Goal: Task Accomplishment & Management: Use online tool/utility

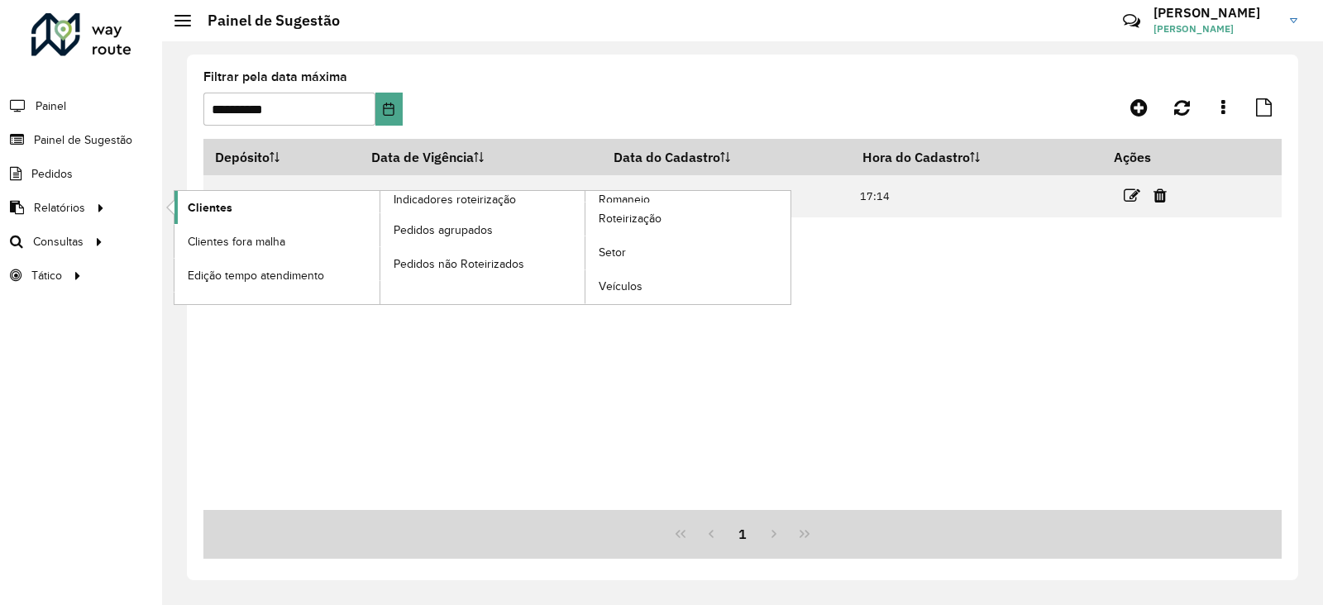
click at [220, 208] on span "Clientes" at bounding box center [210, 207] width 45 height 17
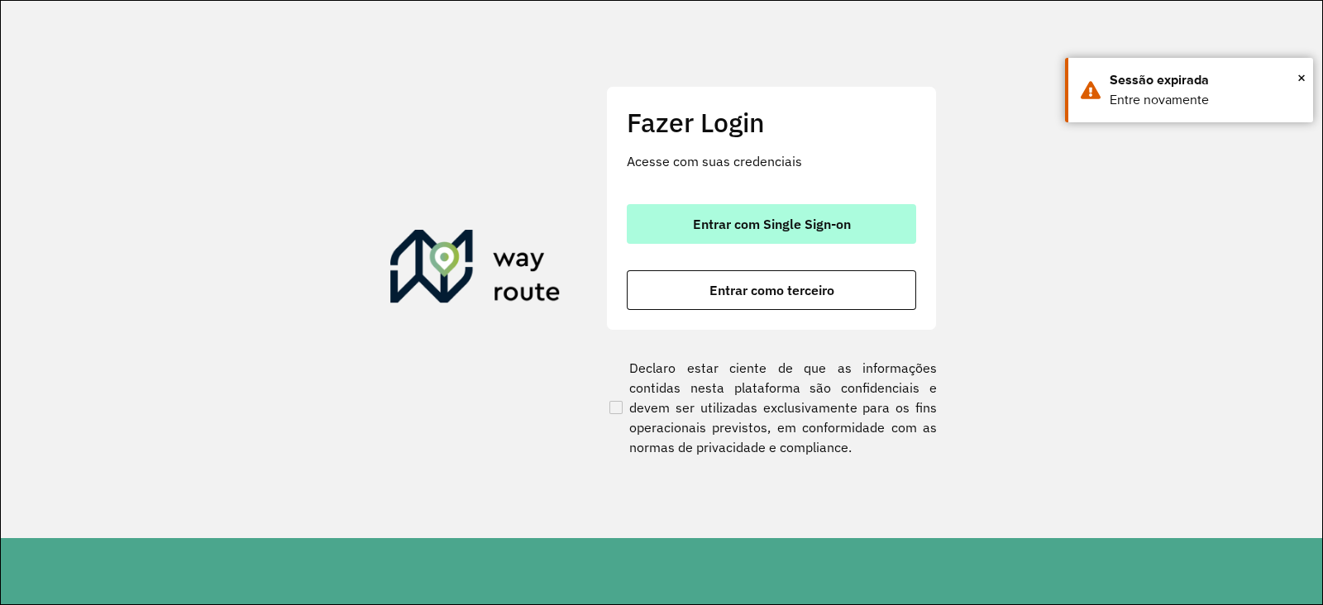
click at [711, 231] on span "Entrar com Single Sign-on" at bounding box center [772, 223] width 158 height 13
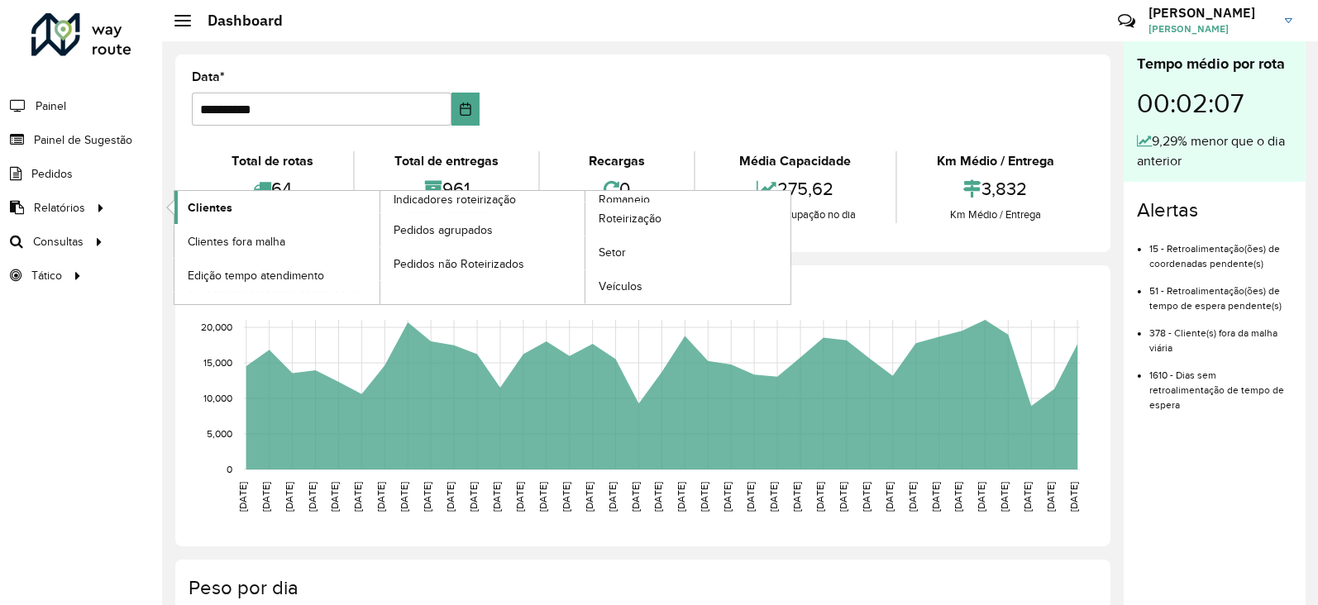
click at [211, 201] on span "Clientes" at bounding box center [210, 207] width 45 height 17
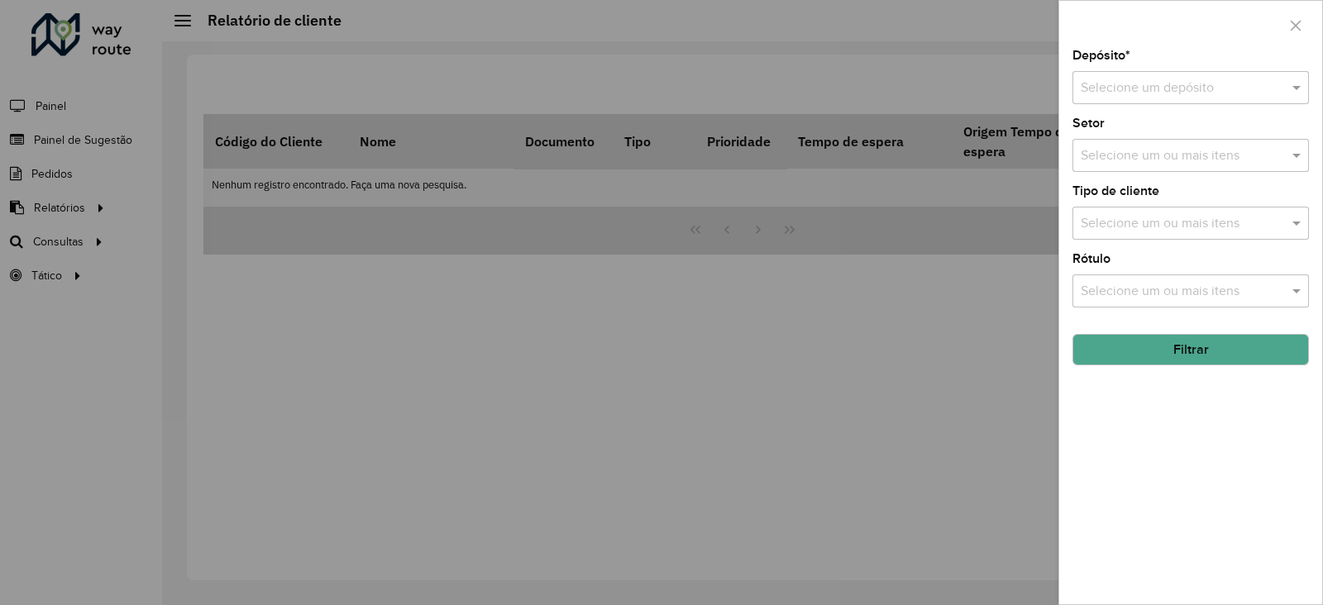
click at [1148, 98] on div "Selecione um depósito" at bounding box center [1191, 87] width 237 height 33
drag, startPoint x: 1133, startPoint y: 155, endPoint x: 1147, endPoint y: 136, distance: 23.0
click at [1137, 151] on ng-dropdown-panel "CDD Niterói" at bounding box center [1191, 136] width 237 height 47
click at [1149, 132] on div "CDD Niterói" at bounding box center [1190, 136] width 235 height 28
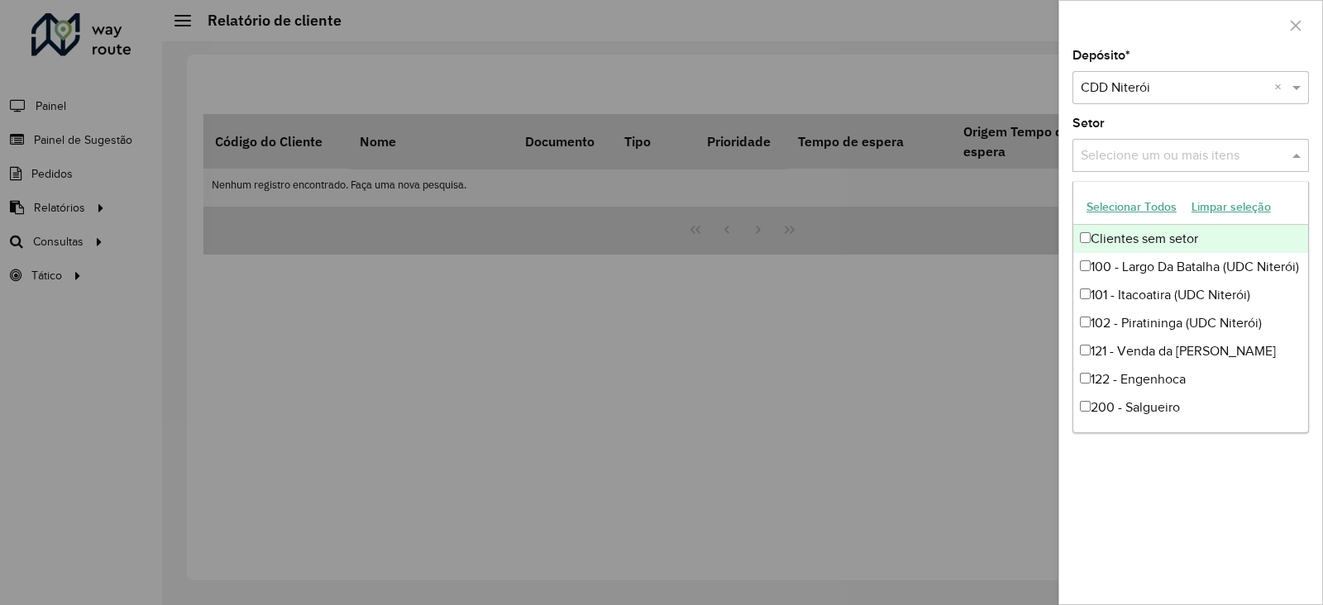
click at [1141, 157] on input "text" at bounding box center [1183, 156] width 212 height 20
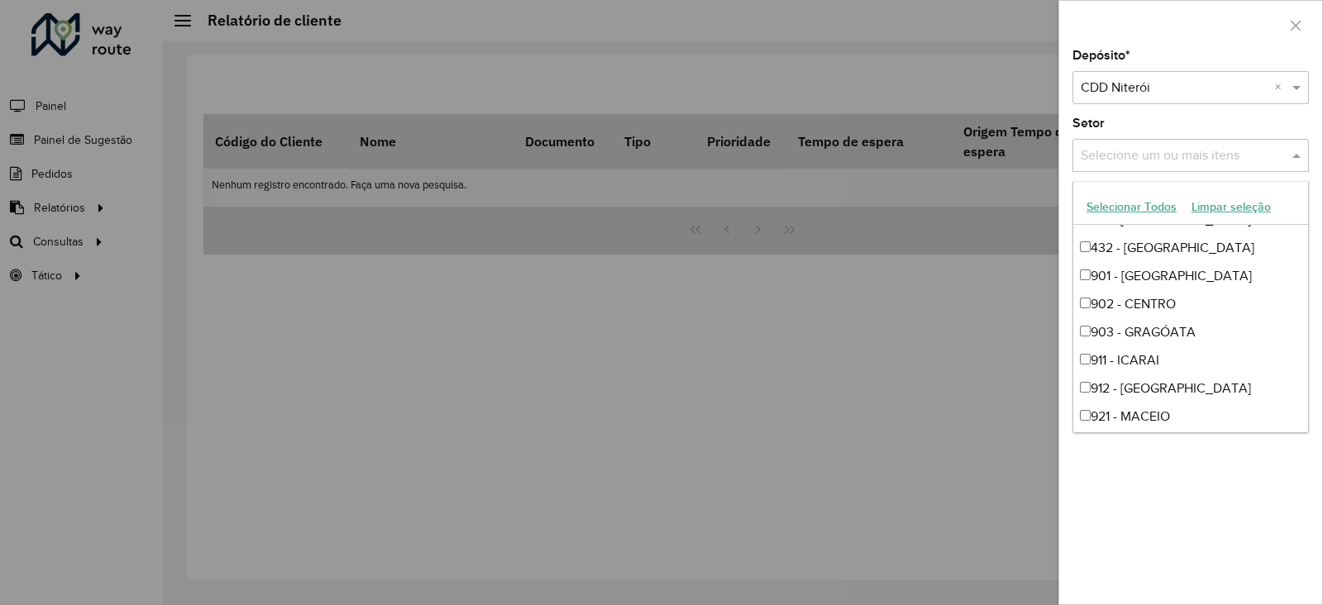
scroll to position [1137, 0]
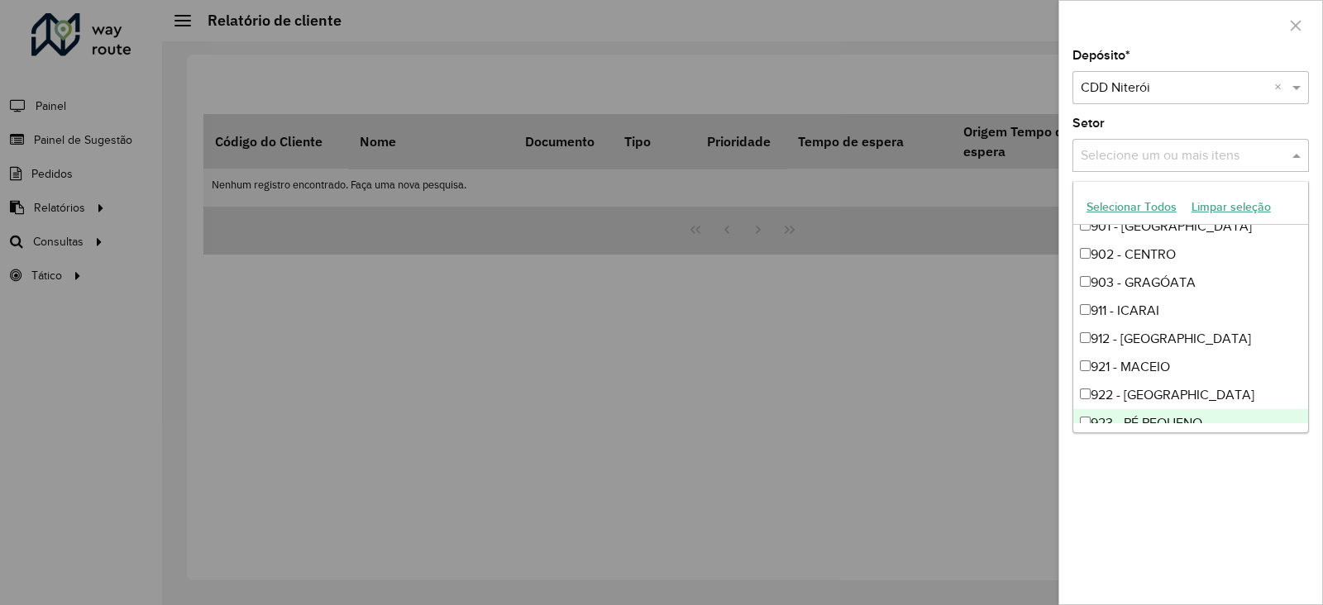
click at [1170, 460] on div "Depósito * Selecione um depósito × CDD Niterói × Setor Selecione um ou mais ite…" at bounding box center [1190, 327] width 263 height 555
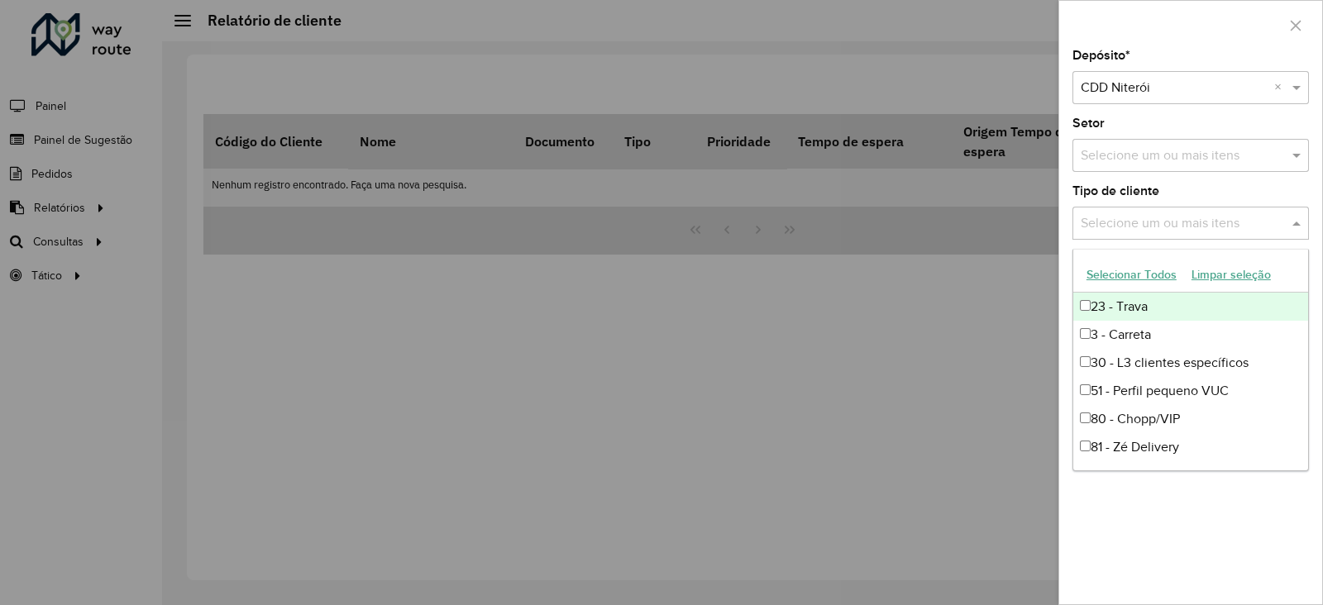
click at [1181, 215] on input "text" at bounding box center [1183, 224] width 212 height 20
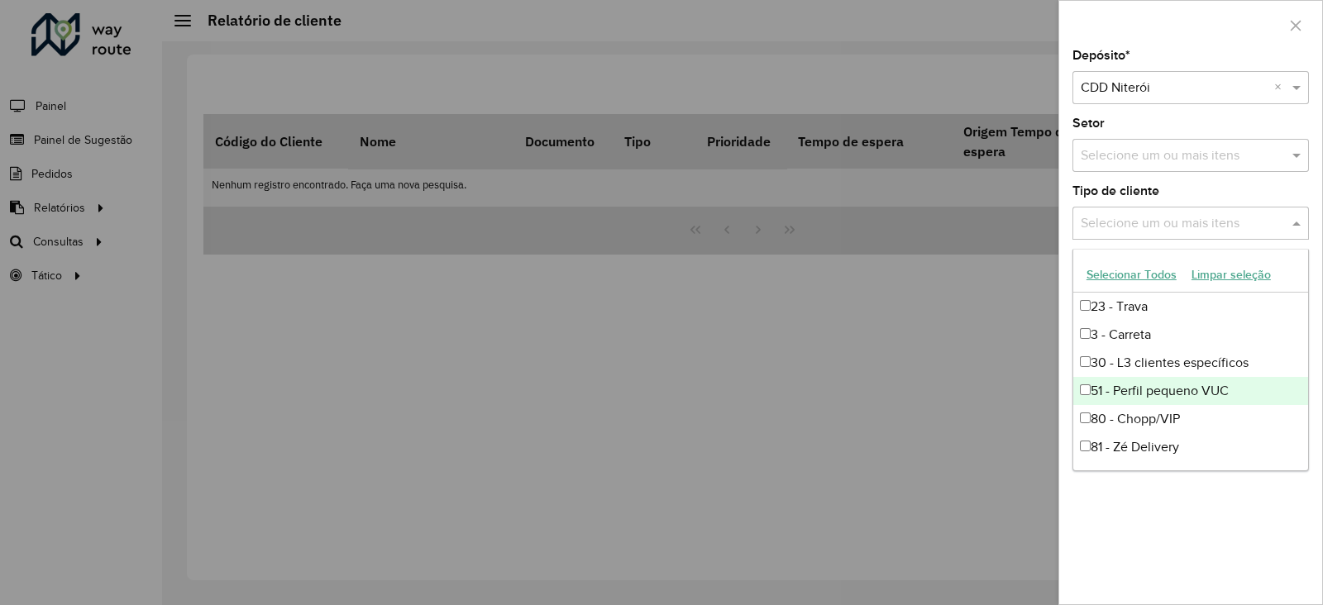
click at [1174, 386] on div "51 - Perfil pequeno VUC" at bounding box center [1190, 391] width 235 height 28
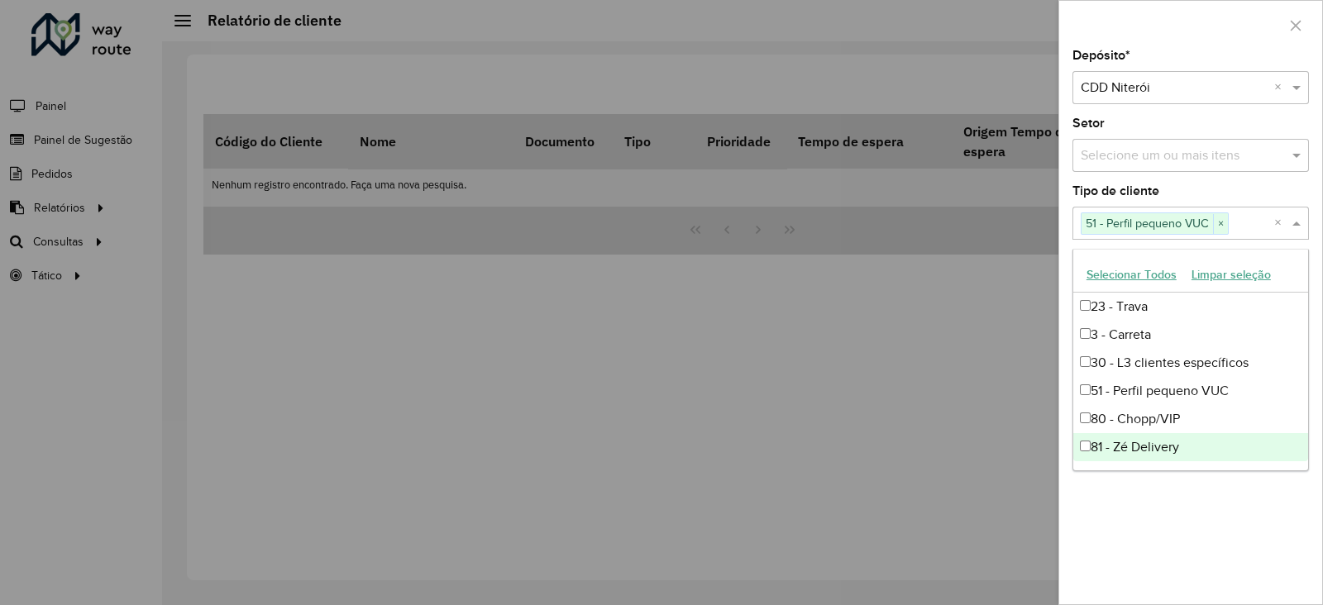
click at [1130, 510] on div "Depósito * Selecione um depósito × CDD Niterói × Setor Selecione um ou mais ite…" at bounding box center [1190, 327] width 263 height 555
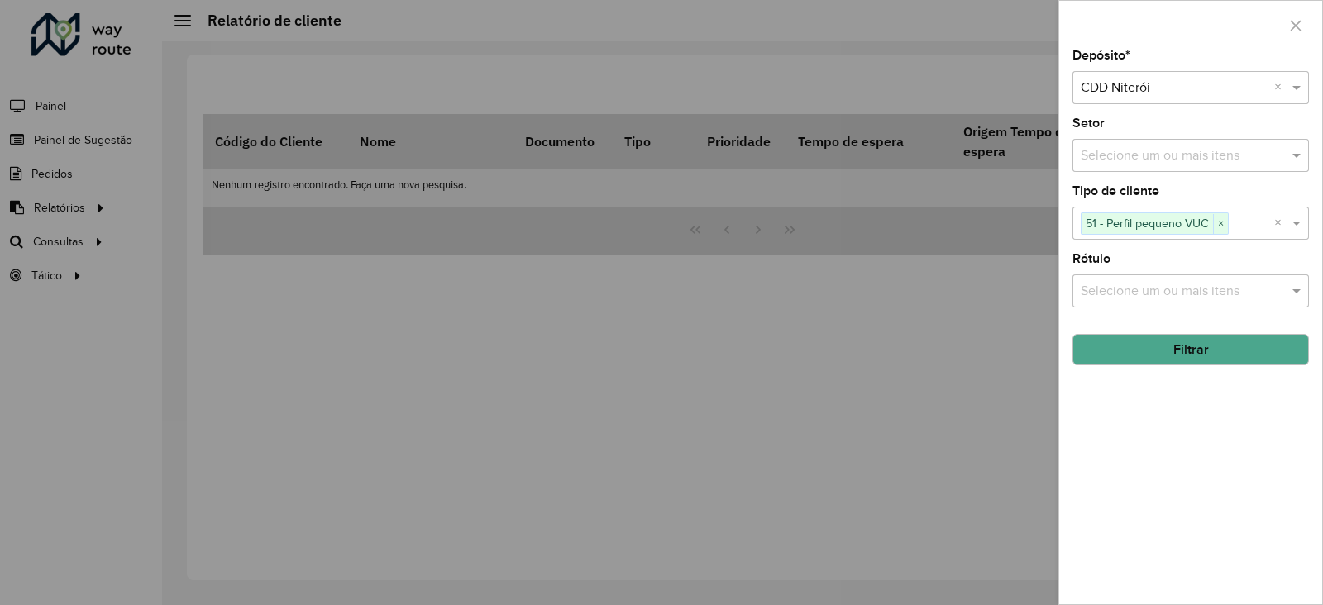
click at [1135, 292] on input "text" at bounding box center [1183, 292] width 212 height 20
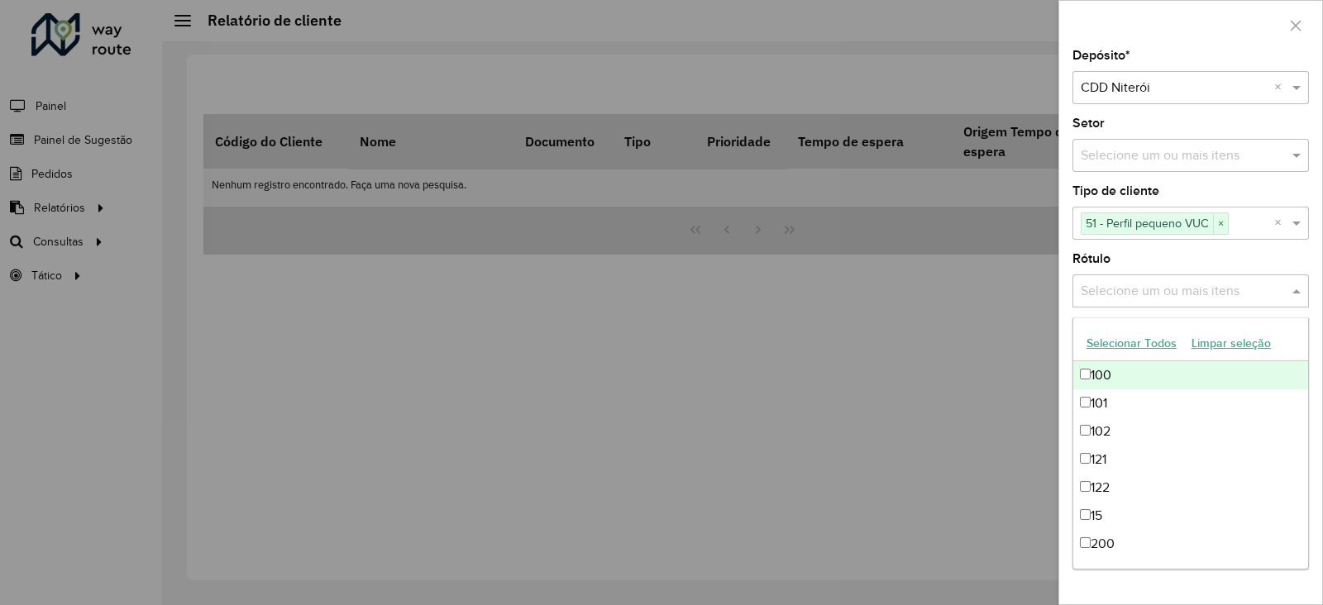
click at [1073, 260] on label "Rótulo" at bounding box center [1092, 259] width 38 height 20
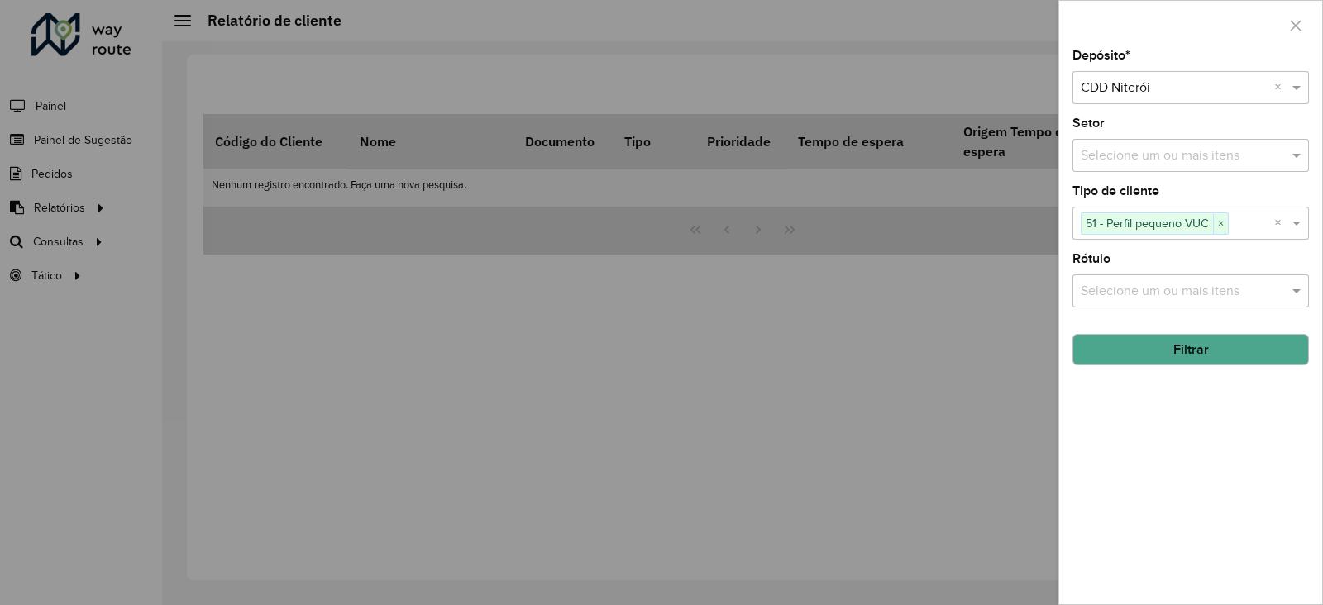
click at [1150, 353] on button "Filtrar" at bounding box center [1191, 349] width 237 height 31
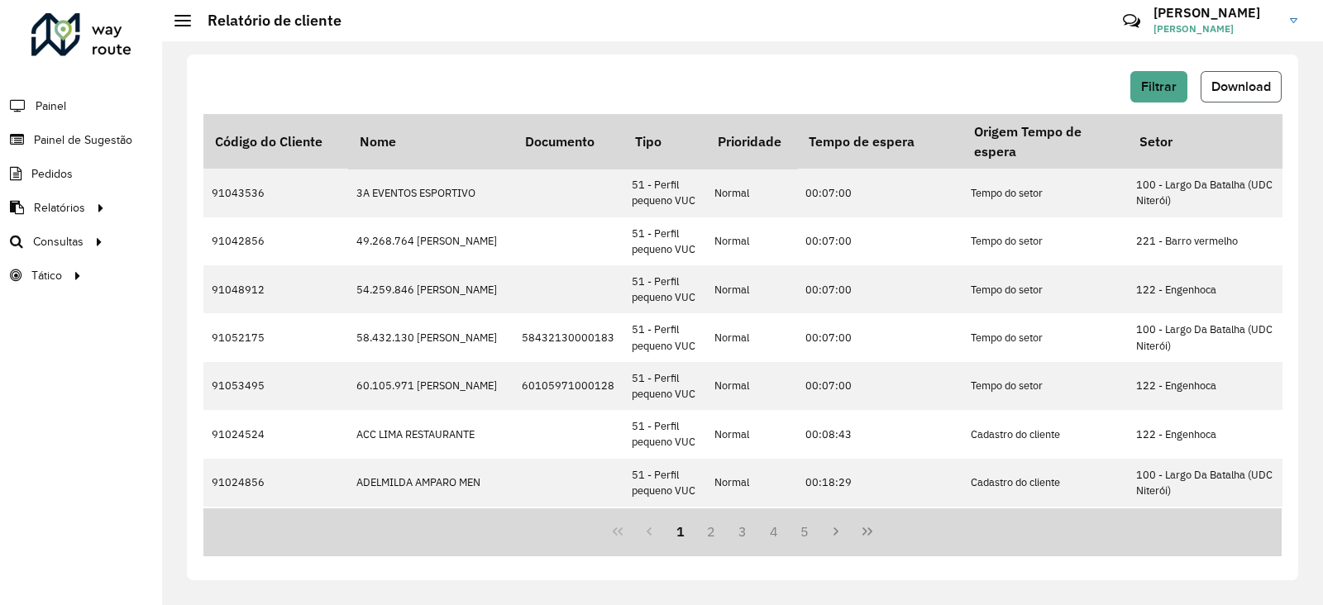
click at [1232, 91] on span "Download" at bounding box center [1242, 86] width 60 height 14
click at [203, 239] on span "Roteirização" at bounding box center [221, 241] width 67 height 17
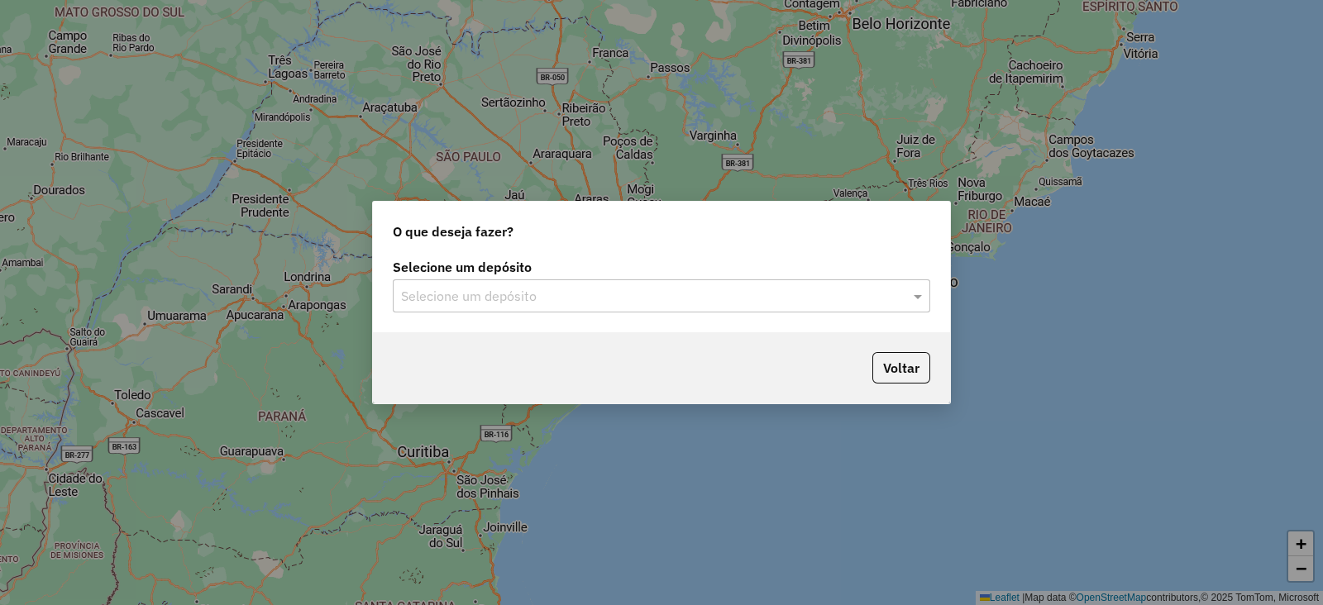
click at [455, 298] on input "text" at bounding box center [645, 297] width 488 height 20
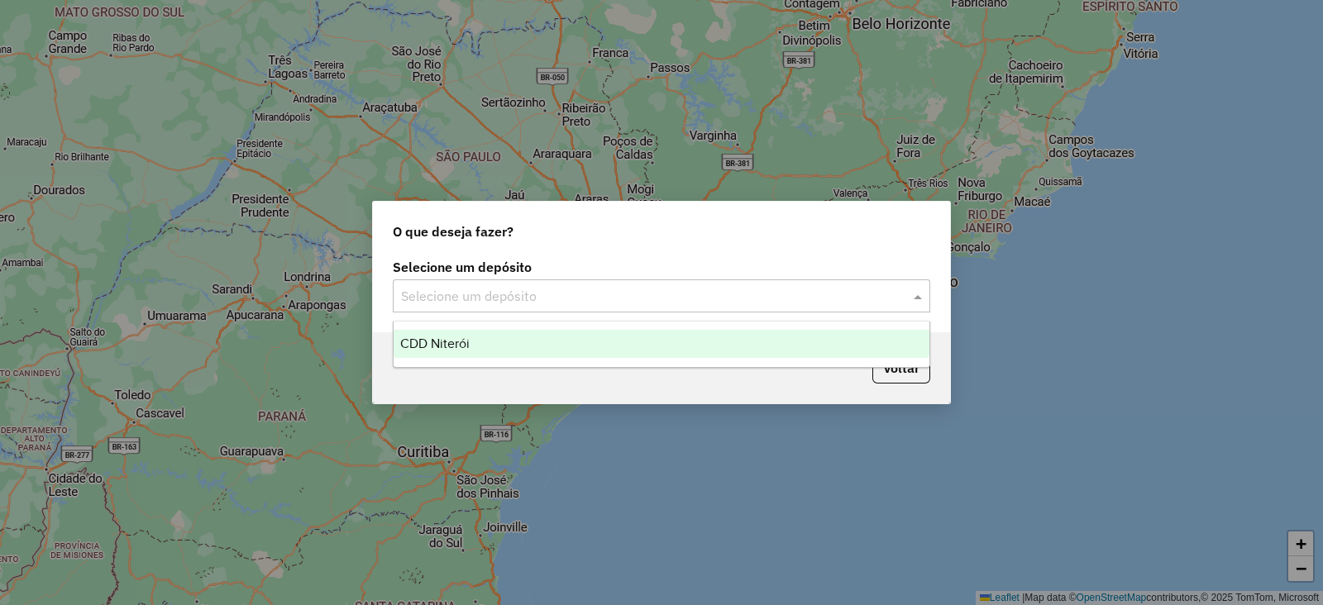
click at [451, 343] on span "CDD Niterói" at bounding box center [434, 344] width 69 height 14
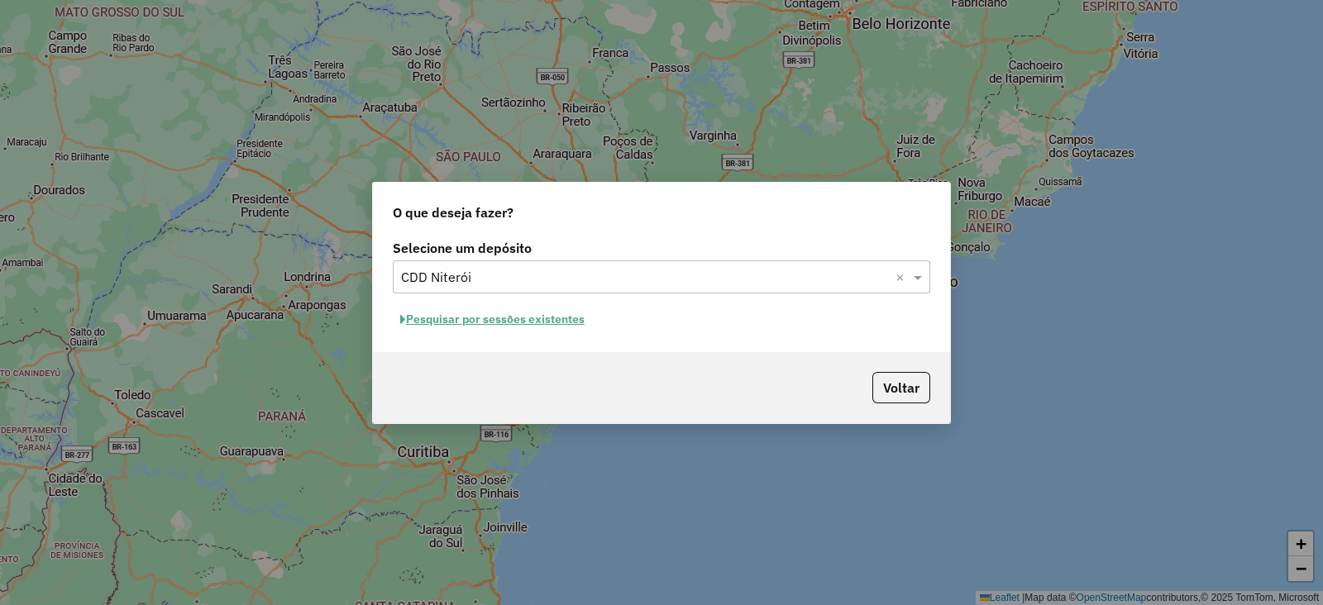
click at [490, 324] on button "Pesquisar por sessões existentes" at bounding box center [492, 320] width 199 height 26
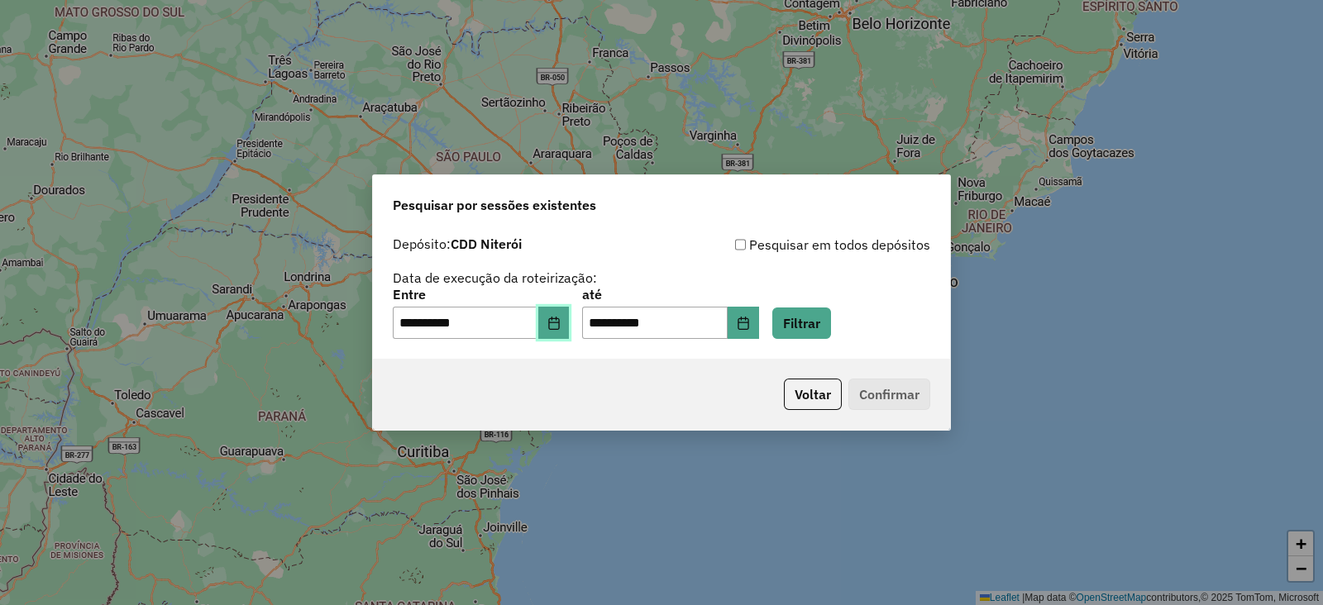
click at [561, 324] on icon "Choose Date" at bounding box center [553, 323] width 13 height 13
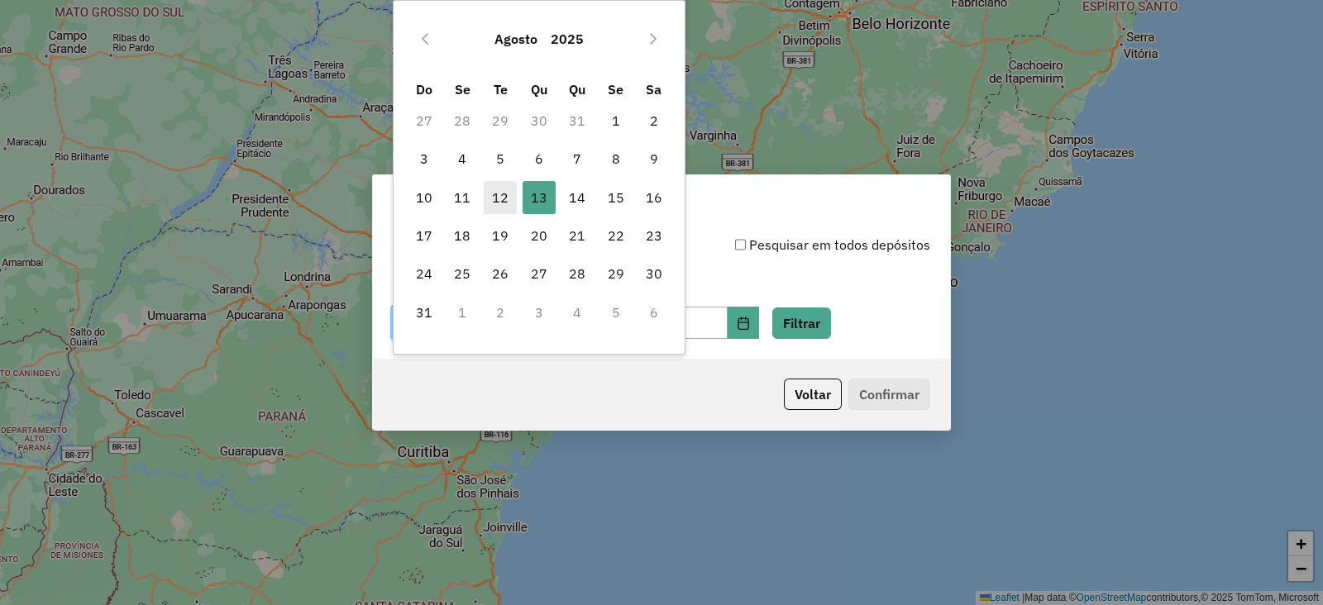
click at [495, 199] on span "12" at bounding box center [500, 197] width 33 height 33
type input "**********"
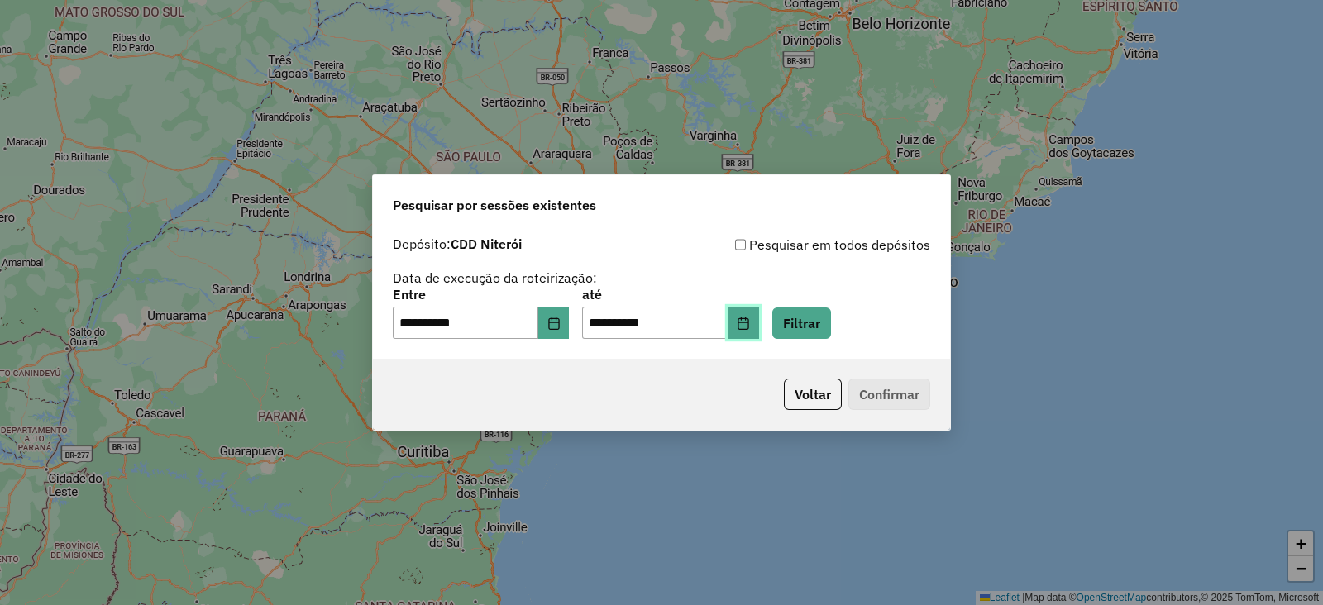
click at [759, 313] on button "Choose Date" at bounding box center [743, 323] width 31 height 33
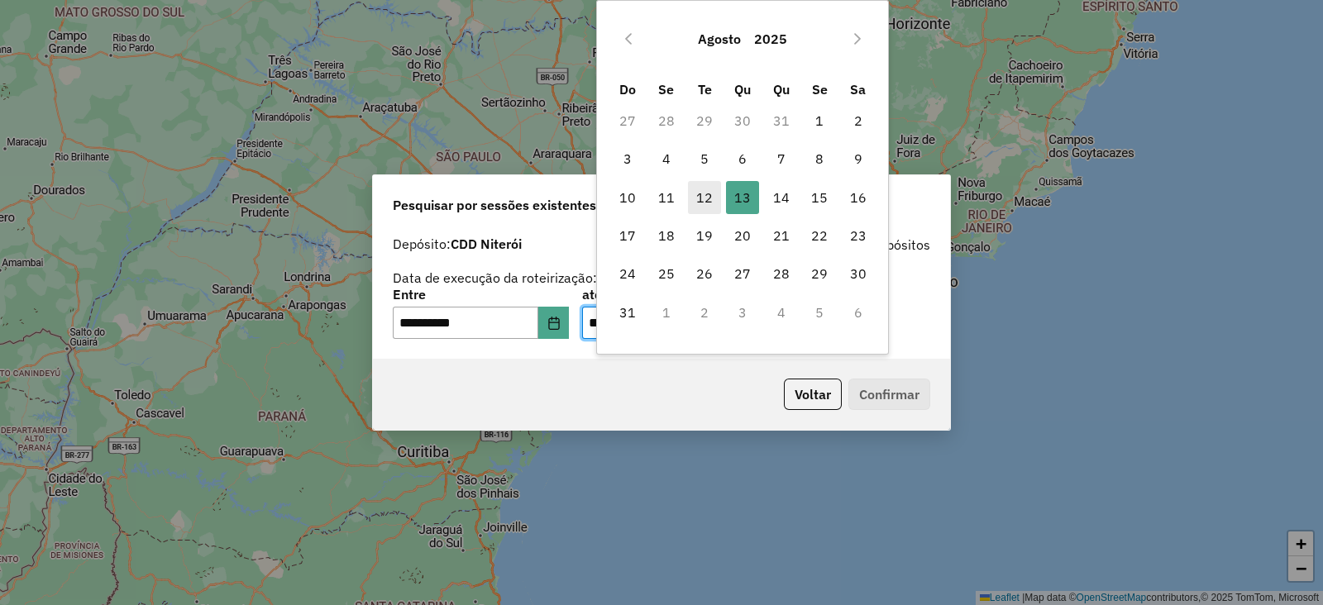
click at [695, 200] on span "12" at bounding box center [704, 197] width 33 height 33
type input "**********"
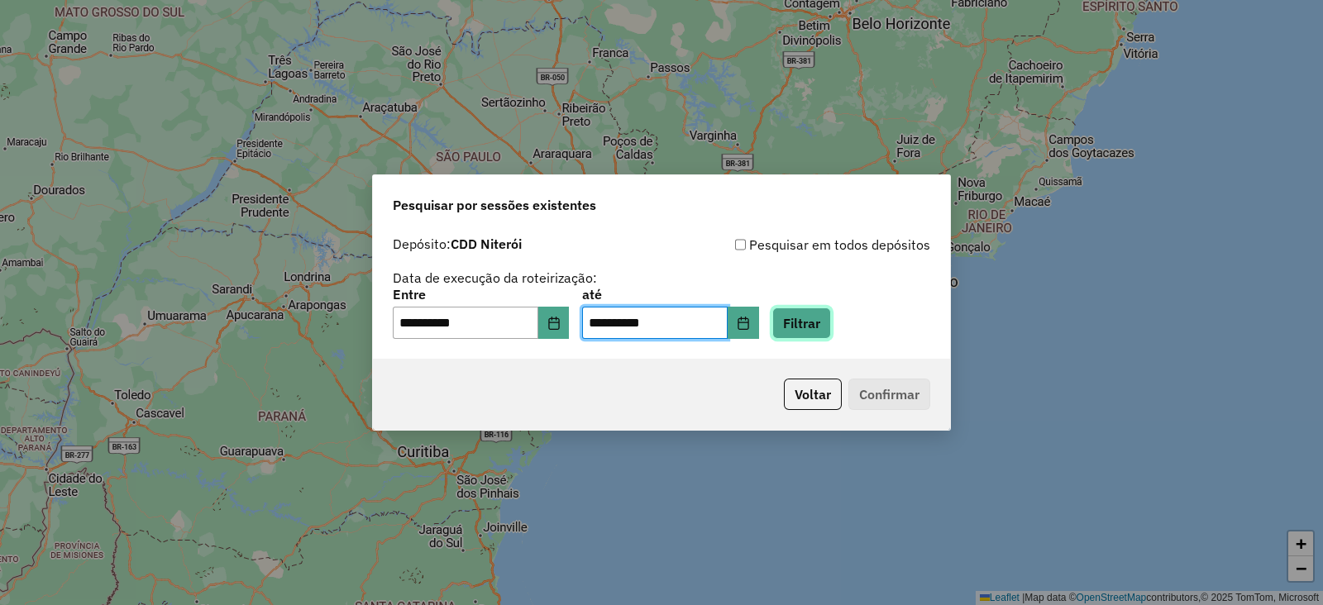
click at [831, 319] on button "Filtrar" at bounding box center [801, 323] width 59 height 31
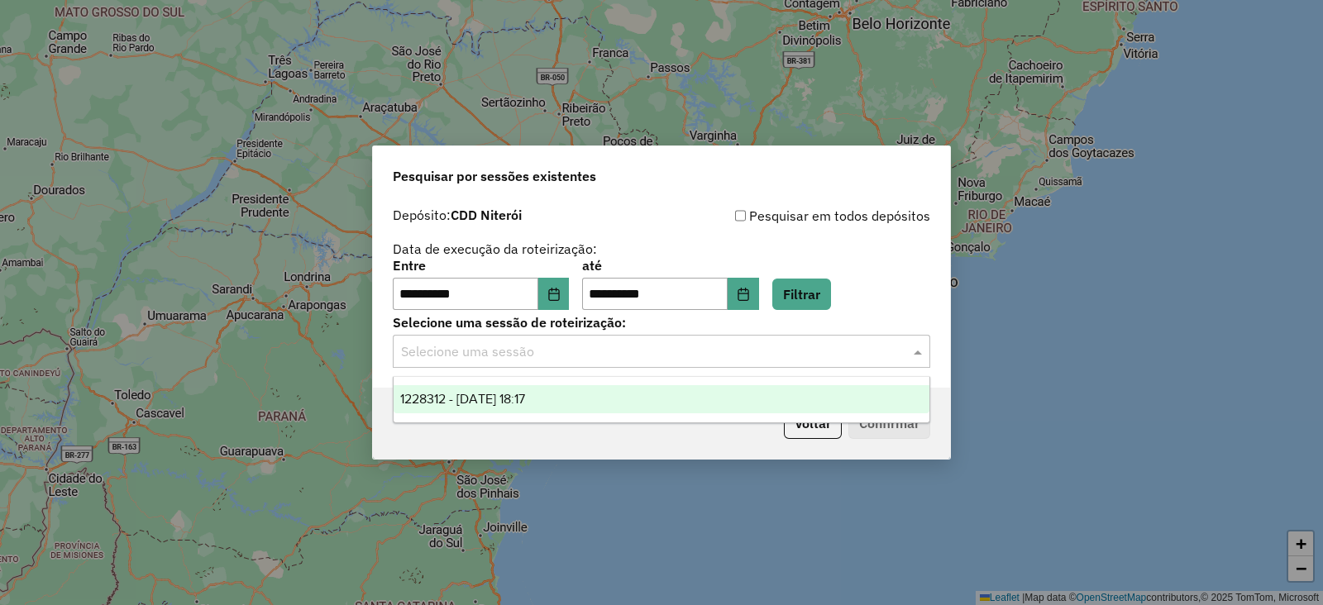
click at [509, 364] on div "Selecione uma sessão" at bounding box center [662, 351] width 538 height 33
click at [464, 390] on div "1228312 - 12/08/2025 18:17" at bounding box center [662, 399] width 536 height 28
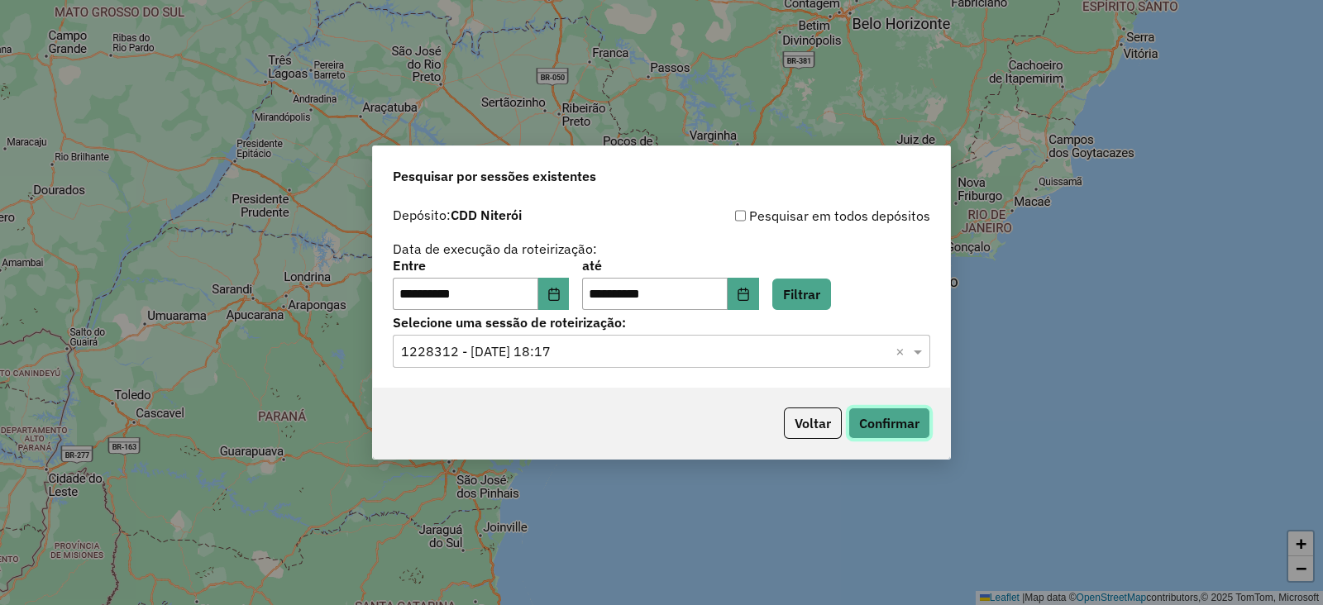
click at [909, 419] on button "Confirmar" at bounding box center [889, 423] width 82 height 31
click at [570, 289] on button "Choose Date" at bounding box center [553, 294] width 31 height 33
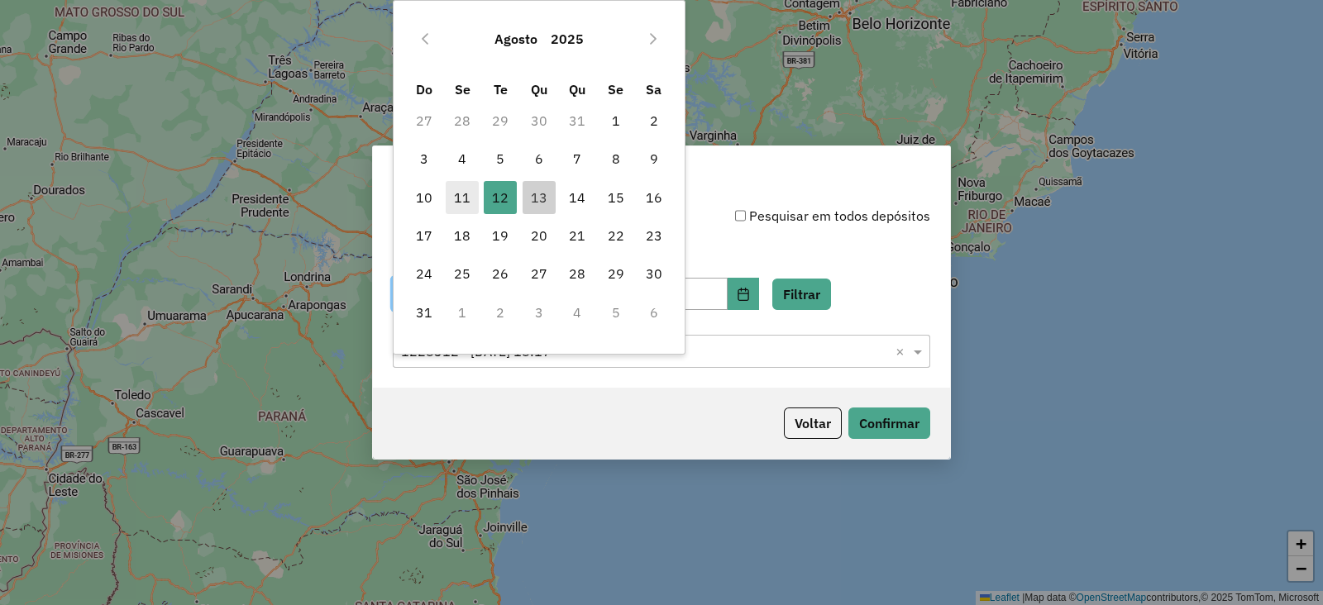
click at [461, 201] on span "11" at bounding box center [462, 197] width 33 height 33
type input "**********"
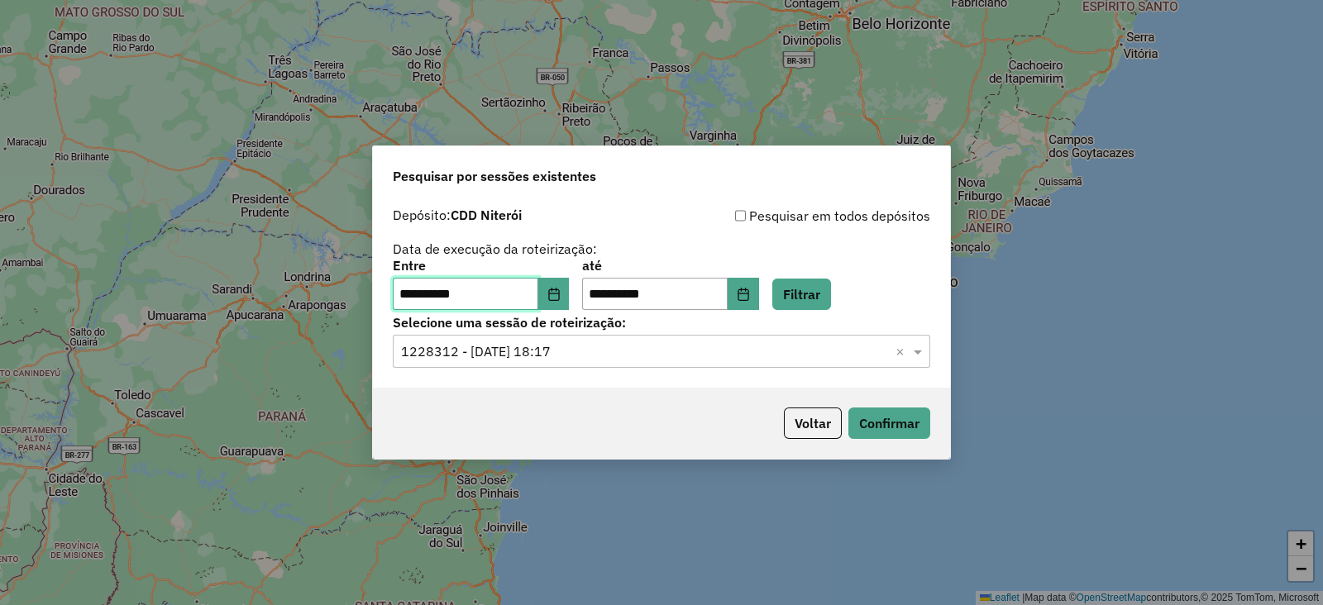
click at [461, 201] on span "11" at bounding box center [462, 197] width 33 height 33
click at [750, 296] on icon "Choose Date" at bounding box center [743, 294] width 13 height 13
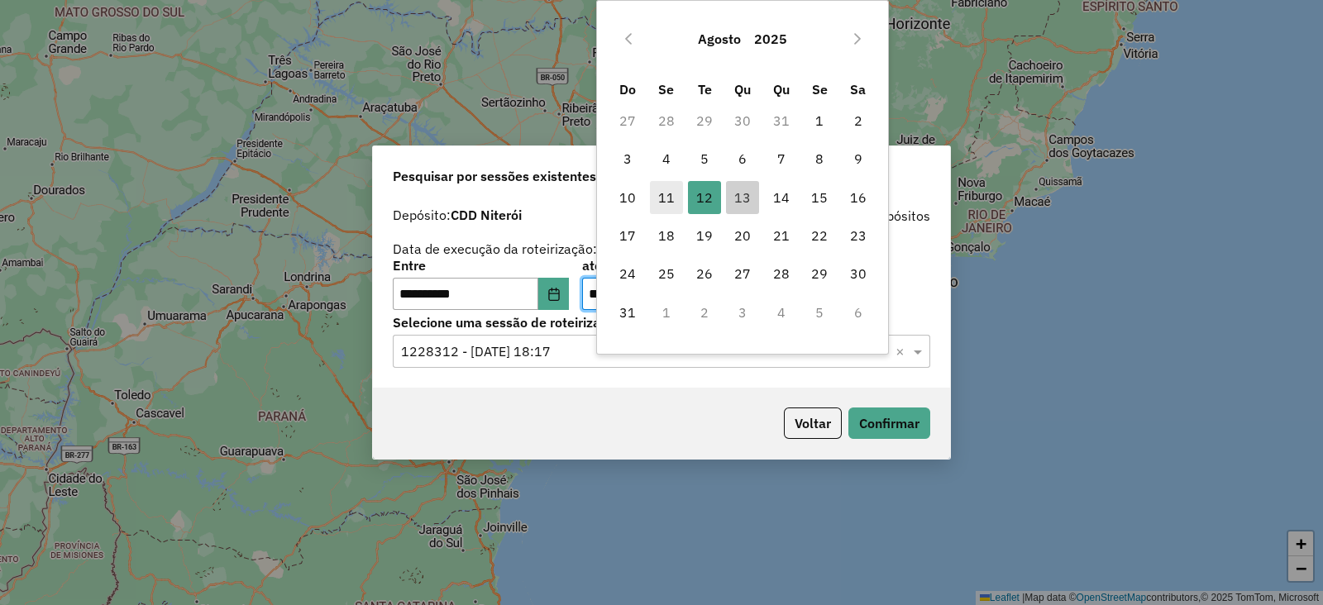
click at [662, 201] on span "11" at bounding box center [666, 197] width 33 height 33
type input "**********"
click at [662, 201] on span "11" at bounding box center [666, 197] width 33 height 33
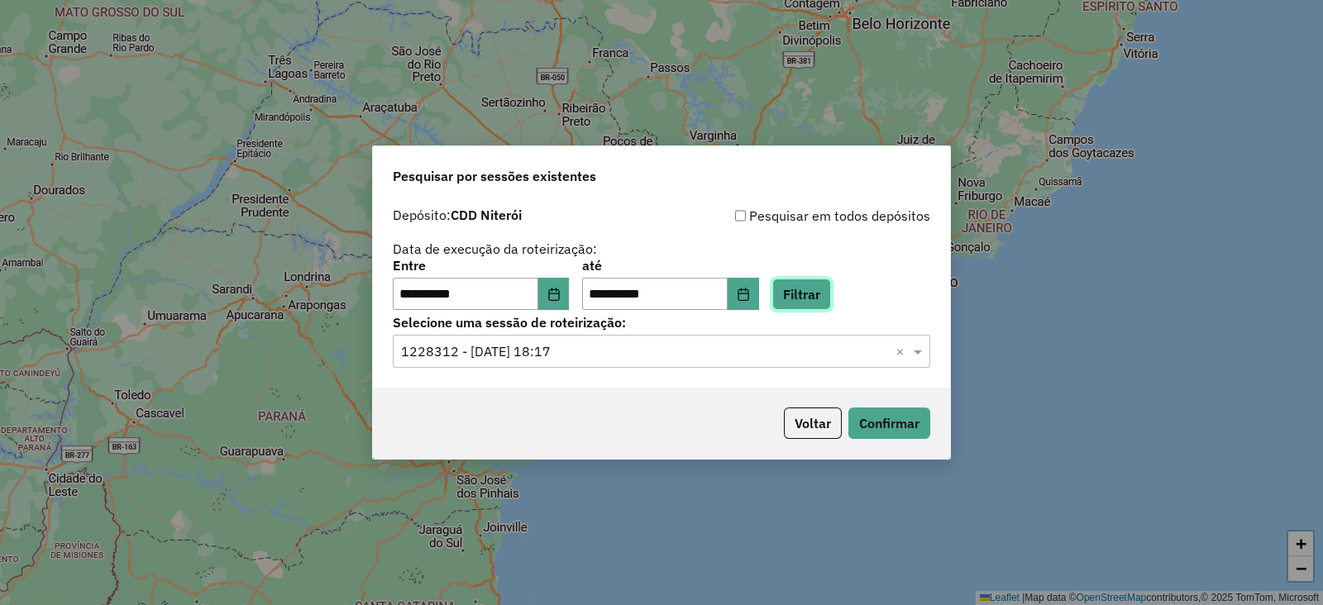
click at [827, 299] on button "Filtrar" at bounding box center [801, 294] width 59 height 31
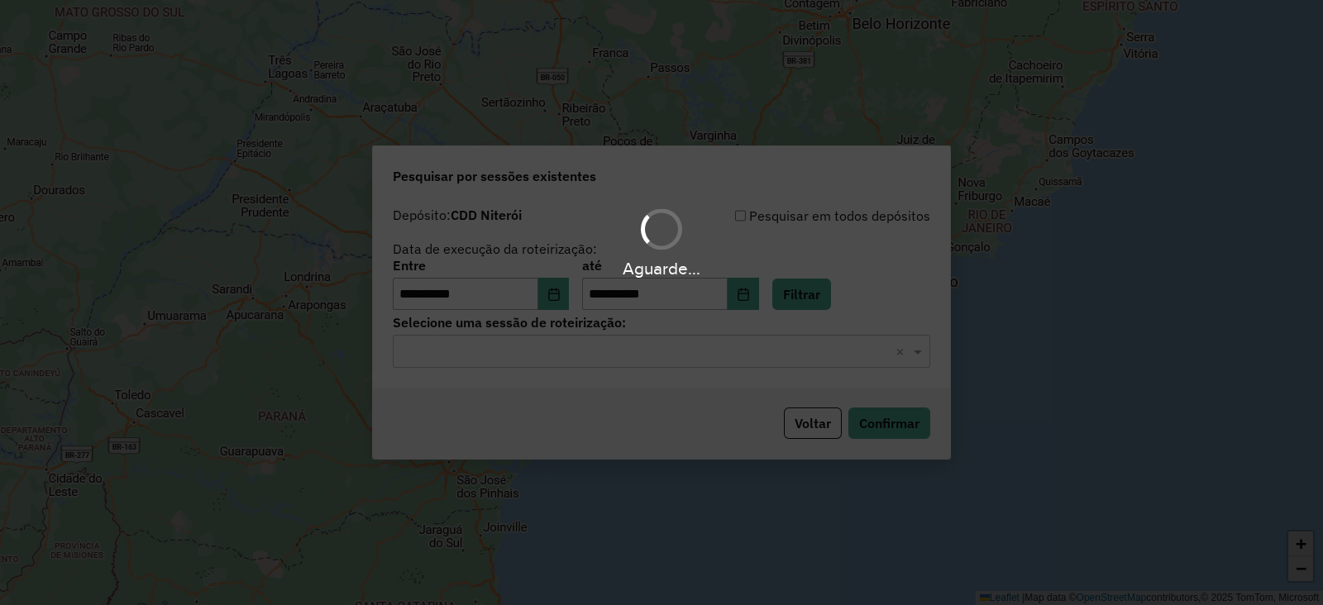
click at [542, 342] on input "text" at bounding box center [645, 352] width 488 height 20
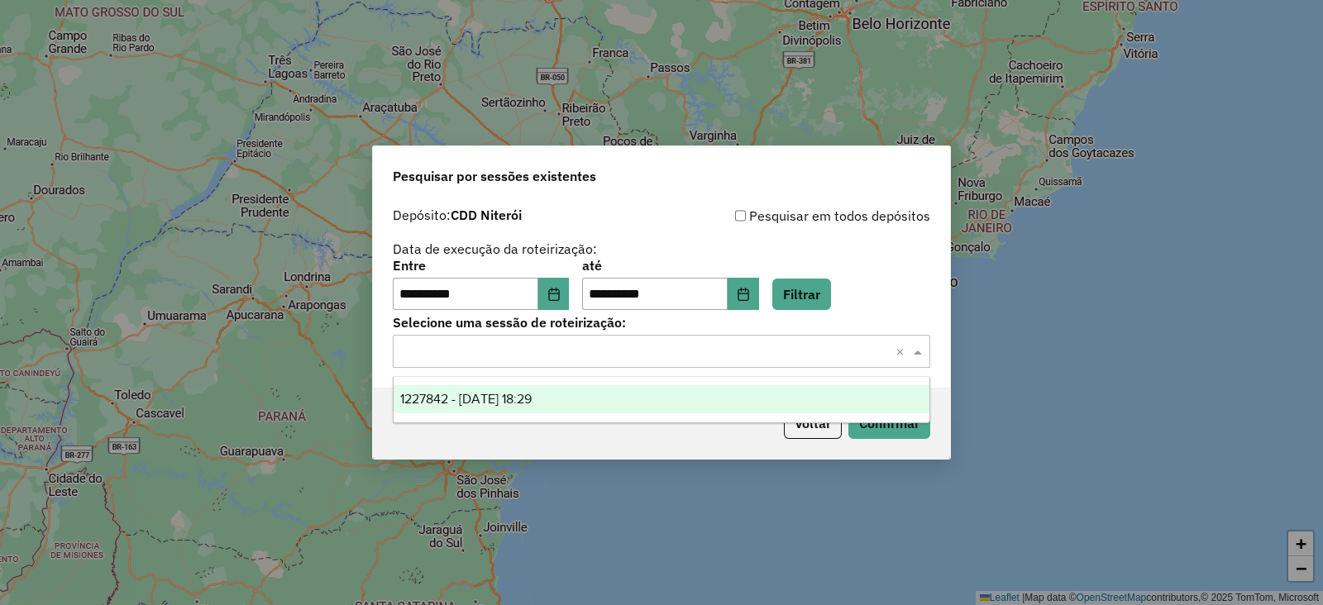
click at [514, 400] on span "1227842 - 11/08/2025 18:29" at bounding box center [465, 399] width 131 height 14
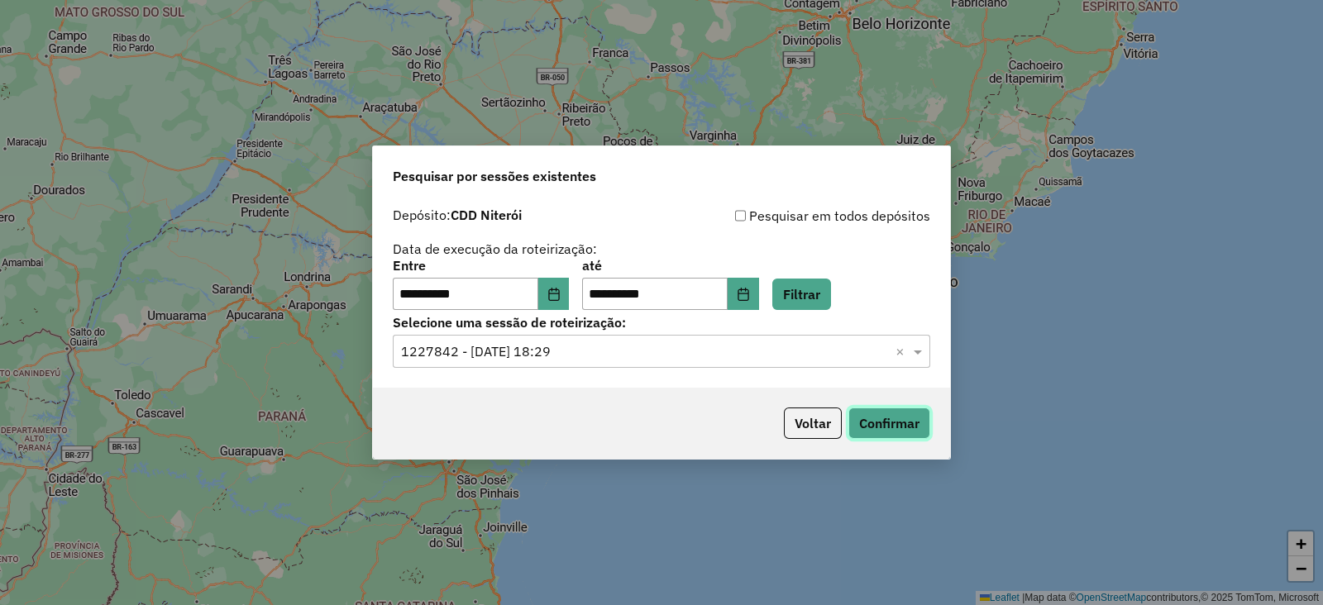
click at [906, 428] on button "Confirmar" at bounding box center [889, 423] width 82 height 31
click at [562, 281] on button "Choose Date" at bounding box center [553, 294] width 31 height 33
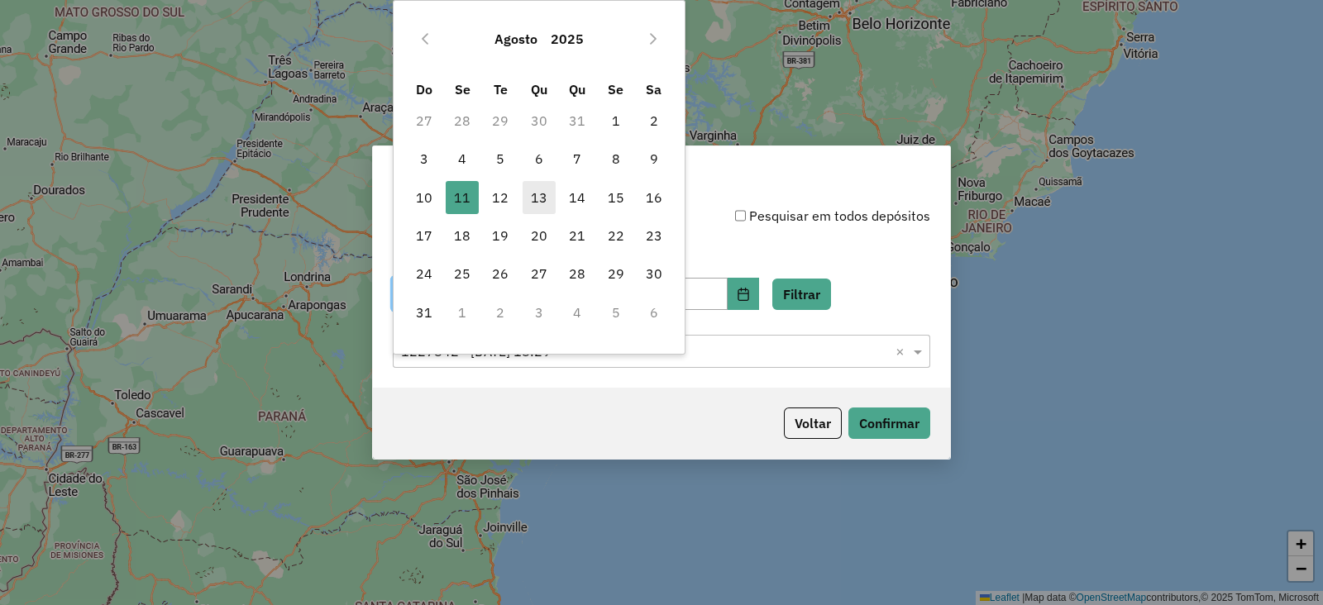
click at [543, 197] on span "13" at bounding box center [539, 197] width 33 height 33
type input "**********"
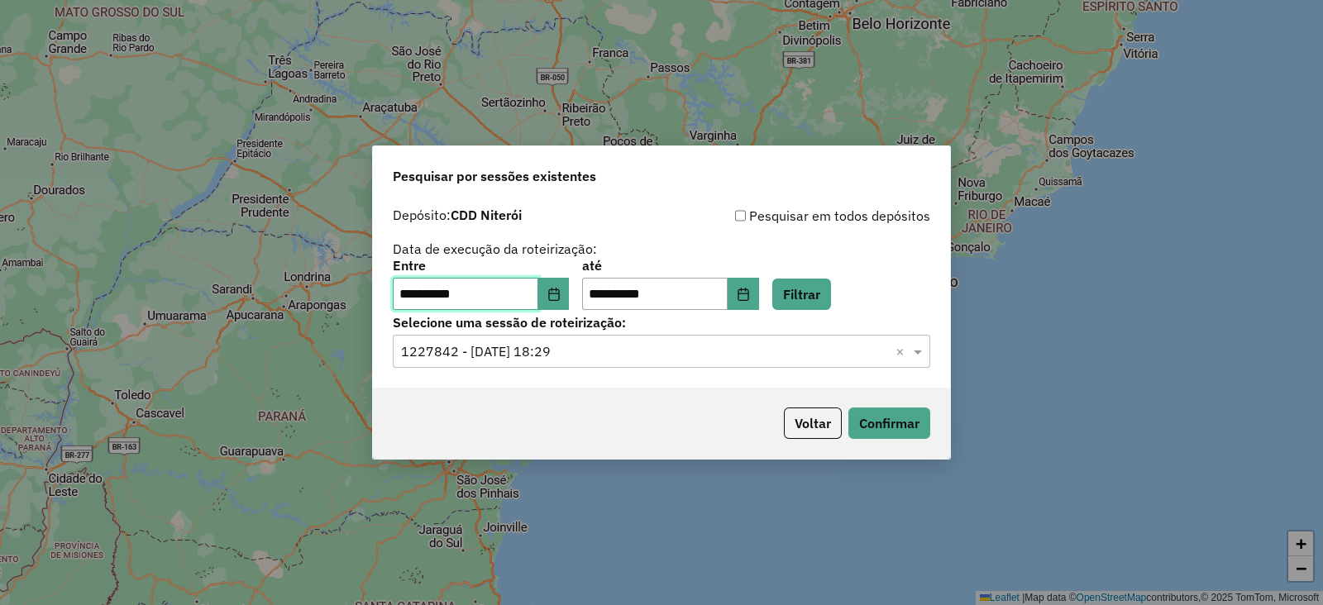
click at [543, 197] on span "13" at bounding box center [539, 197] width 33 height 33
click at [759, 294] on button "Choose Date" at bounding box center [743, 294] width 31 height 33
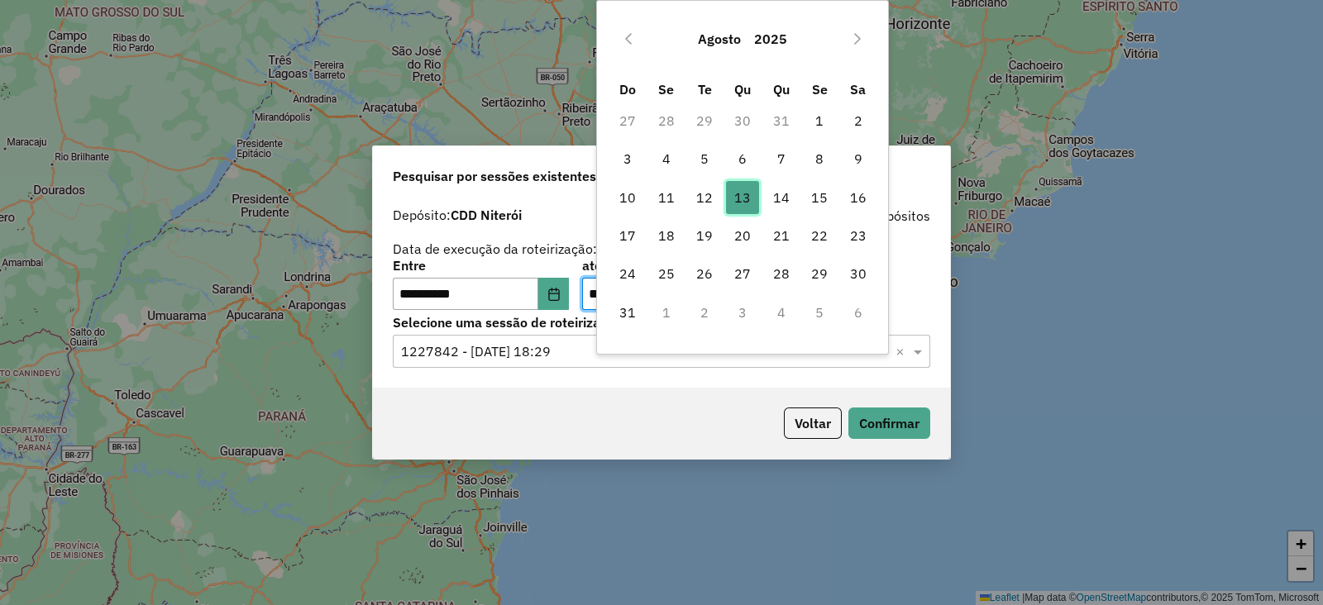
click at [747, 186] on span "13" at bounding box center [742, 197] width 33 height 33
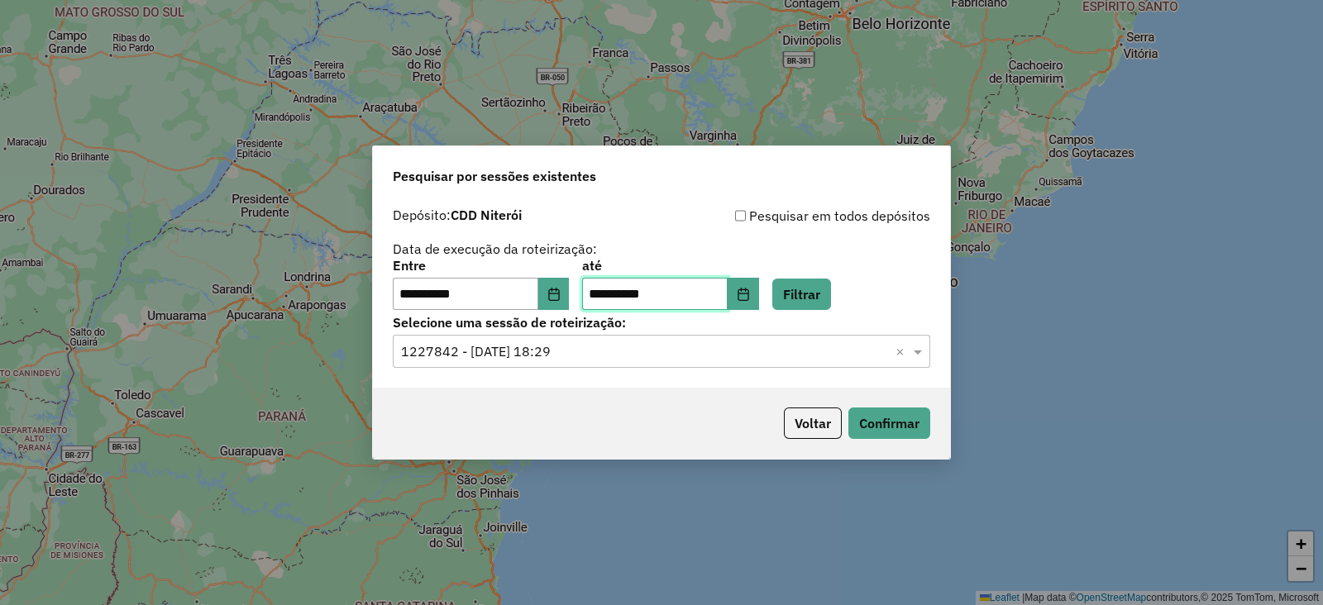
click at [747, 186] on span "13" at bounding box center [742, 197] width 33 height 33
click at [831, 291] on button "Filtrar" at bounding box center [801, 294] width 59 height 31
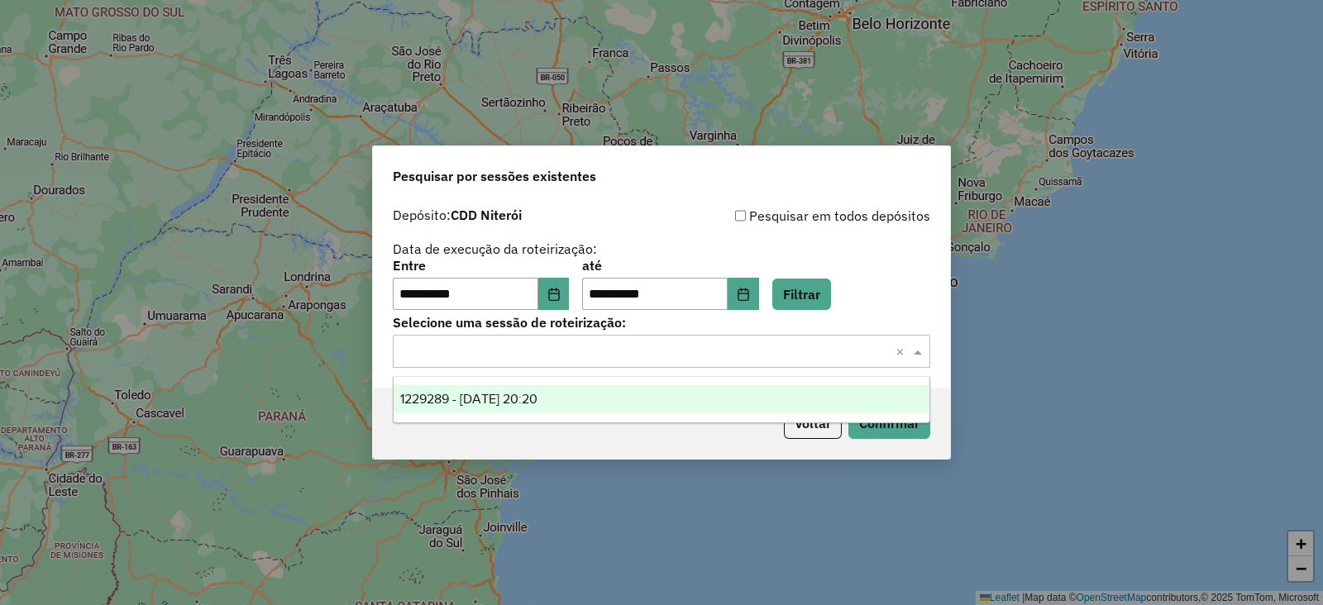
click at [530, 366] on div "Selecione uma sessão × ×" at bounding box center [662, 351] width 538 height 33
click at [515, 395] on span "1229289 - 13/08/2025 20:20" at bounding box center [468, 399] width 137 height 14
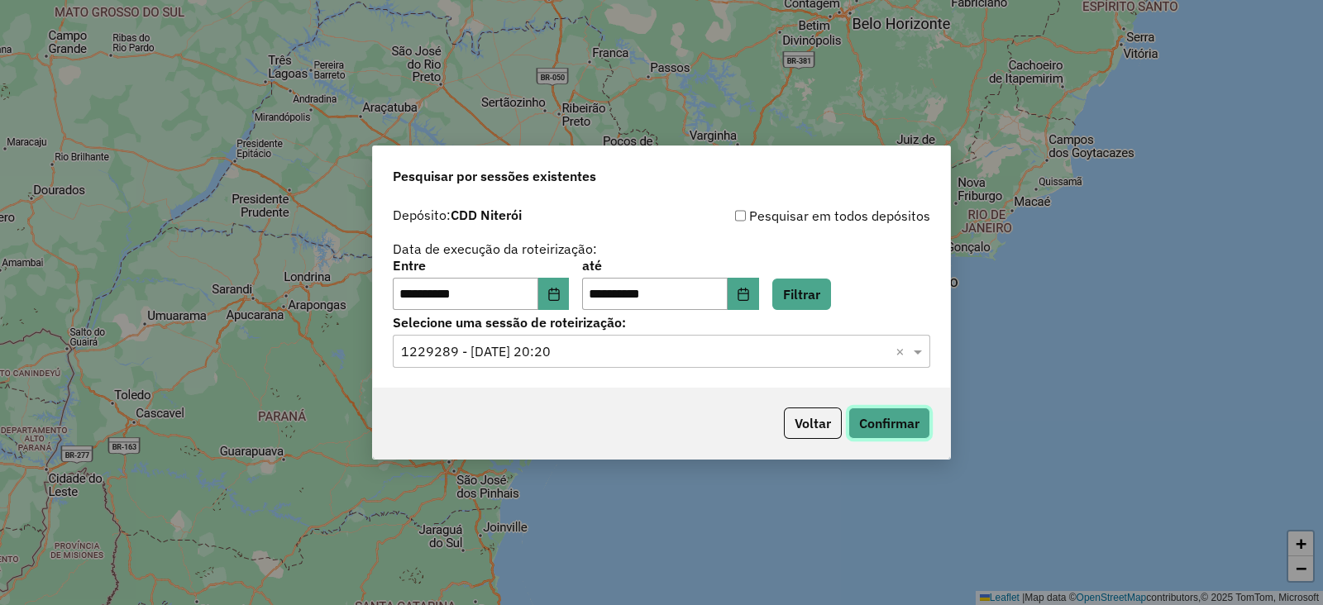
click at [872, 425] on button "Confirmar" at bounding box center [889, 423] width 82 height 31
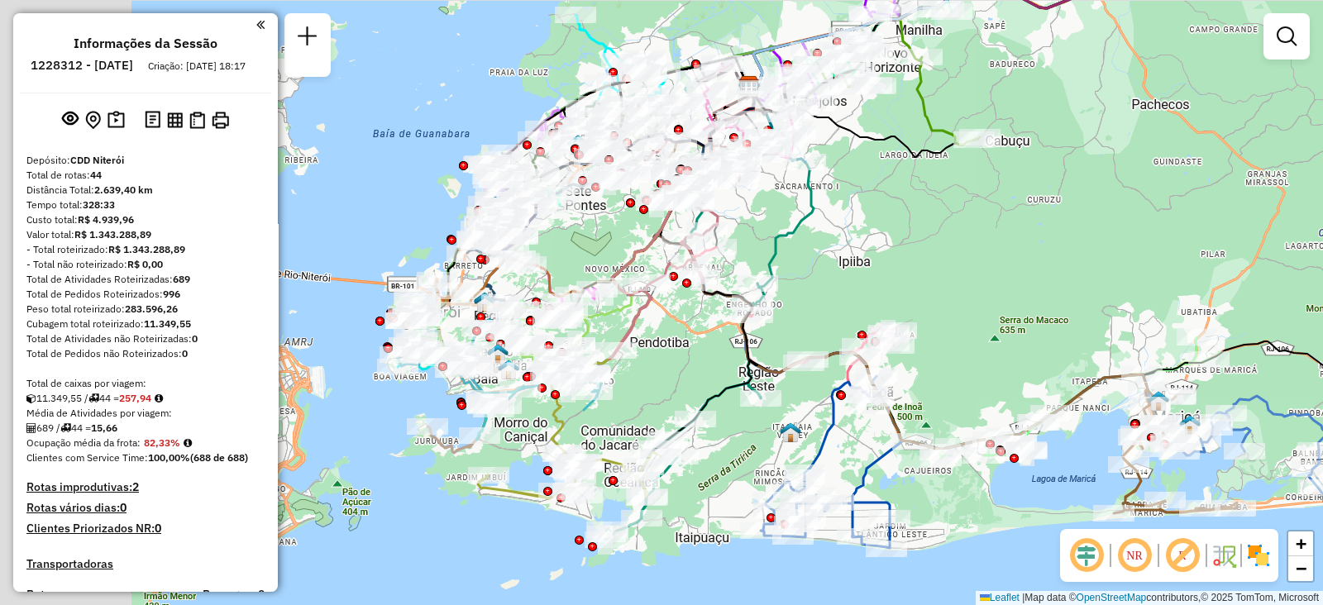
drag, startPoint x: 556, startPoint y: 353, endPoint x: 1066, endPoint y: 250, distance: 520.6
click at [1066, 250] on div "Janela de atendimento Grade de atendimento Capacidade Transportadoras Veículos …" at bounding box center [661, 302] width 1323 height 605
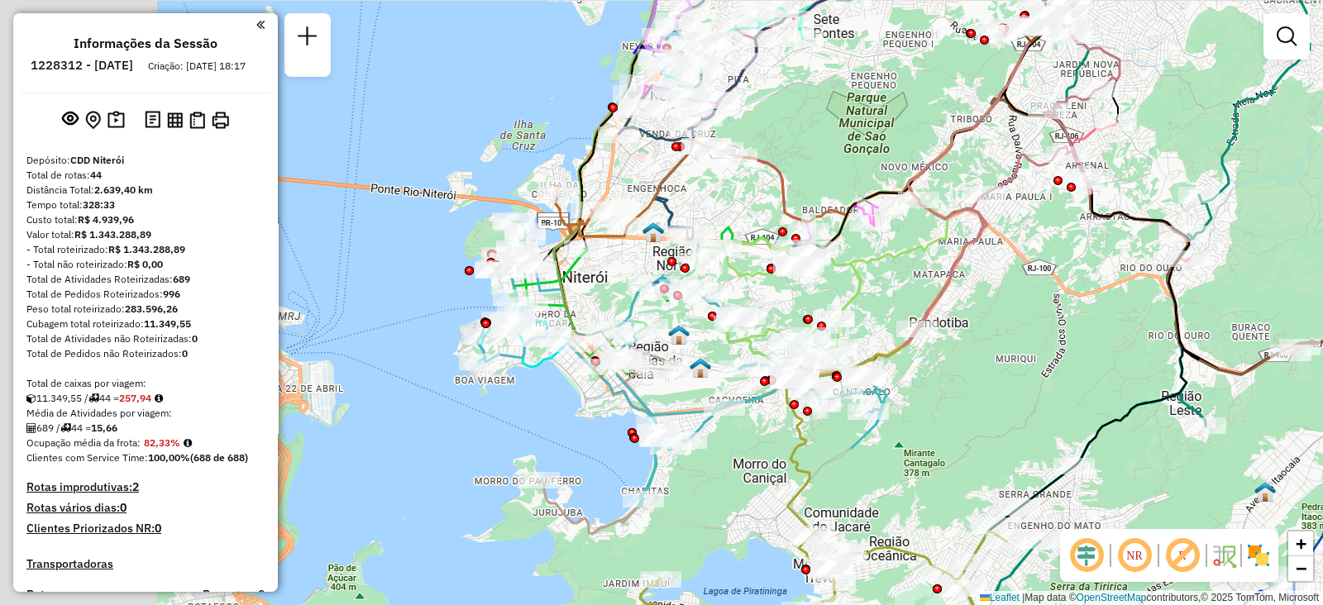
drag, startPoint x: 517, startPoint y: 289, endPoint x: 887, endPoint y: 284, distance: 369.7
click at [887, 284] on div "Janela de atendimento Grade de atendimento Capacidade Transportadoras Veículos …" at bounding box center [661, 302] width 1323 height 605
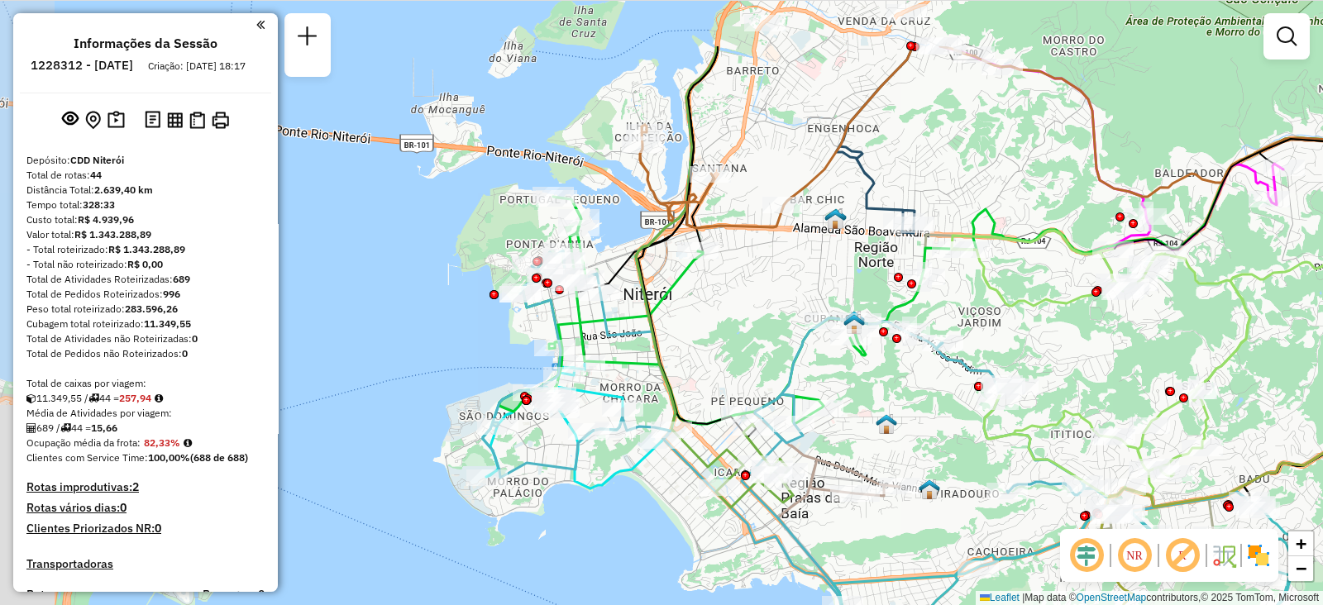
drag, startPoint x: 579, startPoint y: 236, endPoint x: 1083, endPoint y: 342, distance: 514.8
click at [1083, 342] on div "Janela de atendimento Grade de atendimento Capacidade Transportadoras Veículos …" at bounding box center [661, 302] width 1323 height 605
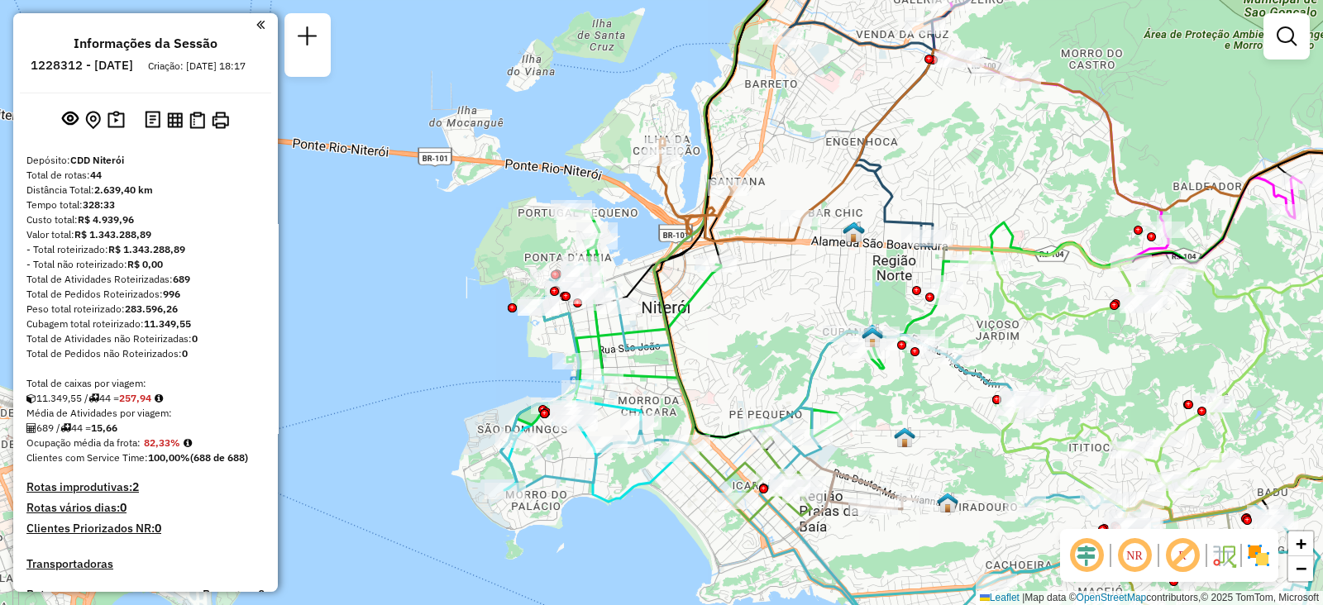
drag, startPoint x: 704, startPoint y: 316, endPoint x: 728, endPoint y: 333, distance: 29.6
click at [728, 333] on div "Janela de atendimento Grade de atendimento Capacidade Transportadoras Veículos …" at bounding box center [661, 302] width 1323 height 605
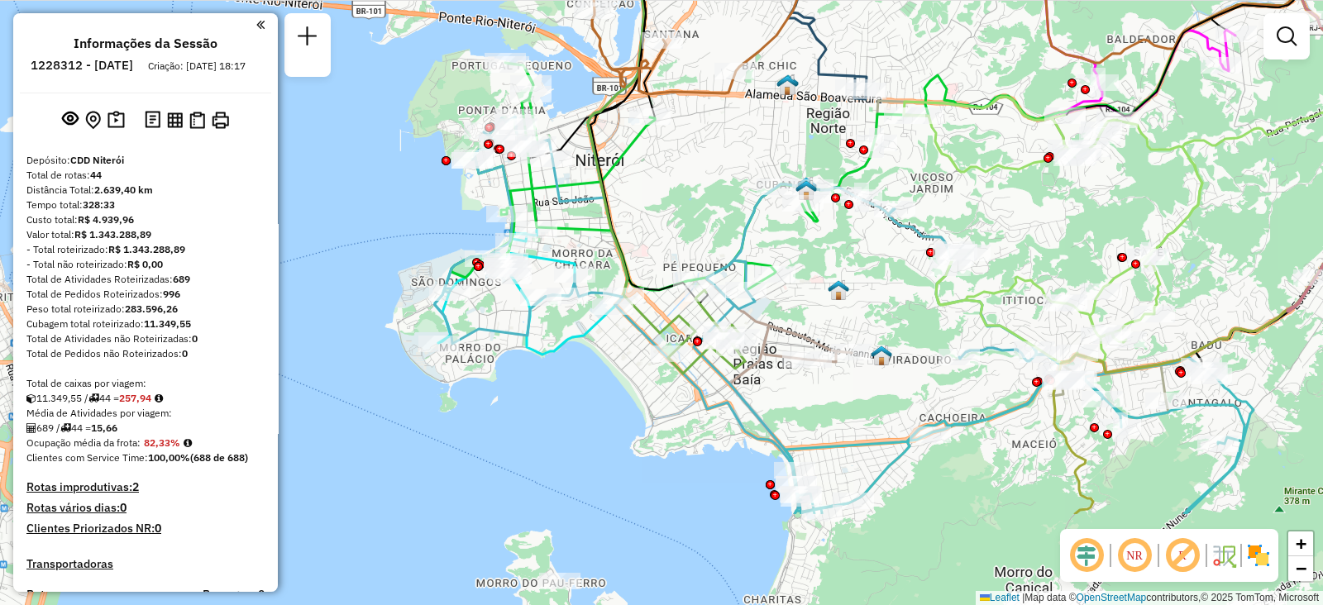
drag, startPoint x: 760, startPoint y: 347, endPoint x: 688, endPoint y: 196, distance: 167.6
click at [688, 196] on div "Janela de atendimento Grade de atendimento Capacidade Transportadoras Veículos …" at bounding box center [661, 302] width 1323 height 605
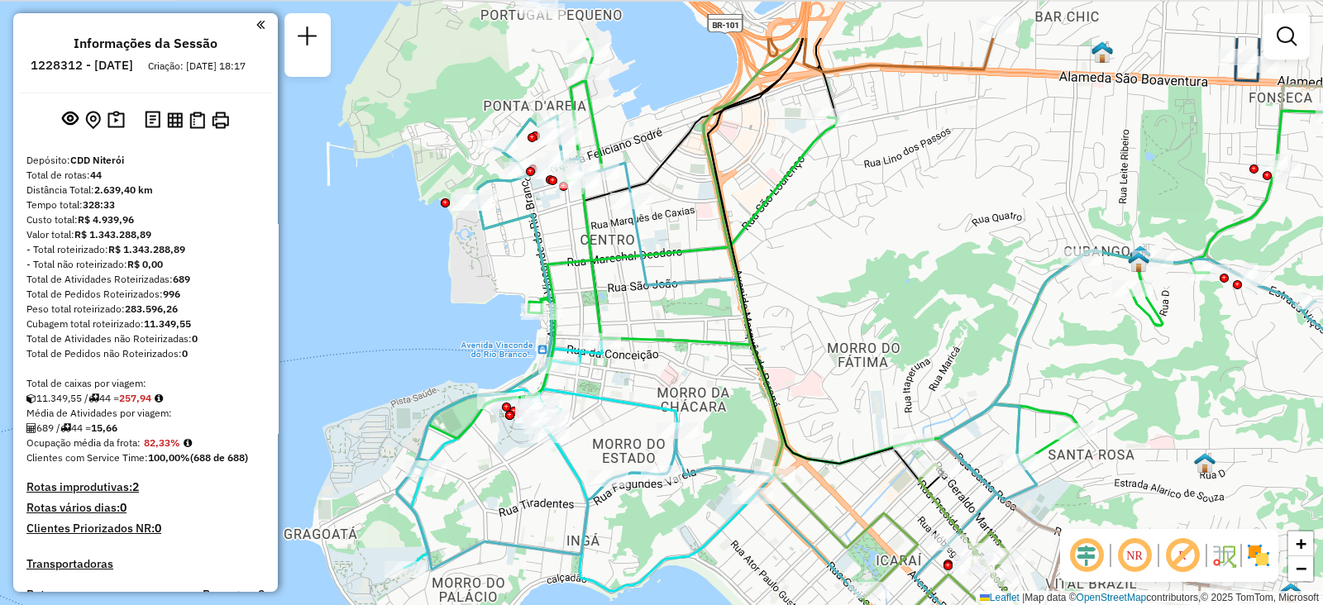
drag, startPoint x: 711, startPoint y: 246, endPoint x: 872, endPoint y: 344, distance: 188.9
click at [872, 344] on div "Janela de atendimento Grade de atendimento Capacidade Transportadoras Veículos …" at bounding box center [661, 302] width 1323 height 605
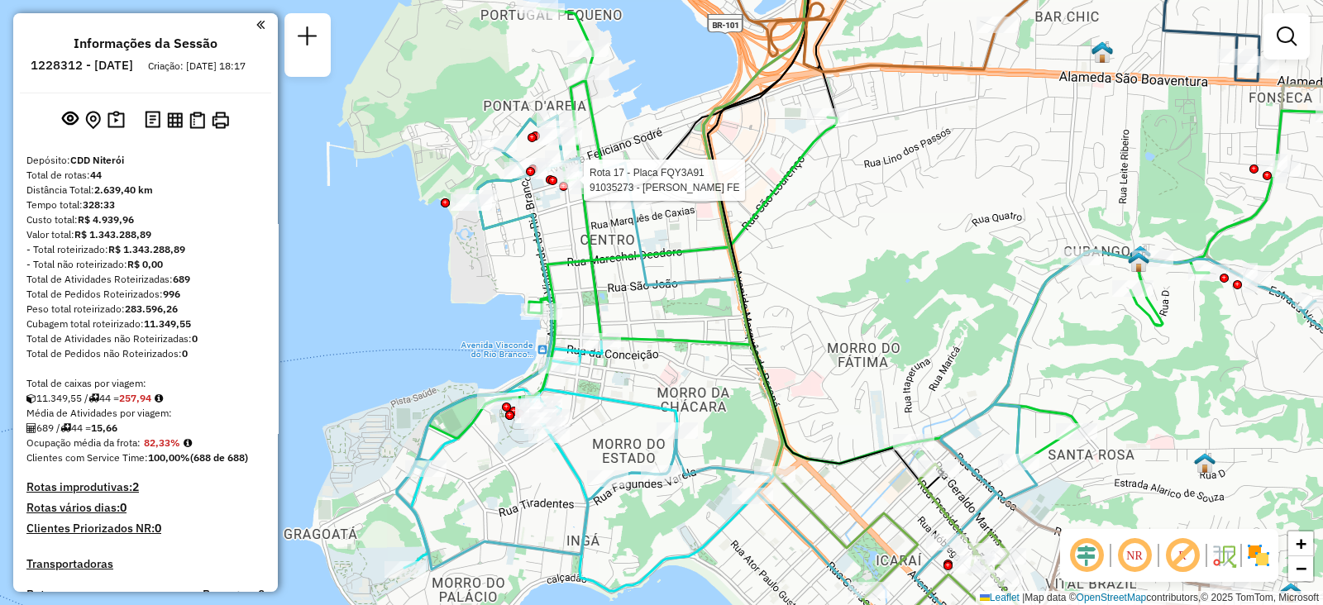
select select "**********"
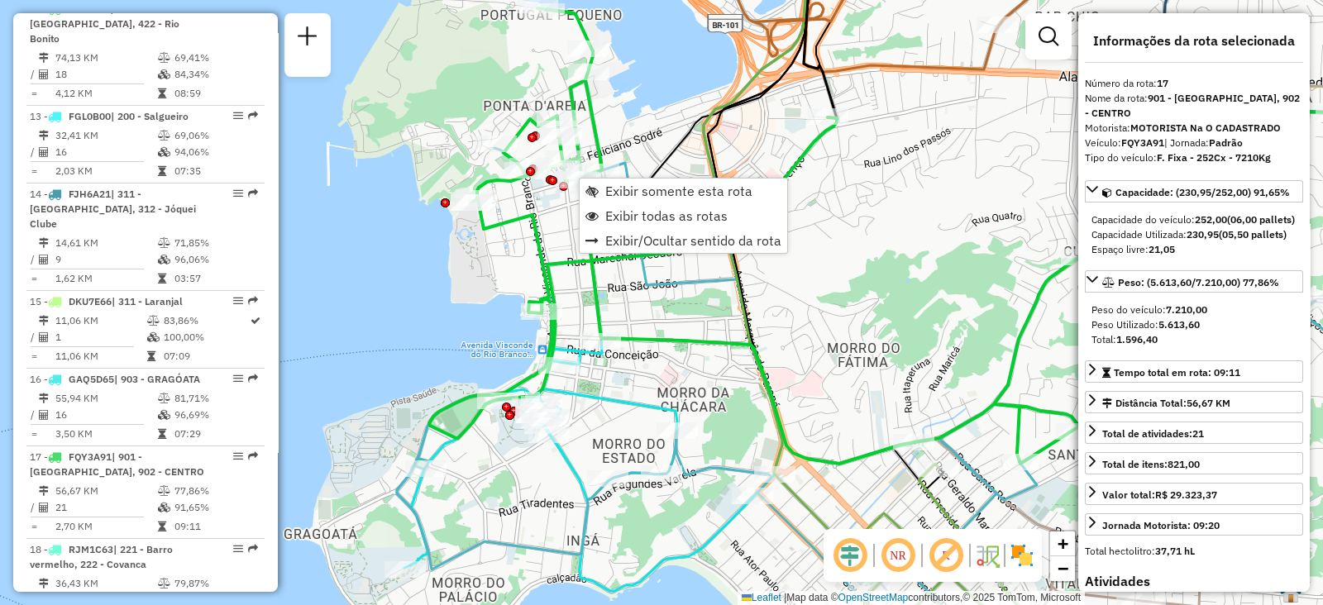
scroll to position [2076, 0]
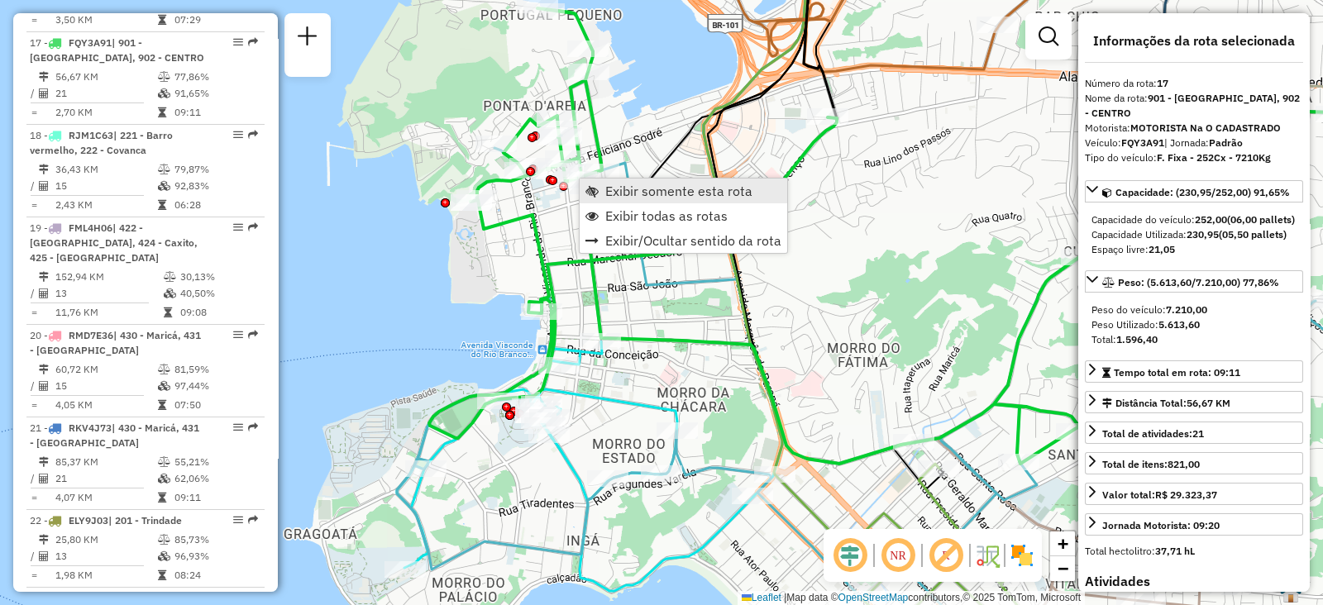
click at [644, 197] on span "Exibir somente esta rota" at bounding box center [678, 190] width 147 height 13
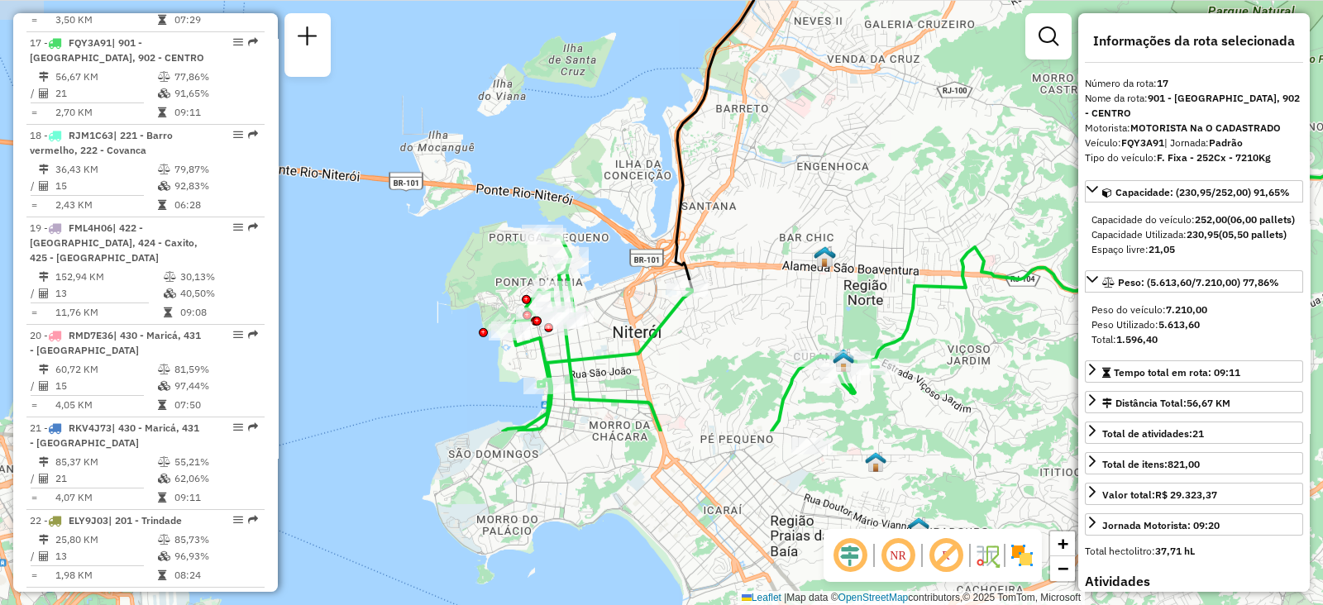
drag, startPoint x: 532, startPoint y: 441, endPoint x: 923, endPoint y: 207, distance: 455.8
click at [923, 207] on div "Janela de atendimento Grade de atendimento Capacidade Transportadoras Veículos …" at bounding box center [661, 302] width 1323 height 605
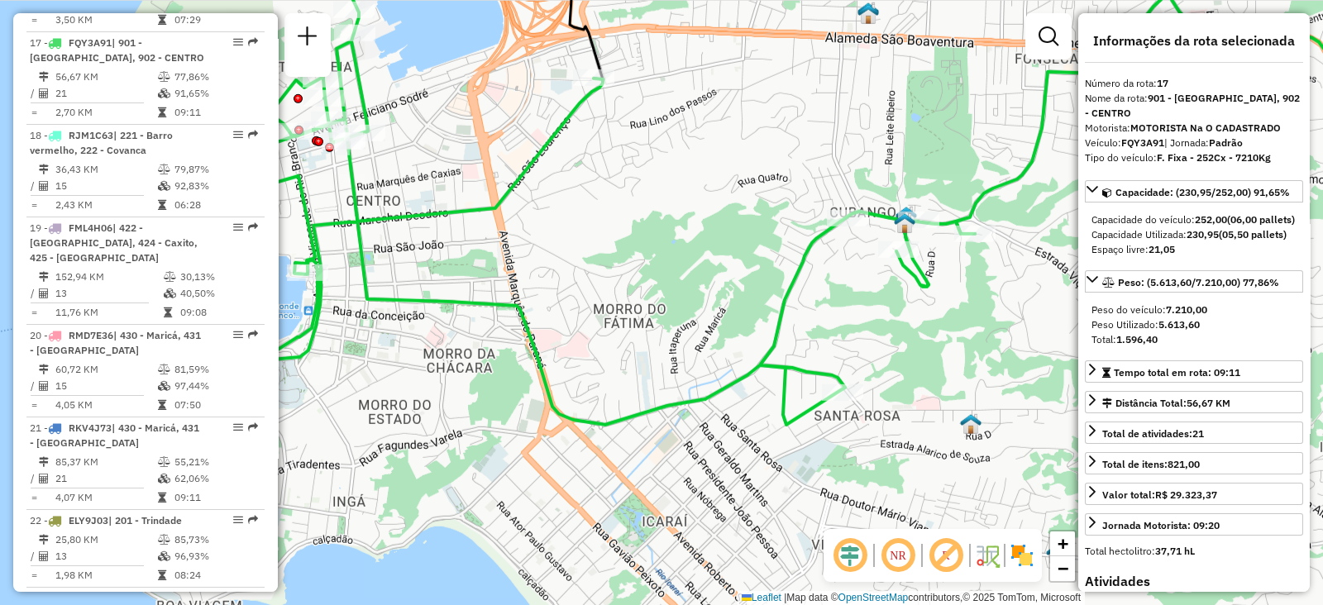
drag, startPoint x: 826, startPoint y: 378, endPoint x: 732, endPoint y: 247, distance: 161.1
click at [732, 247] on div "Janela de atendimento Grade de atendimento Capacidade Transportadoras Veículos …" at bounding box center [661, 302] width 1323 height 605
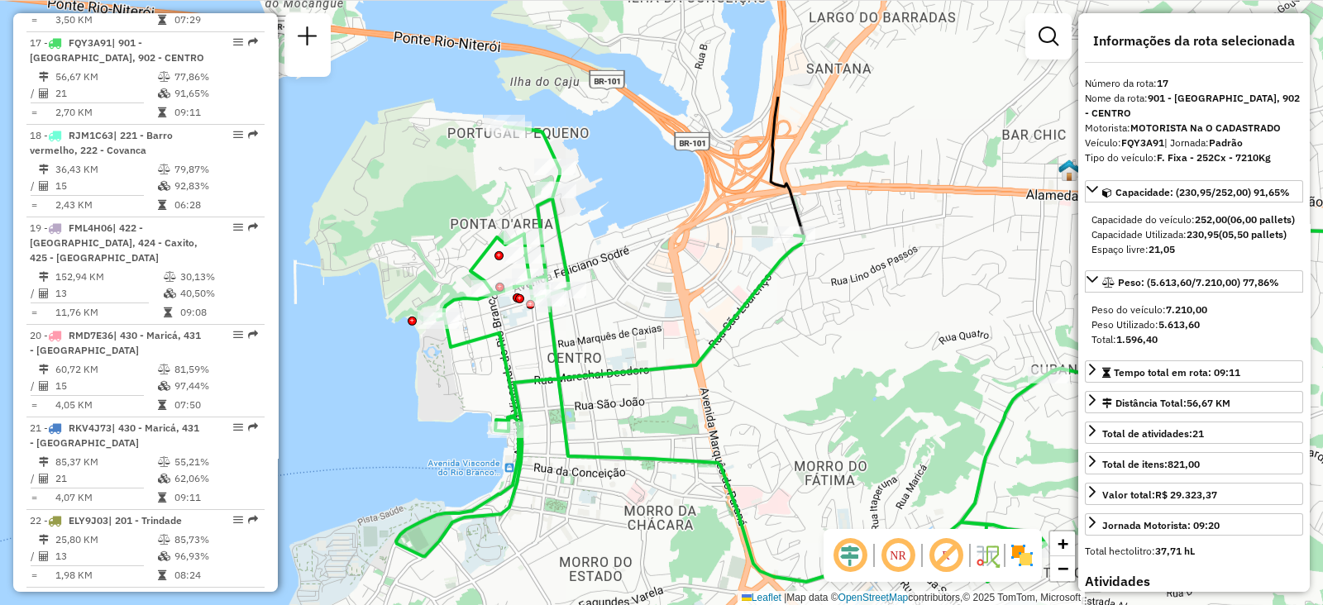
drag, startPoint x: 648, startPoint y: 301, endPoint x: 848, endPoint y: 457, distance: 254.6
click at [848, 457] on div "Janela de atendimento Grade de atendimento Capacidade Transportadoras Veículos …" at bounding box center [661, 302] width 1323 height 605
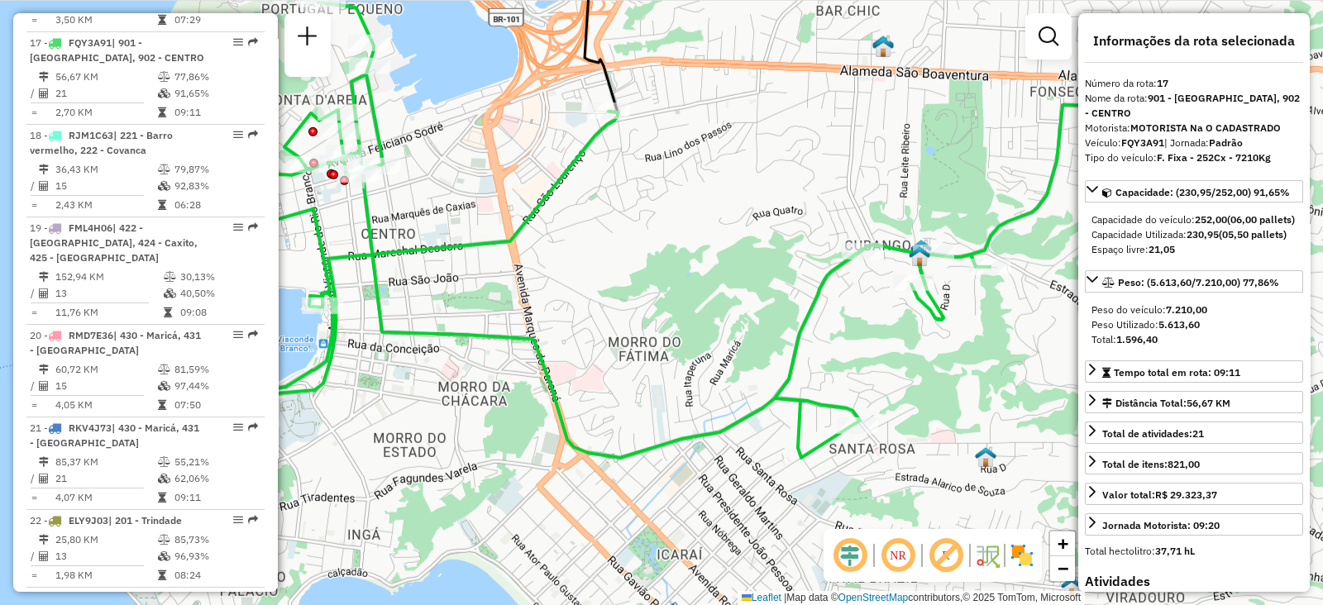
drag, startPoint x: 778, startPoint y: 390, endPoint x: 590, endPoint y: 264, distance: 226.4
click at [590, 264] on div "Janela de atendimento Grade de atendimento Capacidade Transportadoras Veículos …" at bounding box center [661, 302] width 1323 height 605
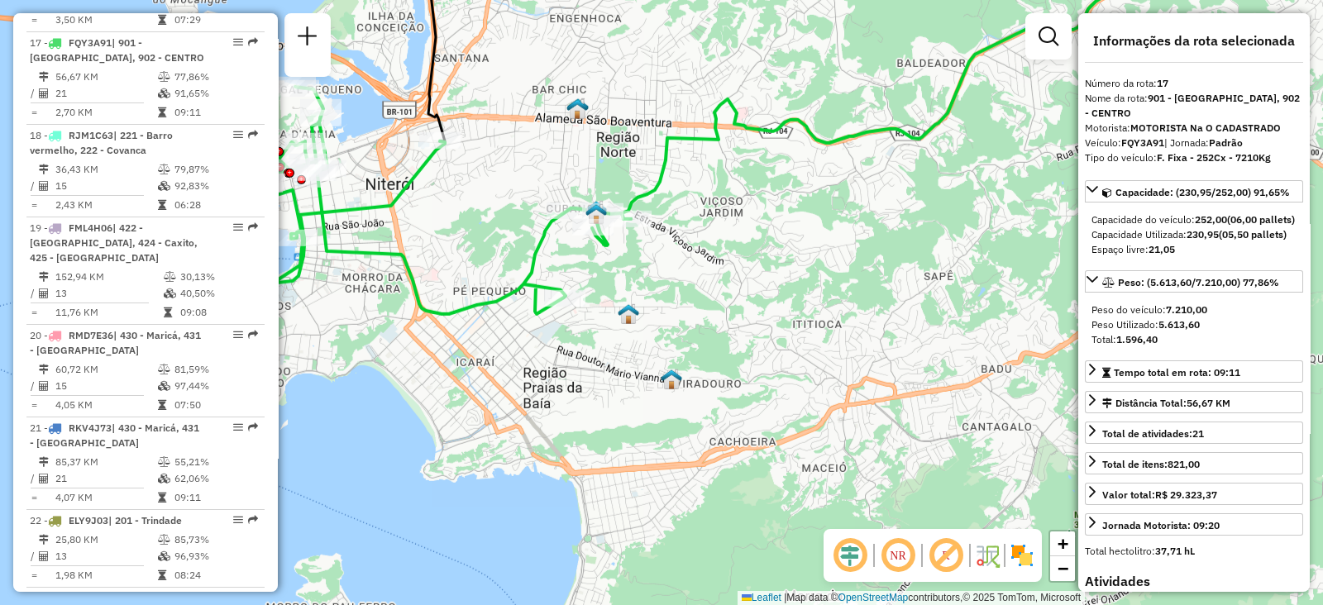
drag, startPoint x: 892, startPoint y: 366, endPoint x: 732, endPoint y: 319, distance: 167.0
click at [732, 319] on div "Janela de atendimento Grade de atendimento Capacidade Transportadoras Veículos …" at bounding box center [661, 302] width 1323 height 605
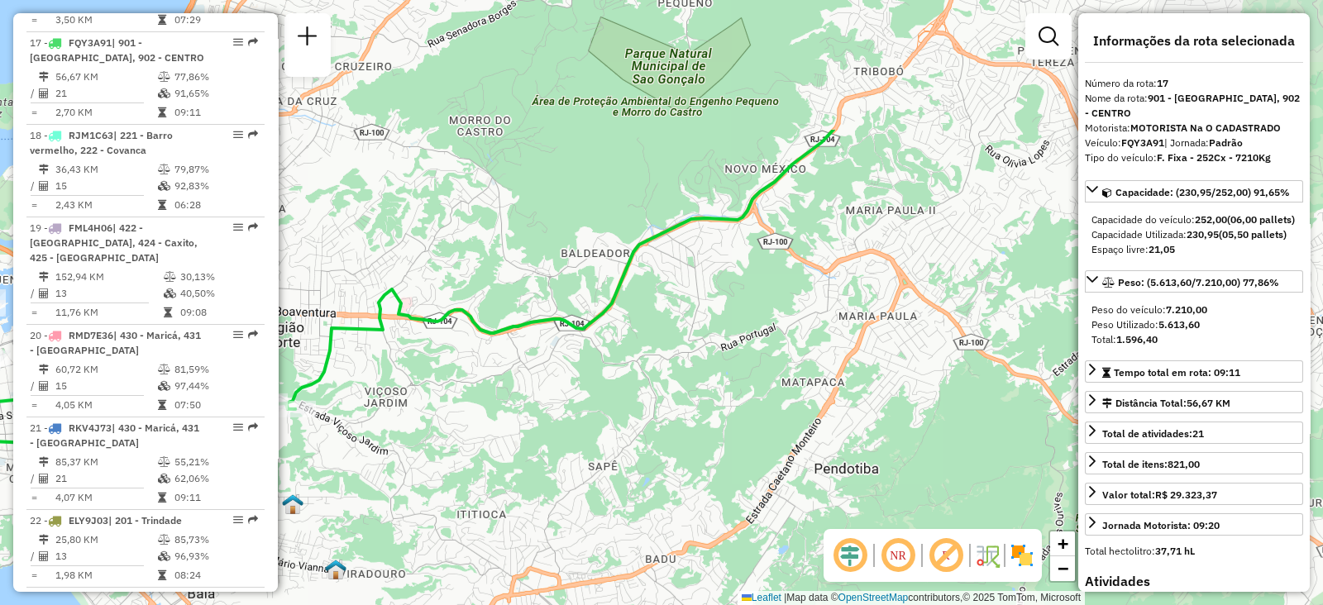
drag, startPoint x: 804, startPoint y: 214, endPoint x: 769, endPoint y: 256, distance: 54.6
click at [469, 404] on div "Janela de atendimento Grade de atendimento Capacidade Transportadoras Veículos …" at bounding box center [661, 302] width 1323 height 605
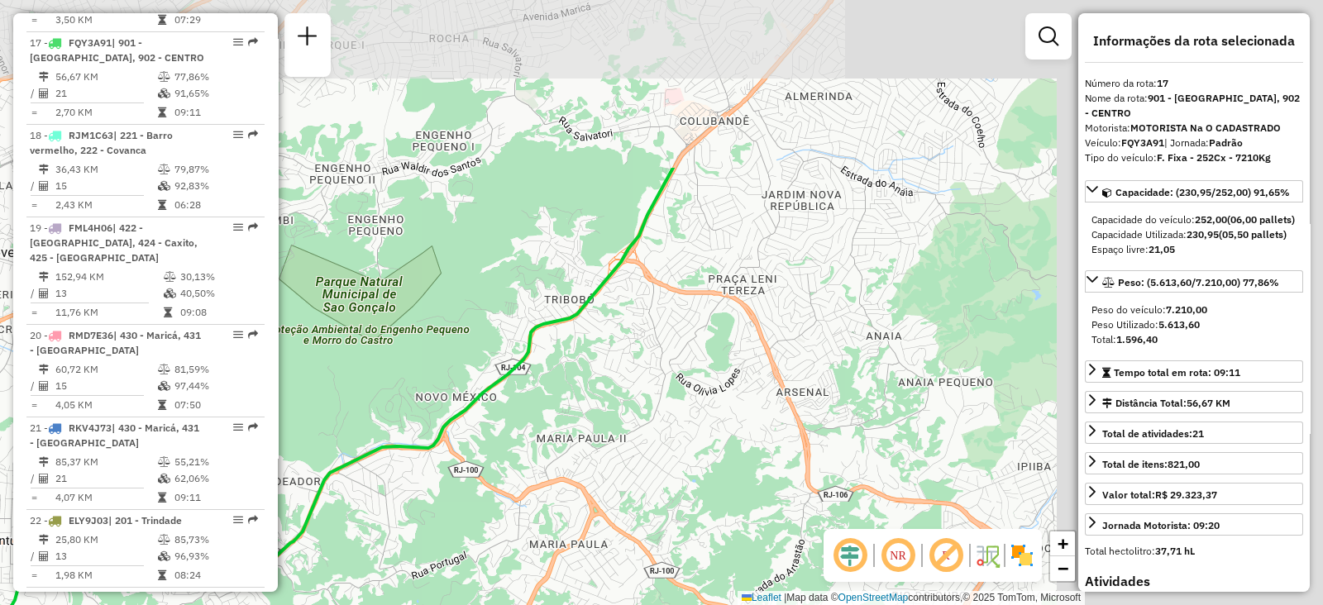
drag, startPoint x: 844, startPoint y: 188, endPoint x: 585, endPoint y: 418, distance: 346.2
click at [567, 449] on div "Janela de atendimento Grade de atendimento Capacidade Transportadoras Veículos …" at bounding box center [661, 302] width 1323 height 605
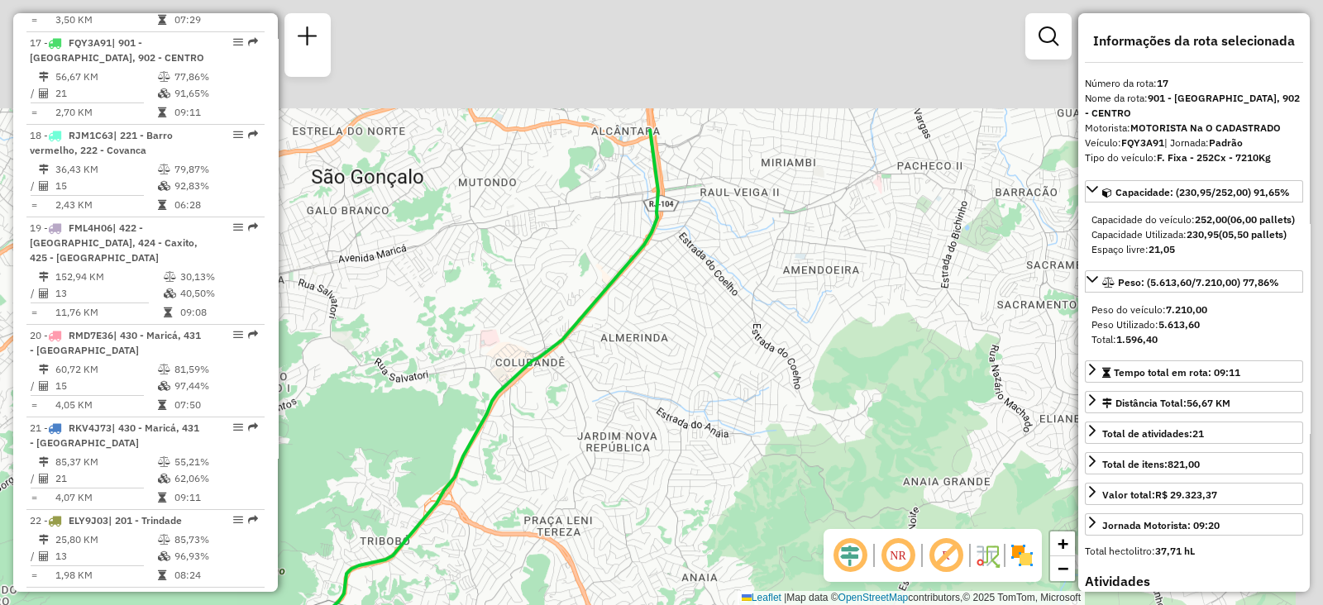
drag, startPoint x: 691, startPoint y: 337, endPoint x: 614, endPoint y: 476, distance: 159.5
click at [614, 478] on div "Janela de atendimento Grade de atendimento Capacidade Transportadoras Veículos …" at bounding box center [661, 302] width 1323 height 605
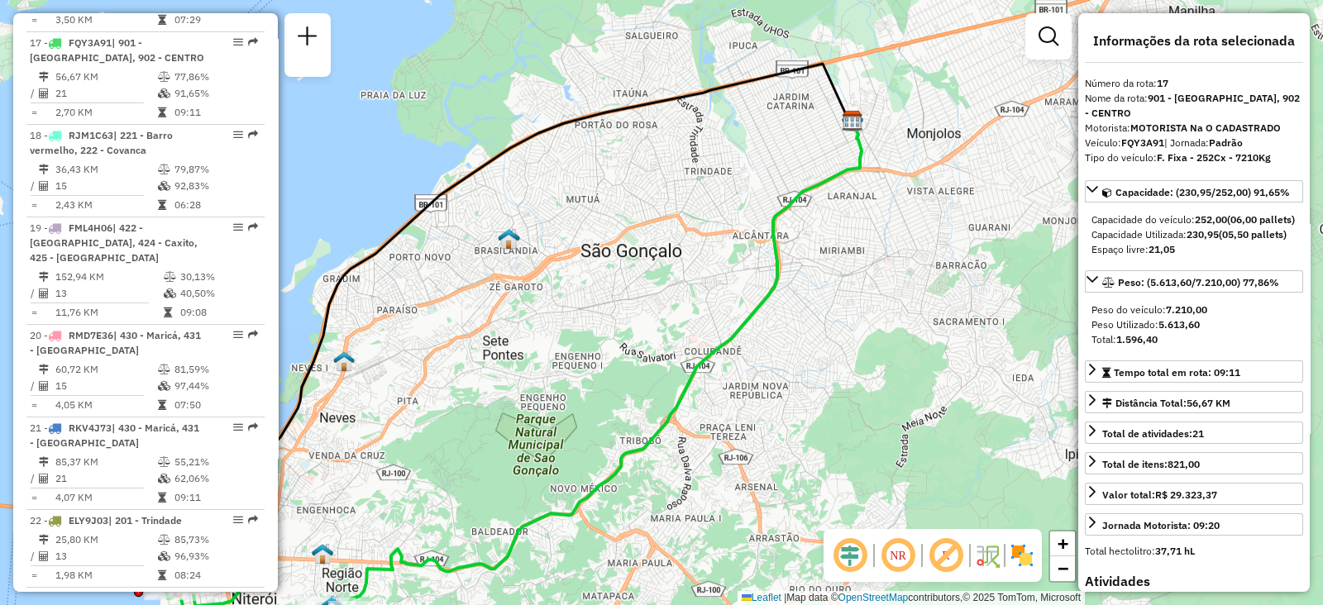
drag, startPoint x: 736, startPoint y: 254, endPoint x: 856, endPoint y: 202, distance: 130.7
click at [856, 202] on div "Janela de atendimento Grade de atendimento Capacidade Transportadoras Veículos …" at bounding box center [661, 302] width 1323 height 605
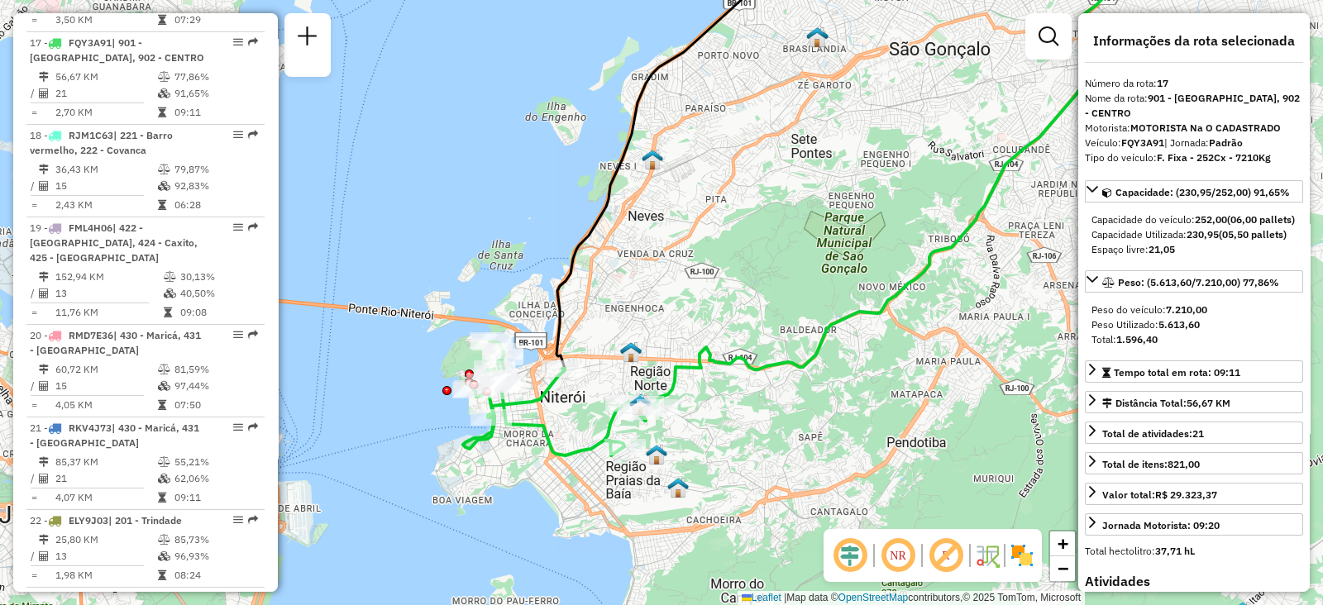
drag, startPoint x: 466, startPoint y: 440, endPoint x: 774, endPoint y: 238, distance: 368.6
click at [774, 238] on div "Janela de atendimento Grade de atendimento Capacidade Transportadoras Veículos …" at bounding box center [661, 302] width 1323 height 605
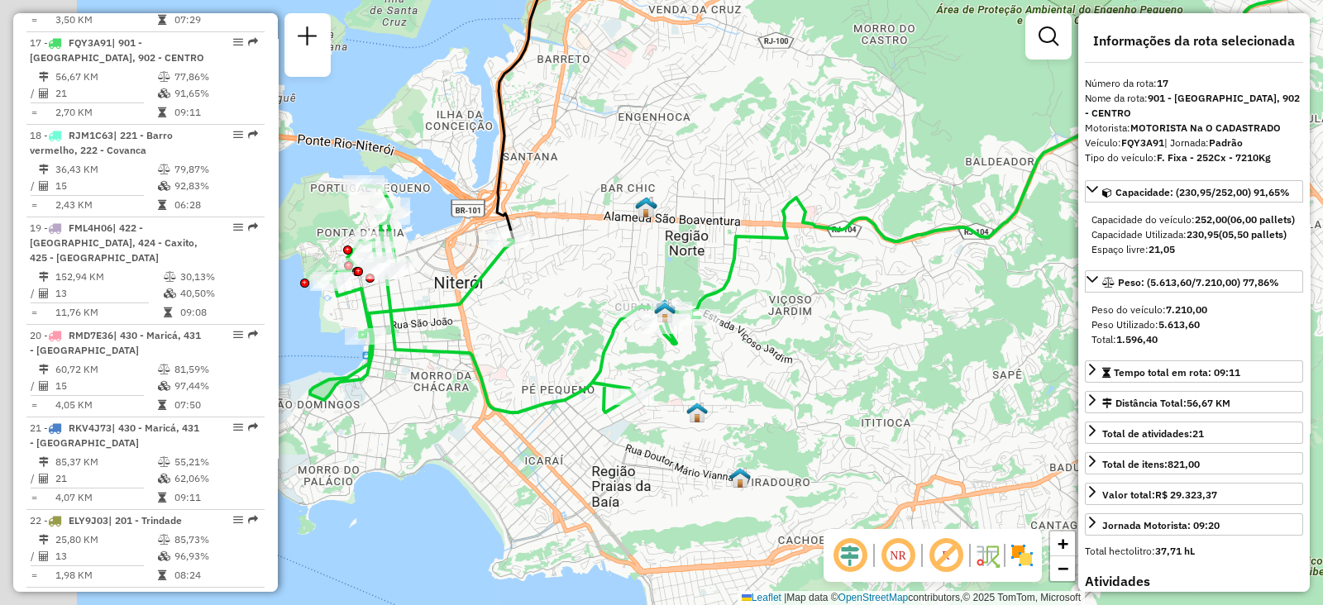
drag, startPoint x: 636, startPoint y: 366, endPoint x: 792, endPoint y: 323, distance: 162.1
click at [792, 323] on div "Janela de atendimento Grade de atendimento Capacidade Transportadoras Veículos …" at bounding box center [661, 302] width 1323 height 605
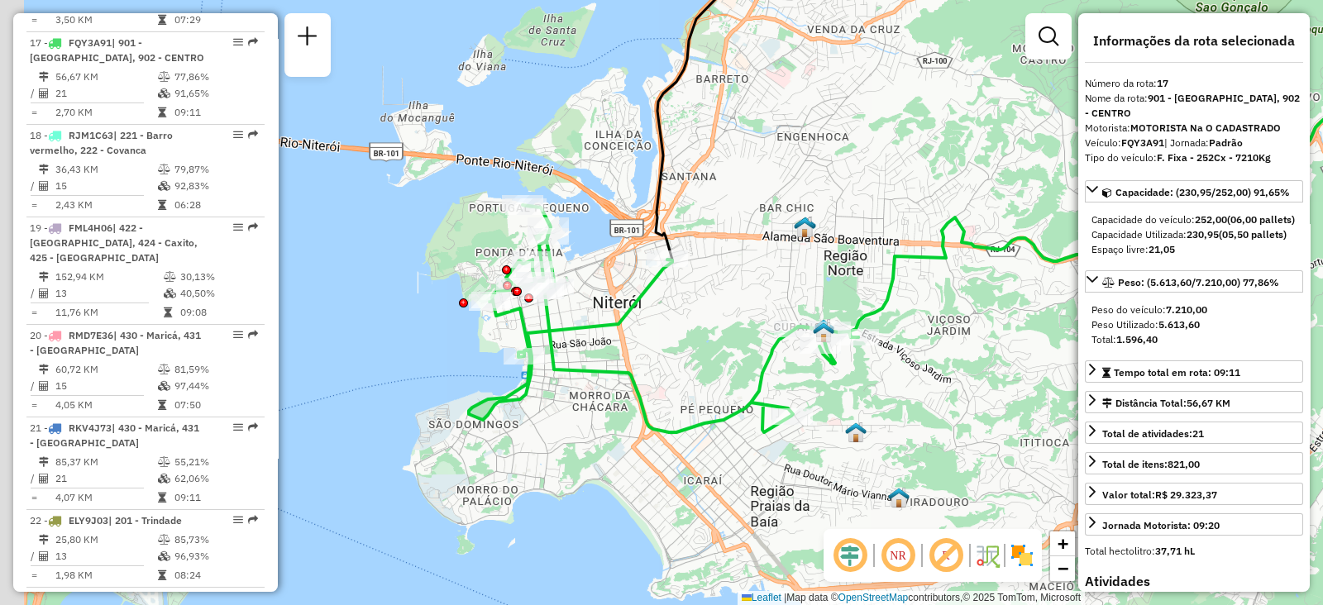
drag, startPoint x: 685, startPoint y: 351, endPoint x: 841, endPoint y: 370, distance: 157.5
click at [841, 370] on icon at bounding box center [664, 318] width 390 height 227
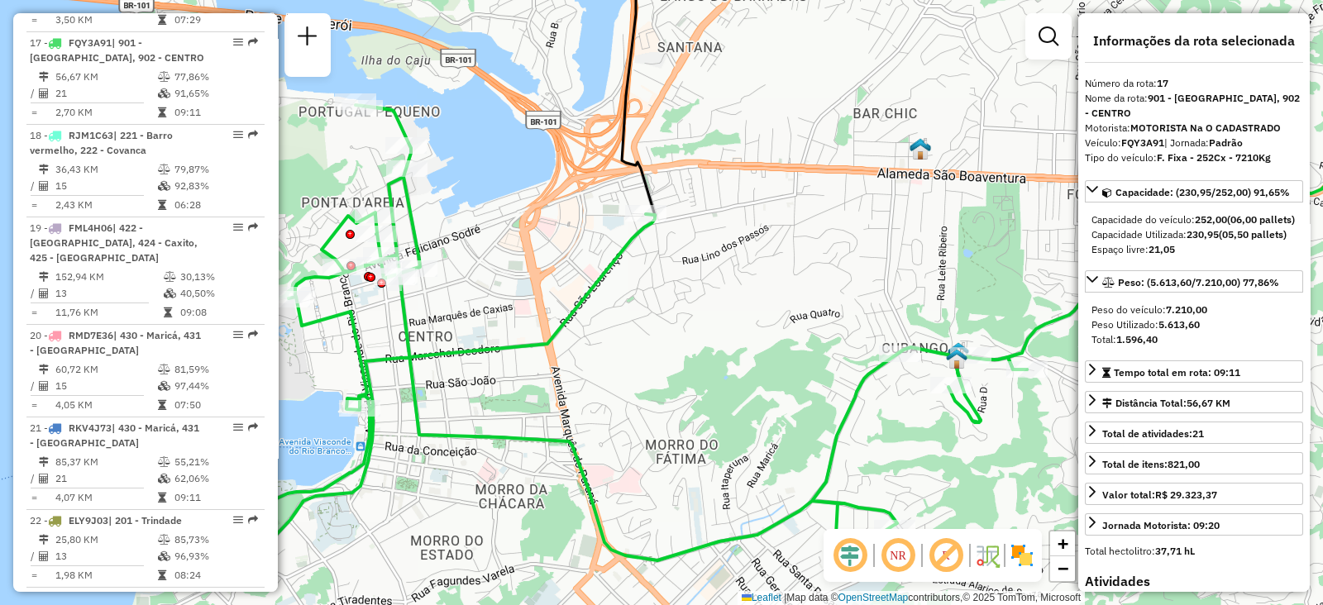
drag, startPoint x: 633, startPoint y: 308, endPoint x: 773, endPoint y: 317, distance: 140.9
click at [773, 317] on div "Janela de atendimento Grade de atendimento Capacidade Transportadoras Veículos …" at bounding box center [661, 302] width 1323 height 605
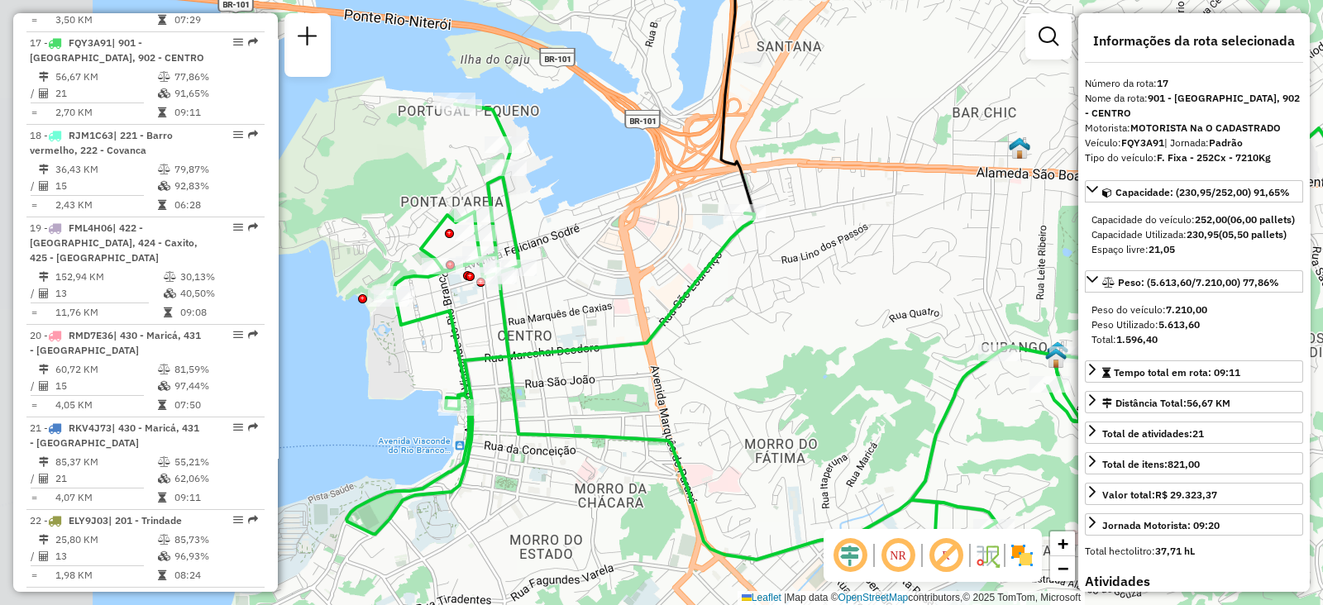
drag, startPoint x: 676, startPoint y: 279, endPoint x: 772, endPoint y: 278, distance: 95.9
click at [772, 278] on div "Janela de atendimento Grade de atendimento Capacidade Transportadoras Veículos …" at bounding box center [661, 302] width 1323 height 605
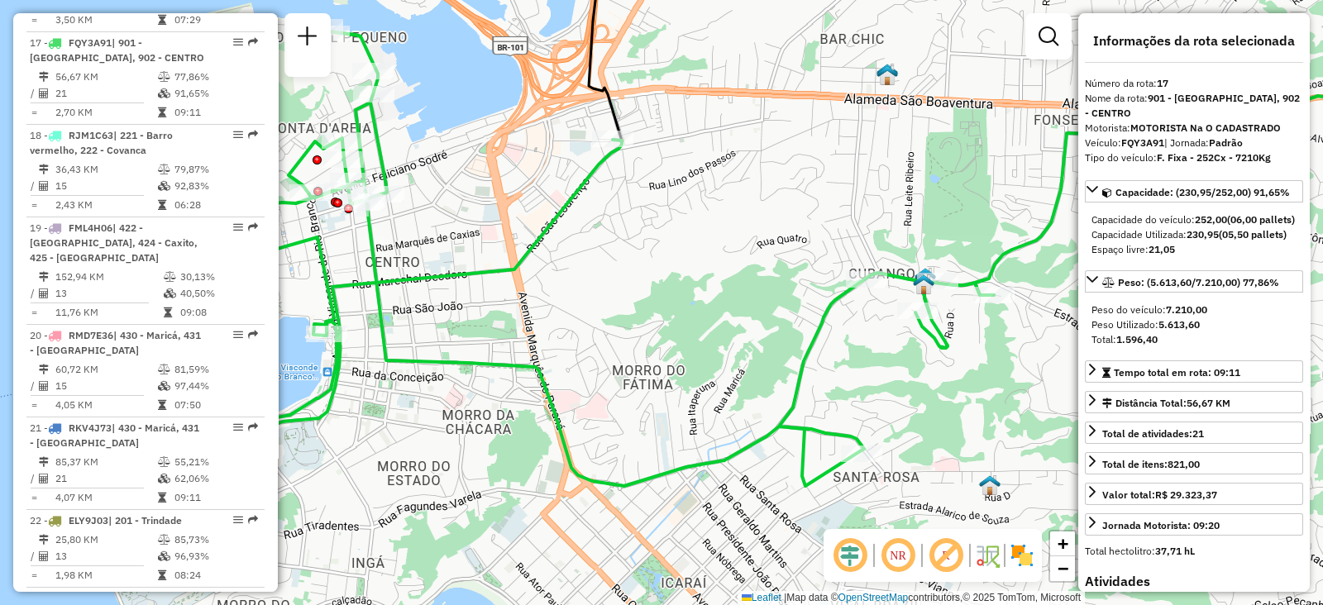
drag, startPoint x: 784, startPoint y: 336, endPoint x: 666, endPoint y: 275, distance: 133.2
click at [666, 275] on div "Janela de atendimento Grade de atendimento Capacidade Transportadoras Veículos …" at bounding box center [661, 302] width 1323 height 605
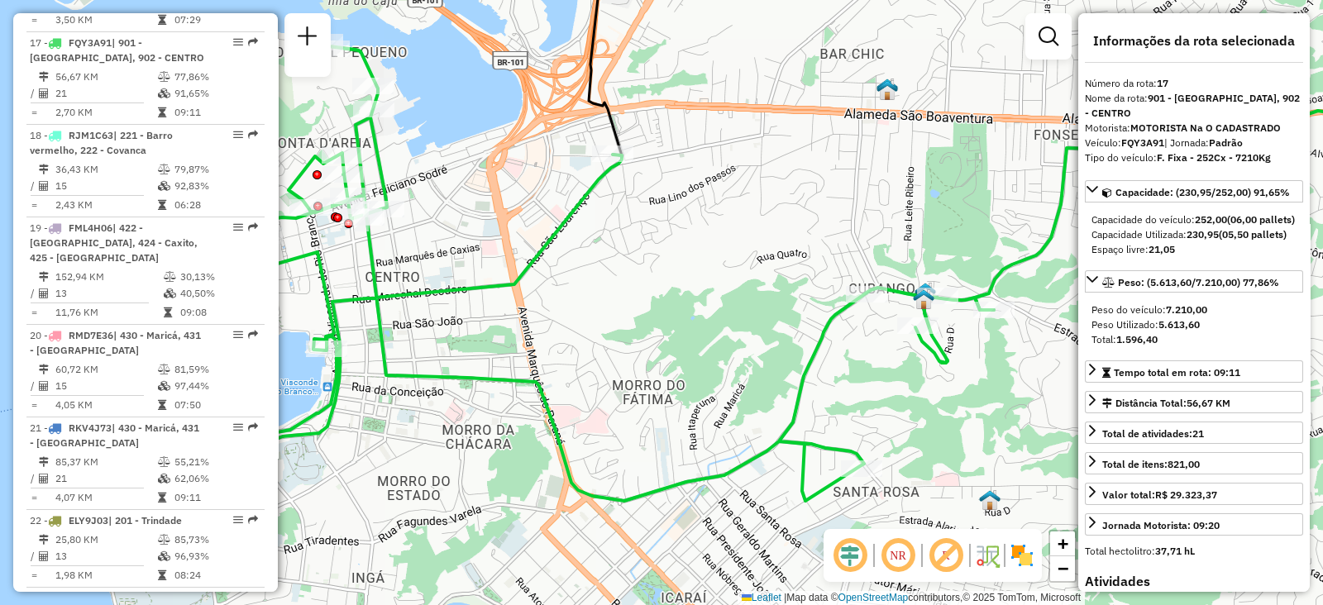
click at [694, 270] on div "Janela de atendimento Grade de atendimento Capacidade Transportadoras Veículos …" at bounding box center [661, 302] width 1323 height 605
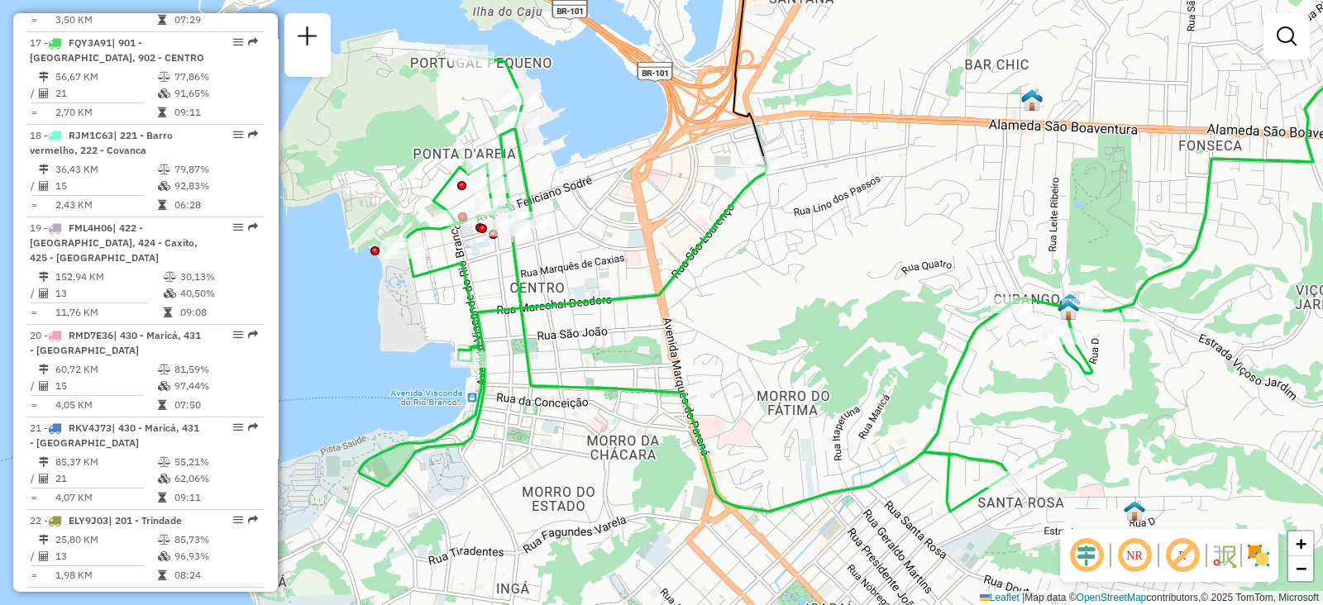
drag, startPoint x: 695, startPoint y: 270, endPoint x: 839, endPoint y: 280, distance: 145.1
click at [839, 280] on div "Janela de atendimento Grade de atendimento Capacidade Transportadoras Veículos …" at bounding box center [661, 302] width 1323 height 605
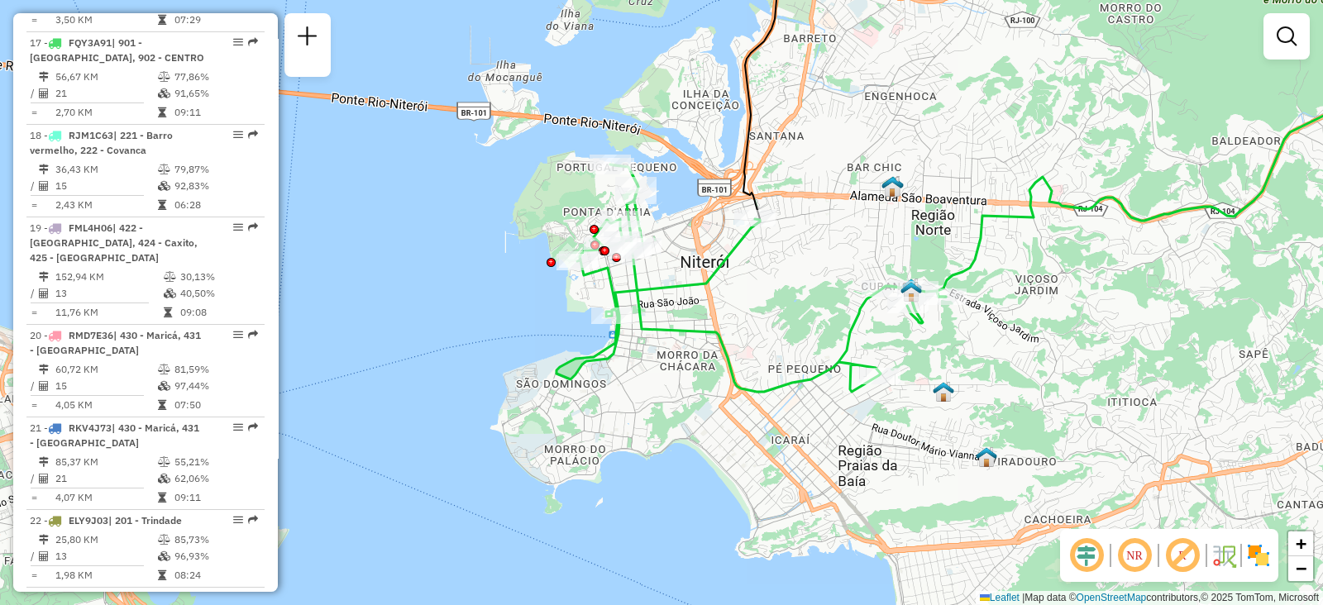
drag, startPoint x: 867, startPoint y: 229, endPoint x: 806, endPoint y: 246, distance: 62.6
click at [806, 246] on div "Janela de atendimento Grade de atendimento Capacidade Transportadoras Veículos …" at bounding box center [661, 302] width 1323 height 605
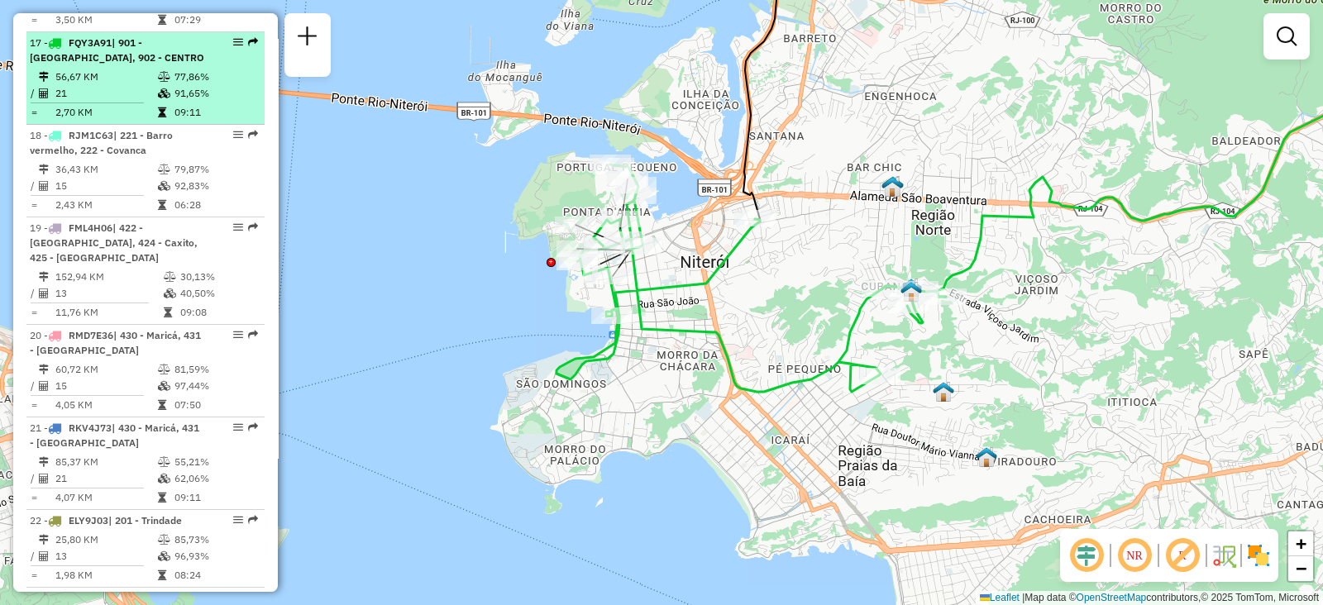
scroll to position [1972, 0]
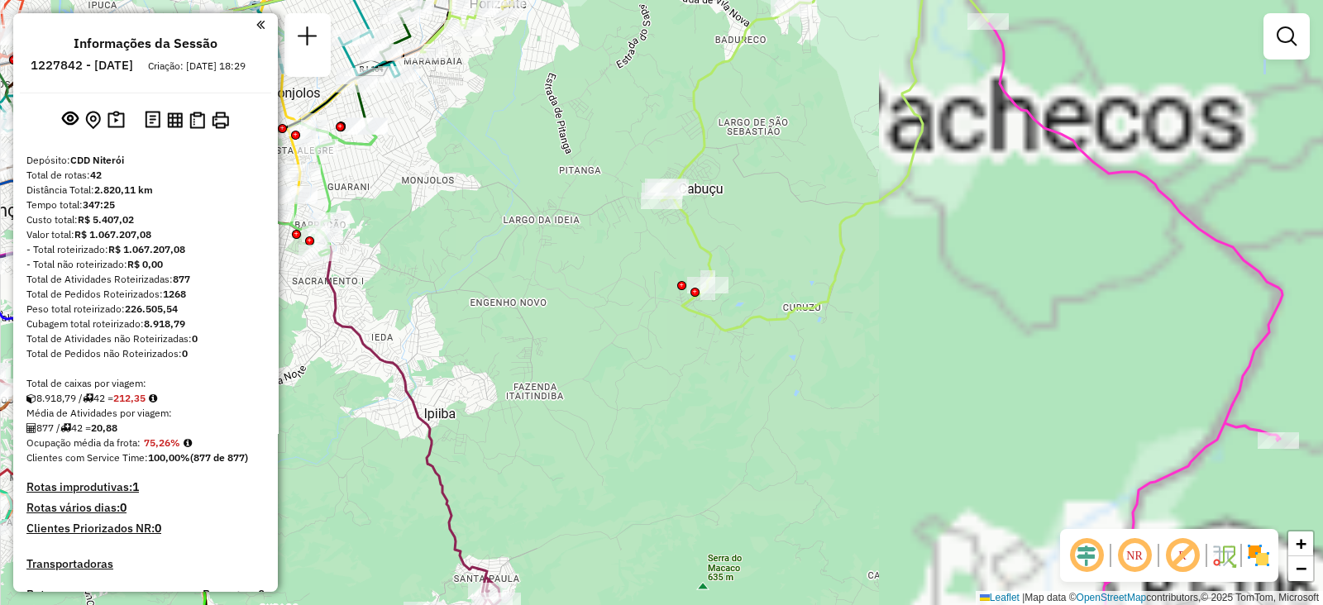
drag, startPoint x: 546, startPoint y: 341, endPoint x: 964, endPoint y: 287, distance: 421.9
click at [964, 287] on div "Janela de atendimento Grade de atendimento Capacidade Transportadoras Veículos …" at bounding box center [661, 302] width 1323 height 605
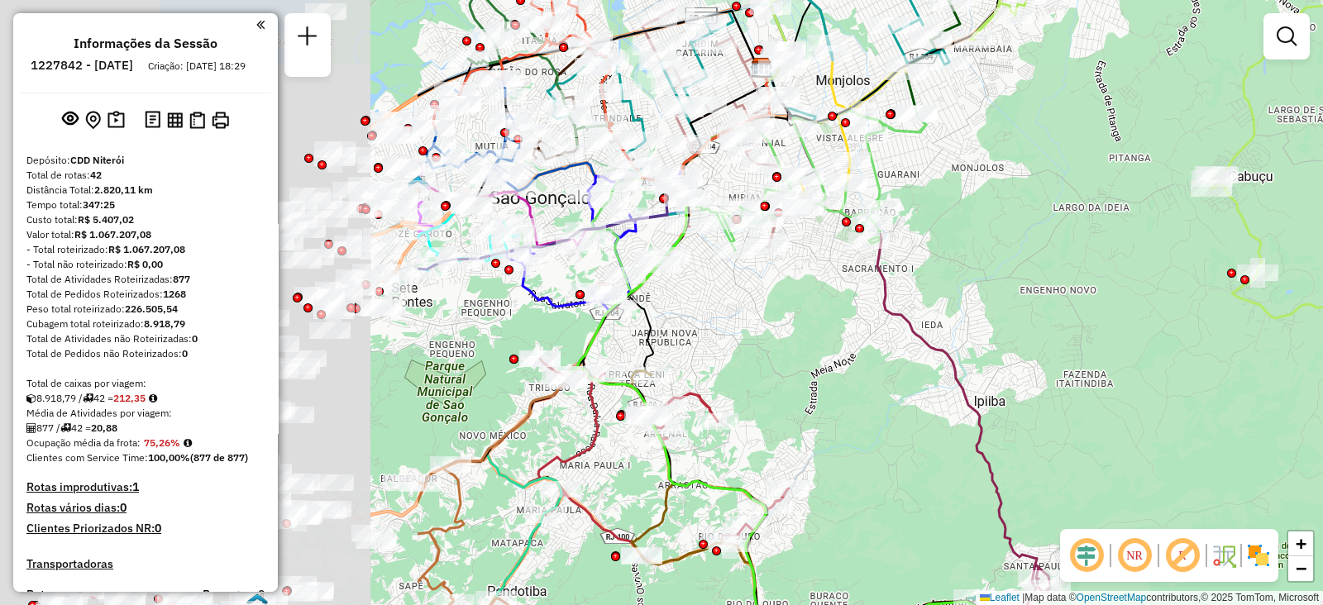
drag, startPoint x: 511, startPoint y: 255, endPoint x: 974, endPoint y: 253, distance: 463.1
click at [1075, 242] on div "Janela de atendimento Grade de atendimento Capacidade Transportadoras Veículos …" at bounding box center [661, 302] width 1323 height 605
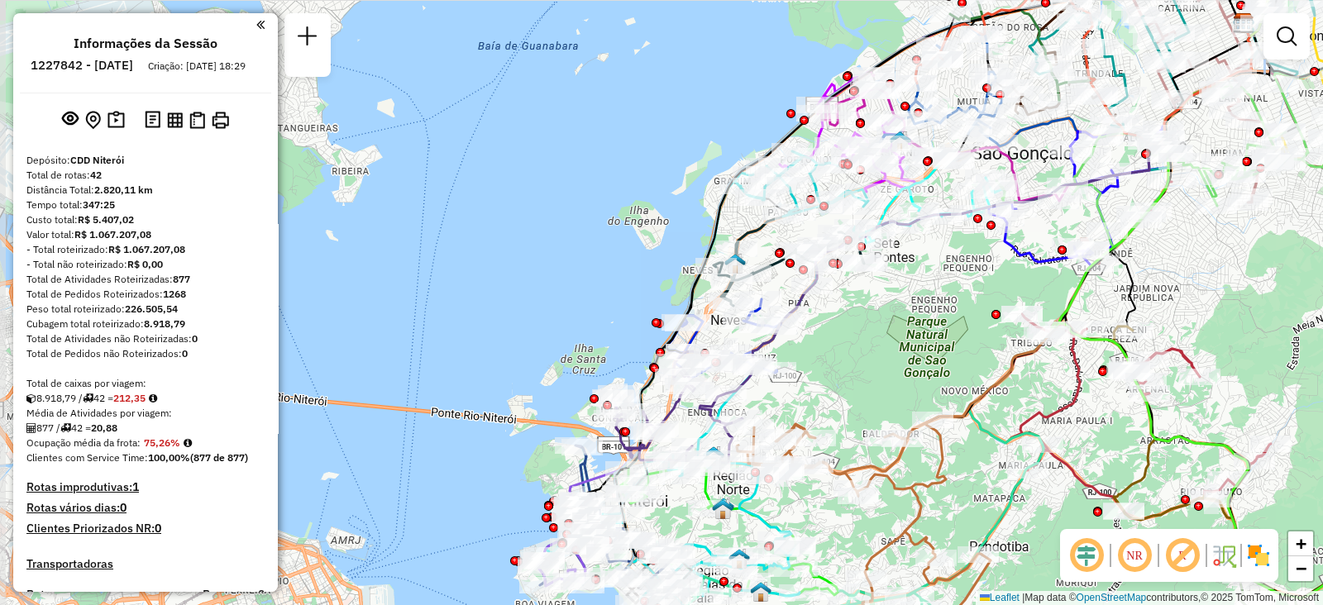
drag, startPoint x: 577, startPoint y: 318, endPoint x: 1039, endPoint y: 275, distance: 463.4
click at [1039, 275] on div "Janela de atendimento Grade de atendimento Capacidade Transportadoras Veículos …" at bounding box center [661, 302] width 1323 height 605
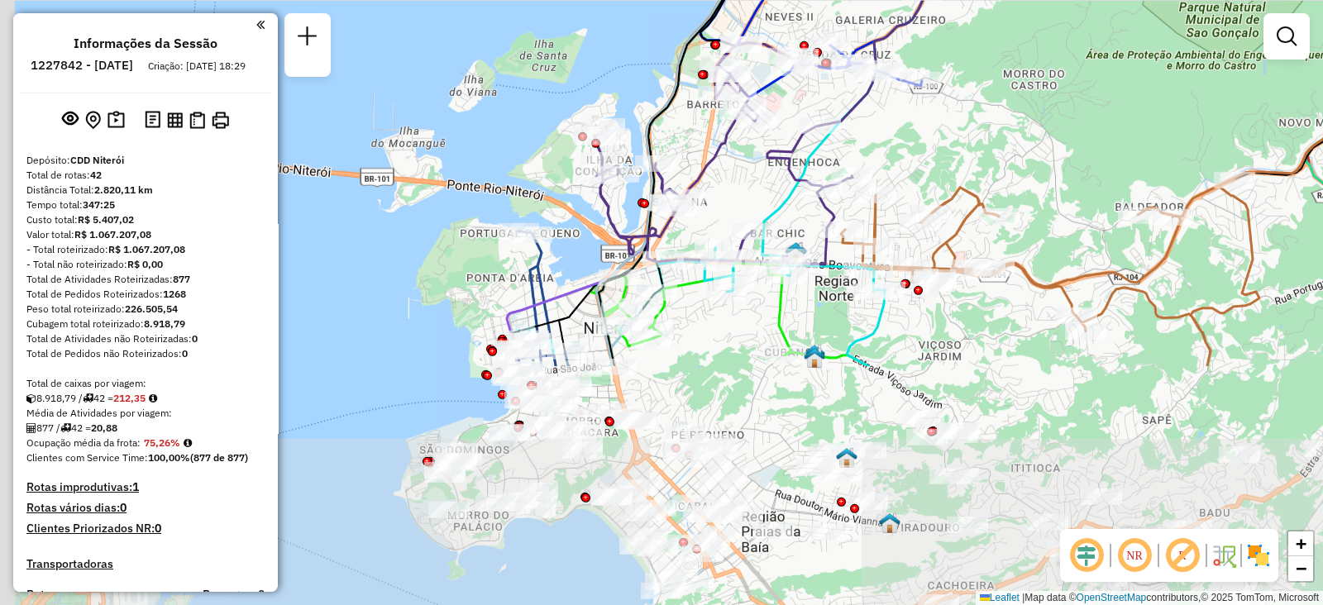
drag, startPoint x: 777, startPoint y: 427, endPoint x: 934, endPoint y: 182, distance: 290.4
click at [977, 127] on div "Rota 13 - Placa RKS1A63 91050052 - POSTO VIP COLUBANDE Janela de atendimento Gr…" at bounding box center [661, 302] width 1323 height 605
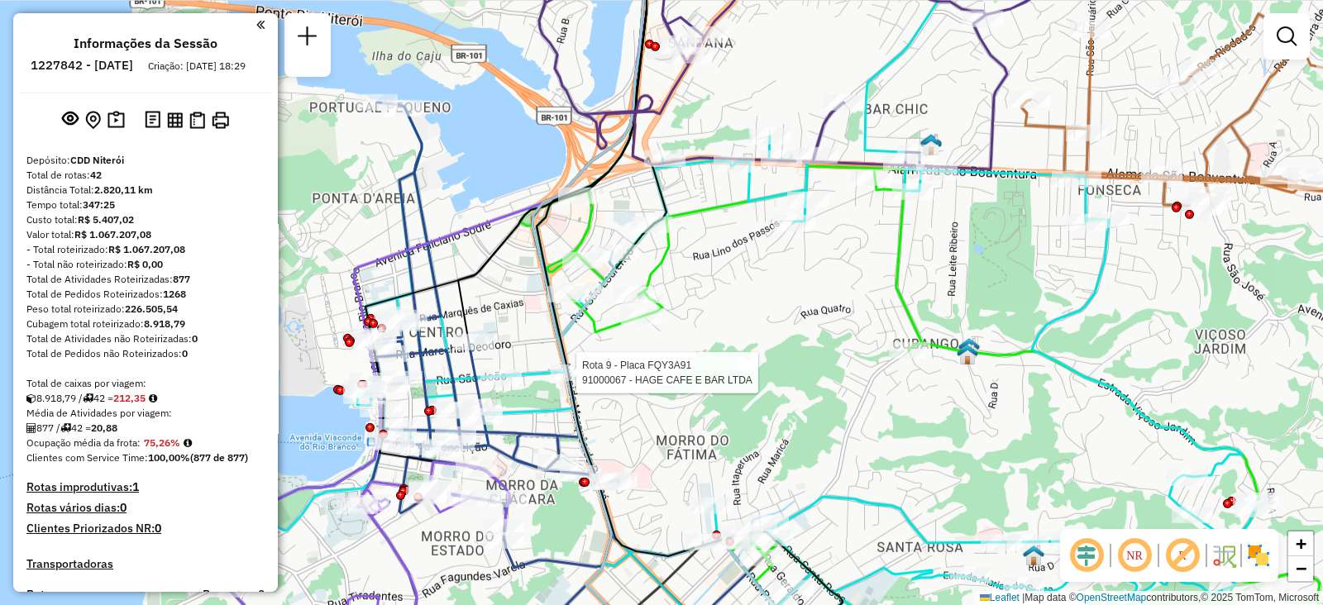
select select "**********"
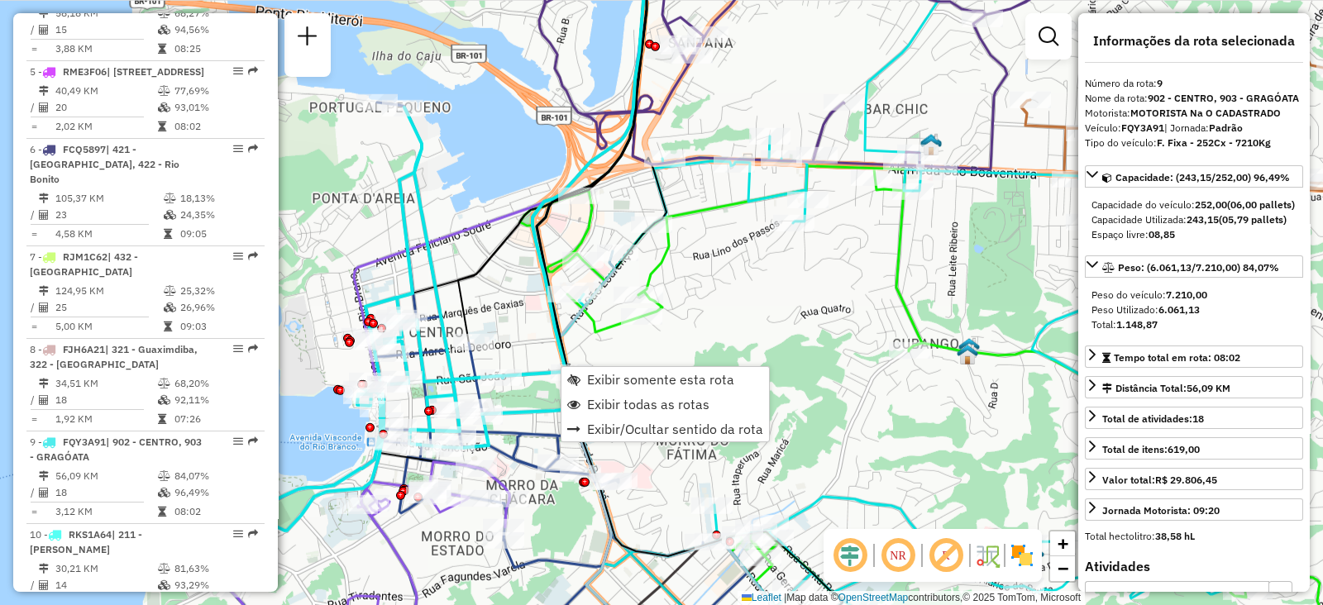
scroll to position [1380, 0]
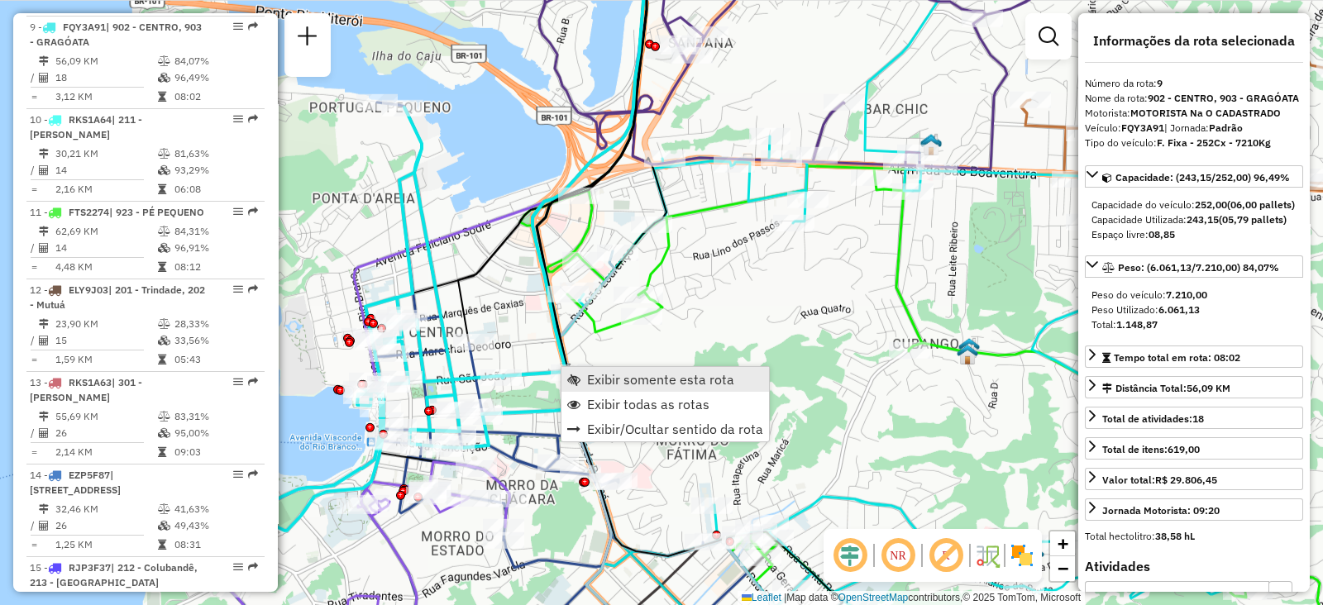
click at [591, 375] on span "Exibir somente esta rota" at bounding box center [660, 379] width 147 height 13
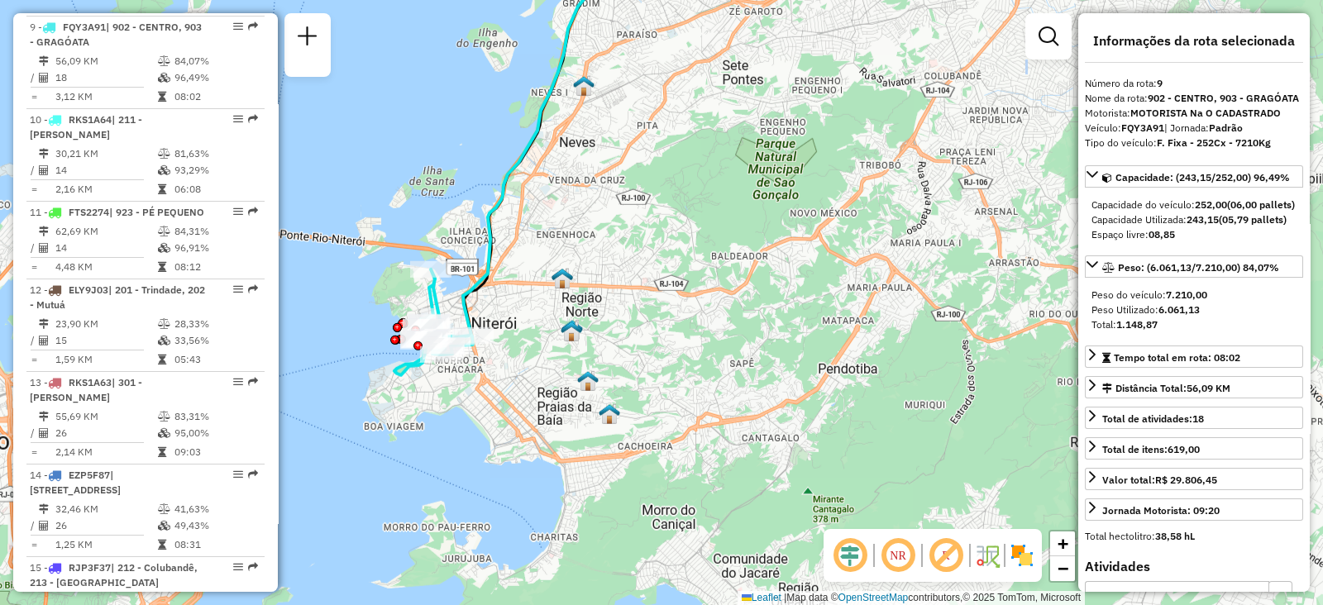
drag, startPoint x: 422, startPoint y: 399, endPoint x: 591, endPoint y: 366, distance: 172.6
click at [591, 366] on div "Janela de atendimento Grade de atendimento Capacidade Transportadoras Veículos …" at bounding box center [661, 302] width 1323 height 605
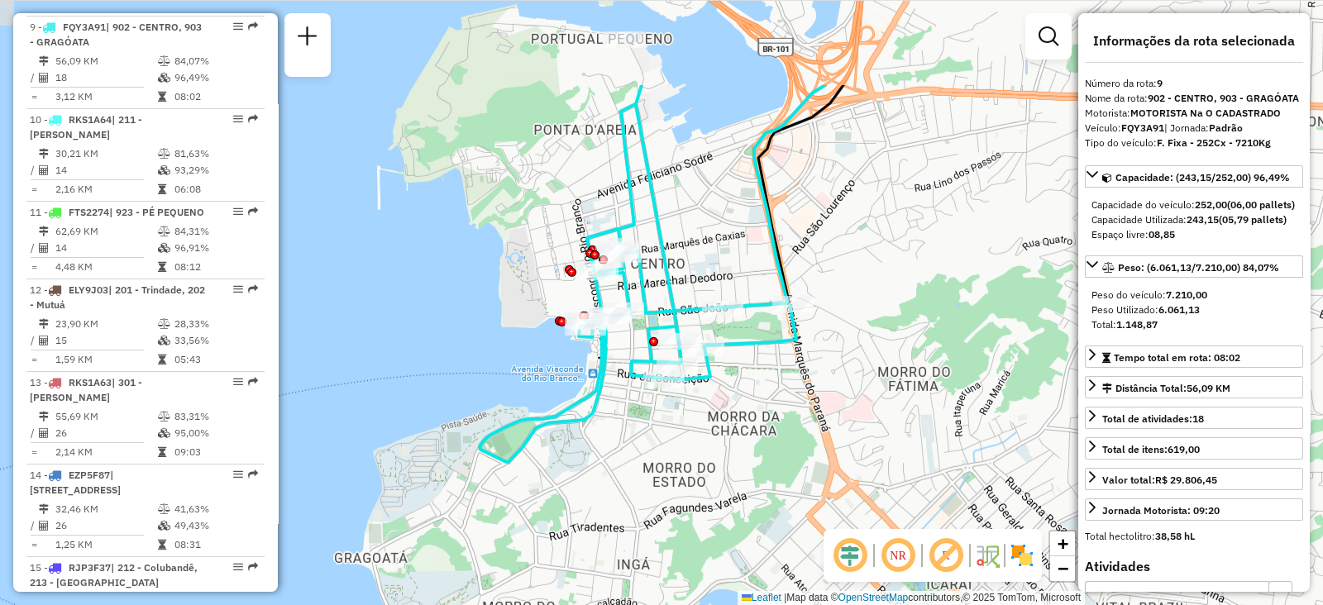
drag, startPoint x: 578, startPoint y: 313, endPoint x: 722, endPoint y: 459, distance: 204.7
click at [722, 459] on div "Janela de atendimento Grade de atendimento Capacidade Transportadoras Veículos …" at bounding box center [661, 302] width 1323 height 605
click at [956, 255] on div "Janela de atendimento Grade de atendimento Capacidade Transportadoras Veículos …" at bounding box center [661, 302] width 1323 height 605
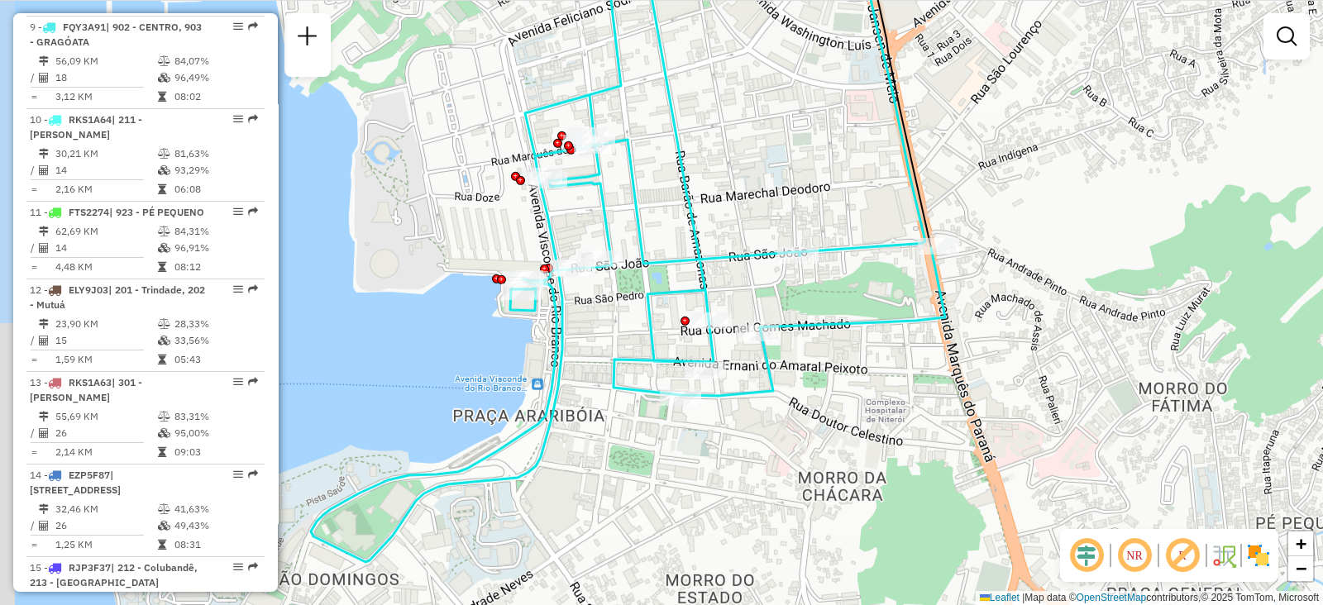
drag, startPoint x: 562, startPoint y: 309, endPoint x: 634, endPoint y: 320, distance: 72.7
click at [634, 320] on div "Janela de atendimento Grade de atendimento Capacidade Transportadoras Veículos …" at bounding box center [661, 302] width 1323 height 605
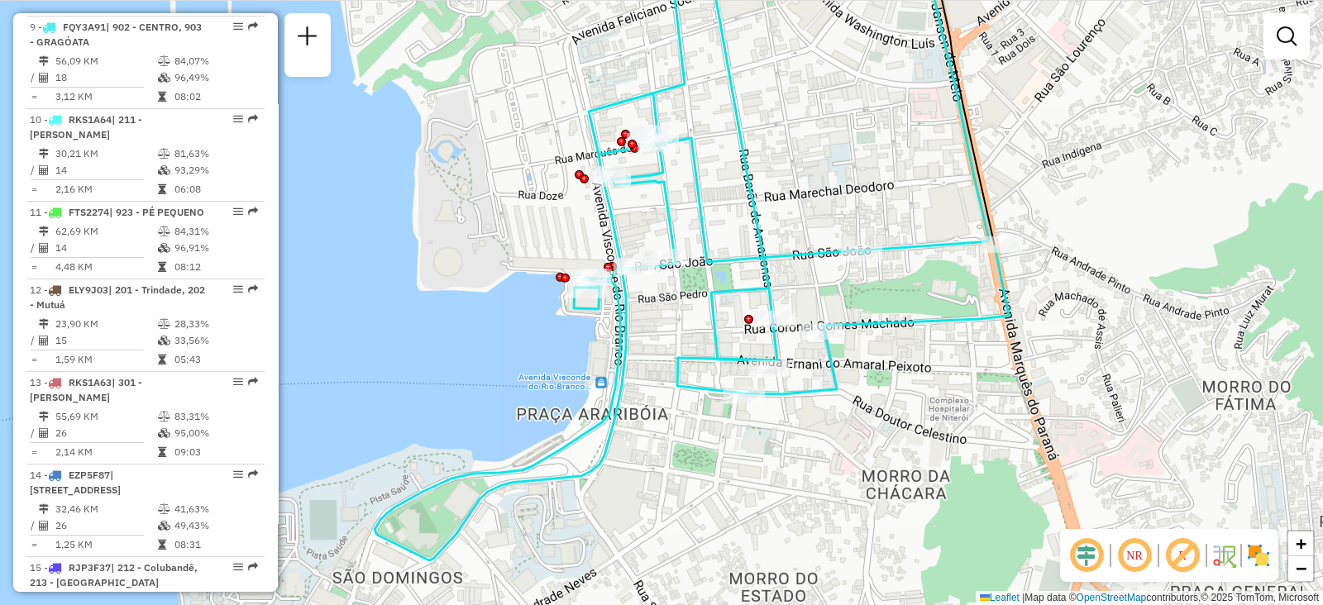
drag, startPoint x: 671, startPoint y: 315, endPoint x: 719, endPoint y: 313, distance: 48.8
click at [719, 313] on div "Janela de atendimento Grade de atendimento Capacidade Transportadoras Veículos …" at bounding box center [661, 302] width 1323 height 605
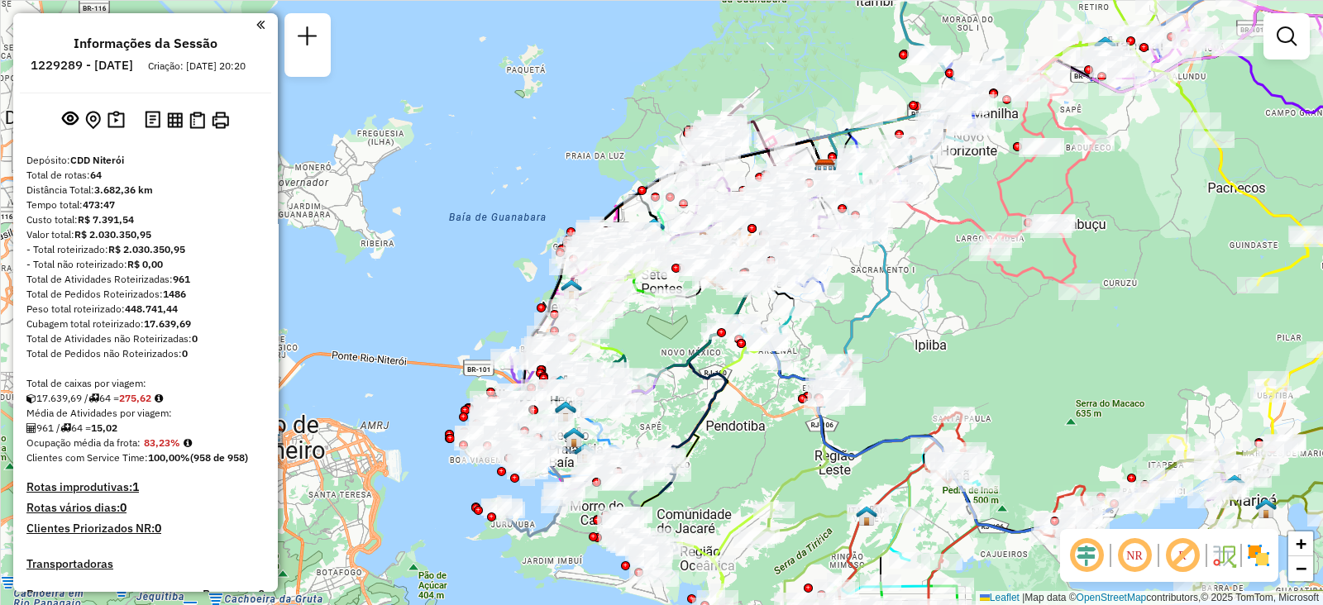
drag, startPoint x: 365, startPoint y: 369, endPoint x: 645, endPoint y: 336, distance: 282.3
click at [645, 336] on div "Janela de atendimento Grade de atendimento Capacidade Transportadoras Veículos …" at bounding box center [661, 302] width 1323 height 605
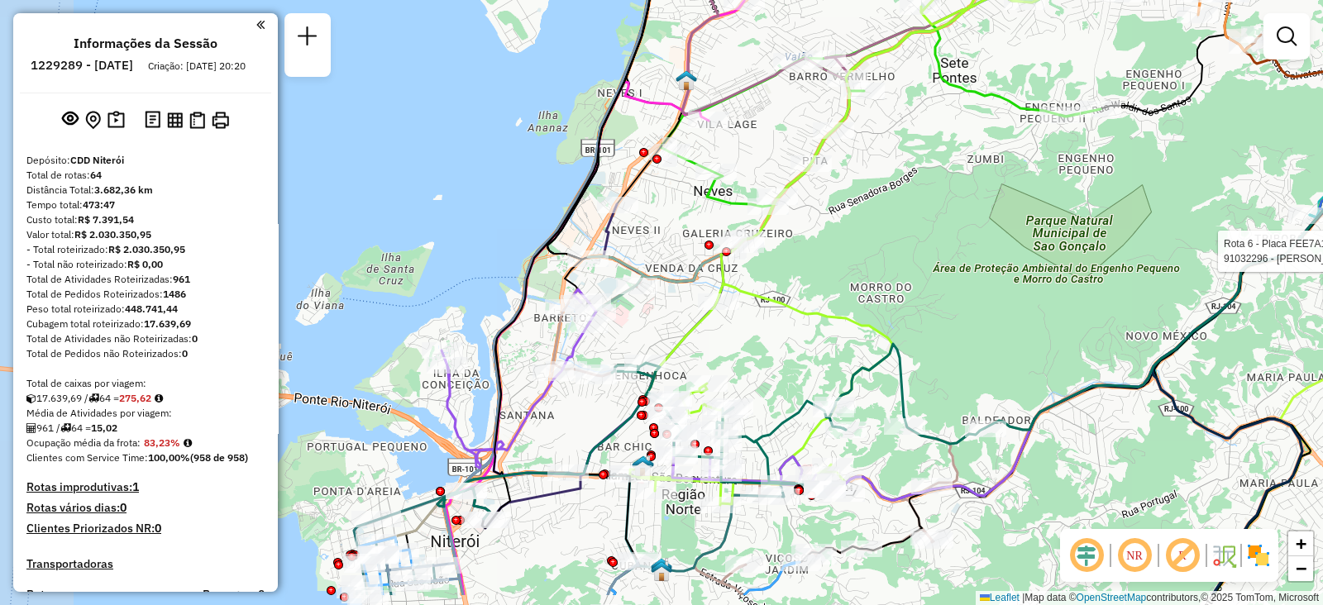
drag, startPoint x: 562, startPoint y: 344, endPoint x: 897, endPoint y: 275, distance: 342.1
click at [897, 275] on div "Rota 43 - Placa FTS2274 91026999 - ANDRE SEGATO Rota 6 - Placa FEE7A17 91032296…" at bounding box center [661, 302] width 1323 height 605
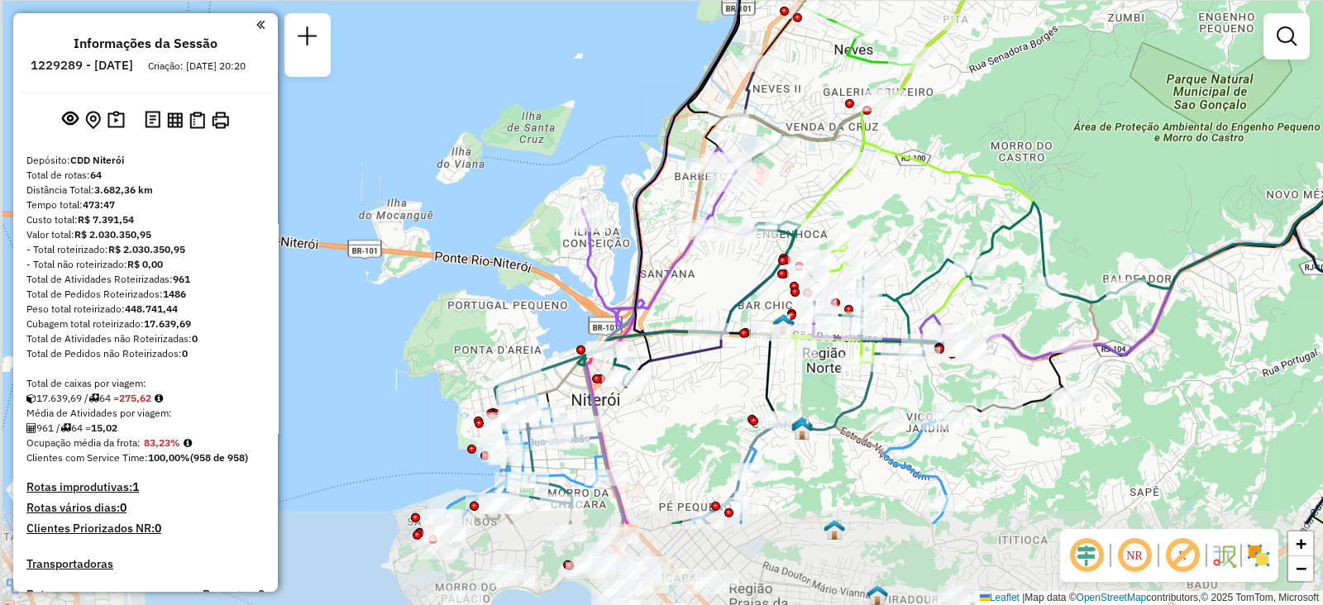
drag, startPoint x: 557, startPoint y: 444, endPoint x: 697, endPoint y: 303, distance: 199.4
click at [697, 303] on div "Rota 43 - Placa FTS2274 91026999 - ANDRE SEGATO Rota 6 - Placa FEE7A17 91032296…" at bounding box center [661, 302] width 1323 height 605
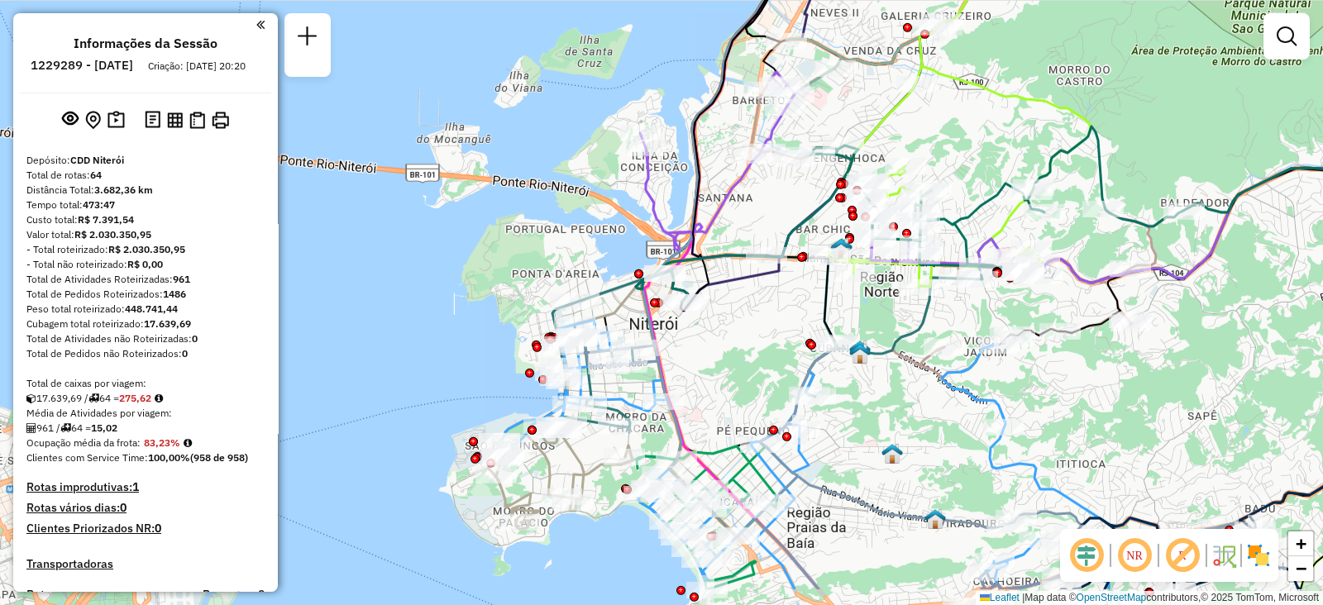
drag, startPoint x: 676, startPoint y: 418, endPoint x: 734, endPoint y: 342, distance: 95.6
click at [734, 342] on div "Rota 43 - Placa FTS2274 91026999 - ANDRE SEGATO Rota 6 - Placa FEE7A17 91032296…" at bounding box center [661, 302] width 1323 height 605
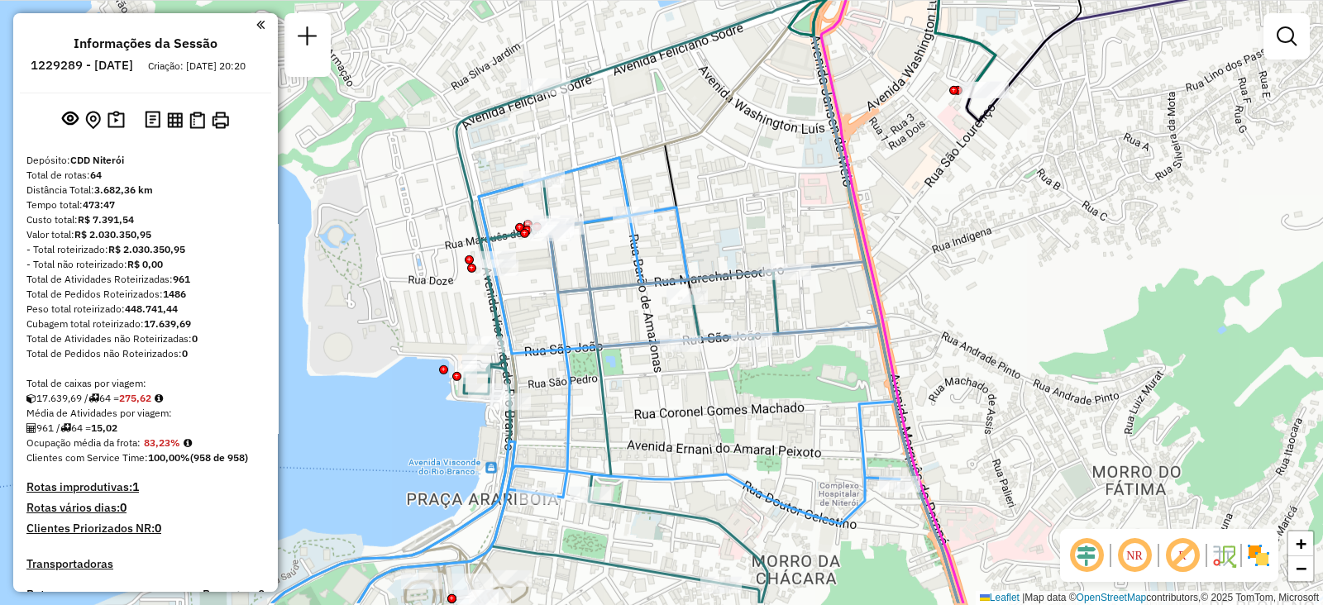
drag, startPoint x: 649, startPoint y: 355, endPoint x: 926, endPoint y: 293, distance: 283.9
click at [926, 293] on div "Rota 43 - Placa FTS2274 91026999 - ANDRE SEGATO Rota 6 - Placa FEE7A17 91032296…" at bounding box center [661, 302] width 1323 height 605
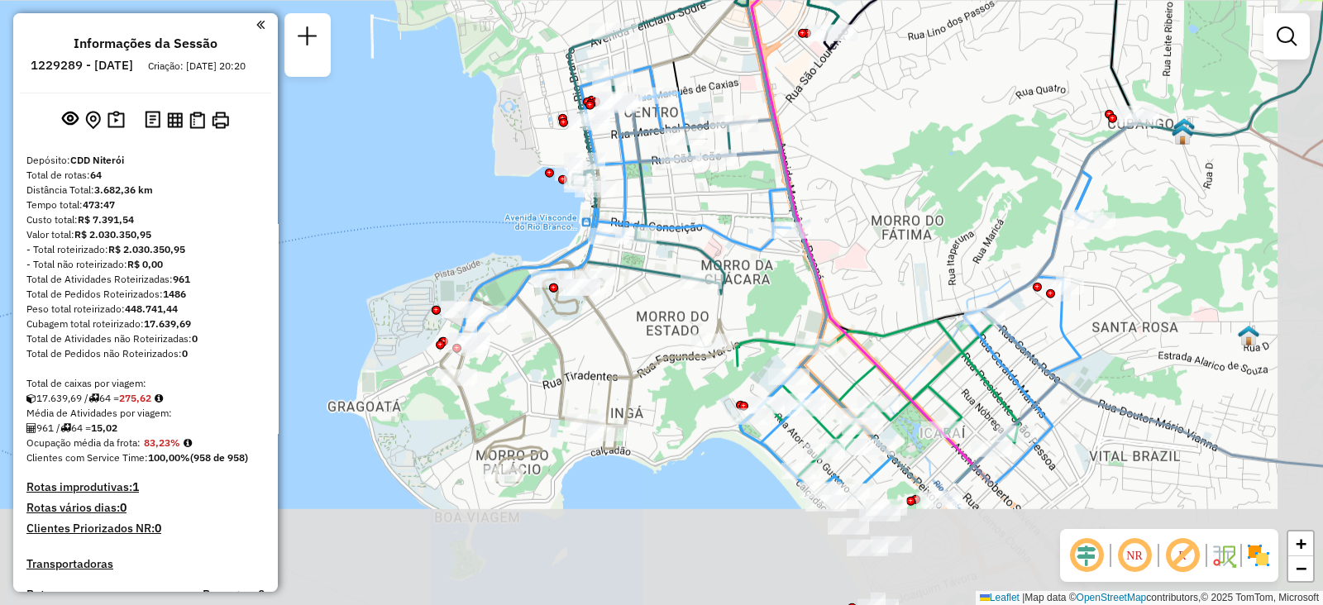
drag, startPoint x: 960, startPoint y: 386, endPoint x: 873, endPoint y: 178, distance: 225.8
click at [873, 178] on div "Rota 43 - Placa FTS2274 91026999 - ANDRE SEGATO Rota 6 - Placa FEE7A17 91032296…" at bounding box center [661, 302] width 1323 height 605
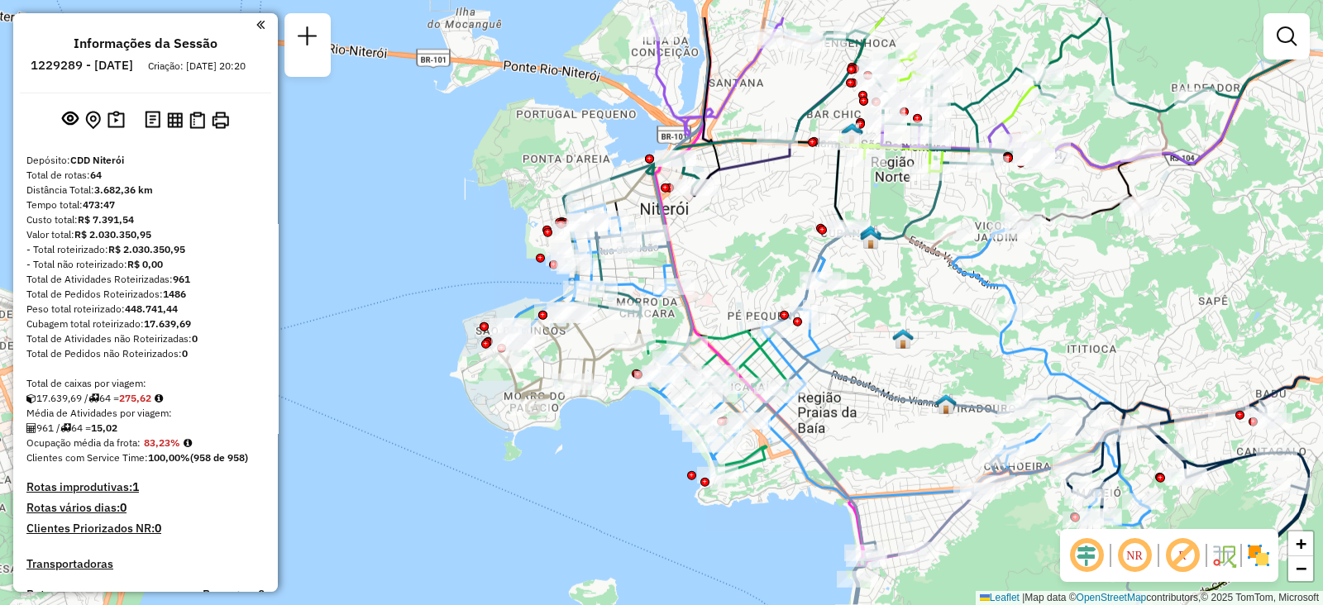
drag, startPoint x: 900, startPoint y: 180, endPoint x: 754, endPoint y: 258, distance: 165.0
click at [754, 258] on div "Rota 43 - Placa FTS2274 91026999 - ANDRE SEGATO Rota 6 - Placa FEE7A17 91032296…" at bounding box center [661, 302] width 1323 height 605
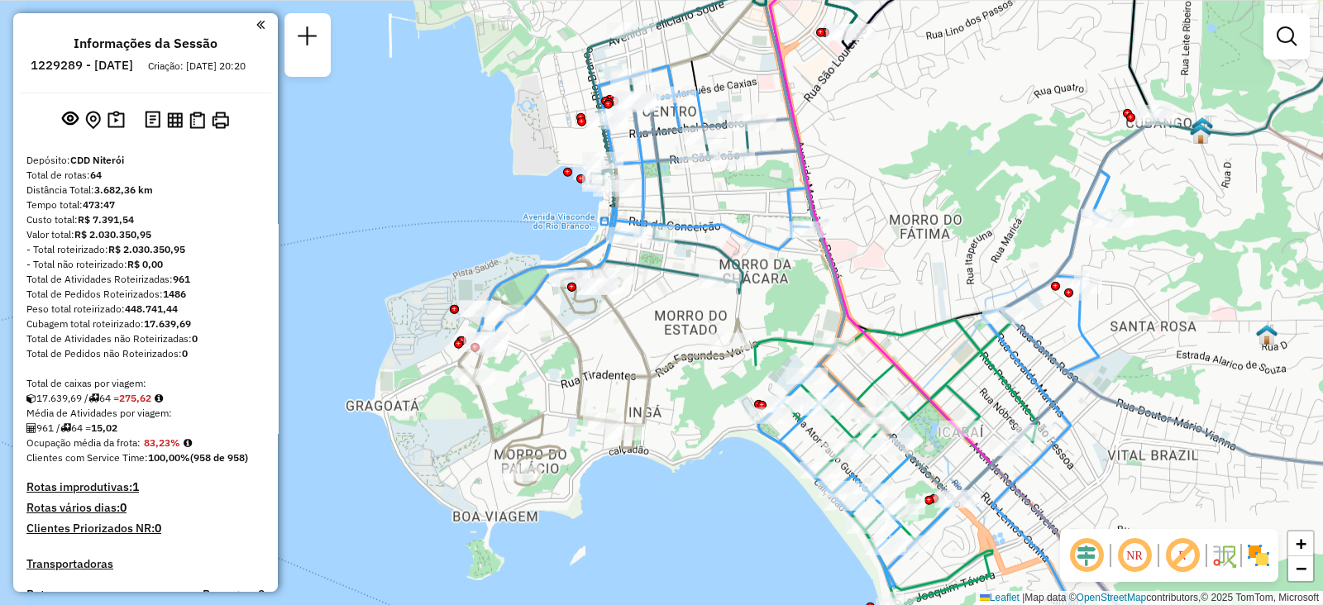
drag, startPoint x: 722, startPoint y: 330, endPoint x: 914, endPoint y: 278, distance: 198.8
click at [914, 278] on div "Rota 43 - Placa FTS2274 91026999 - ANDRE SEGATO Rota 6 - Placa FEE7A17 91032296…" at bounding box center [661, 302] width 1323 height 605
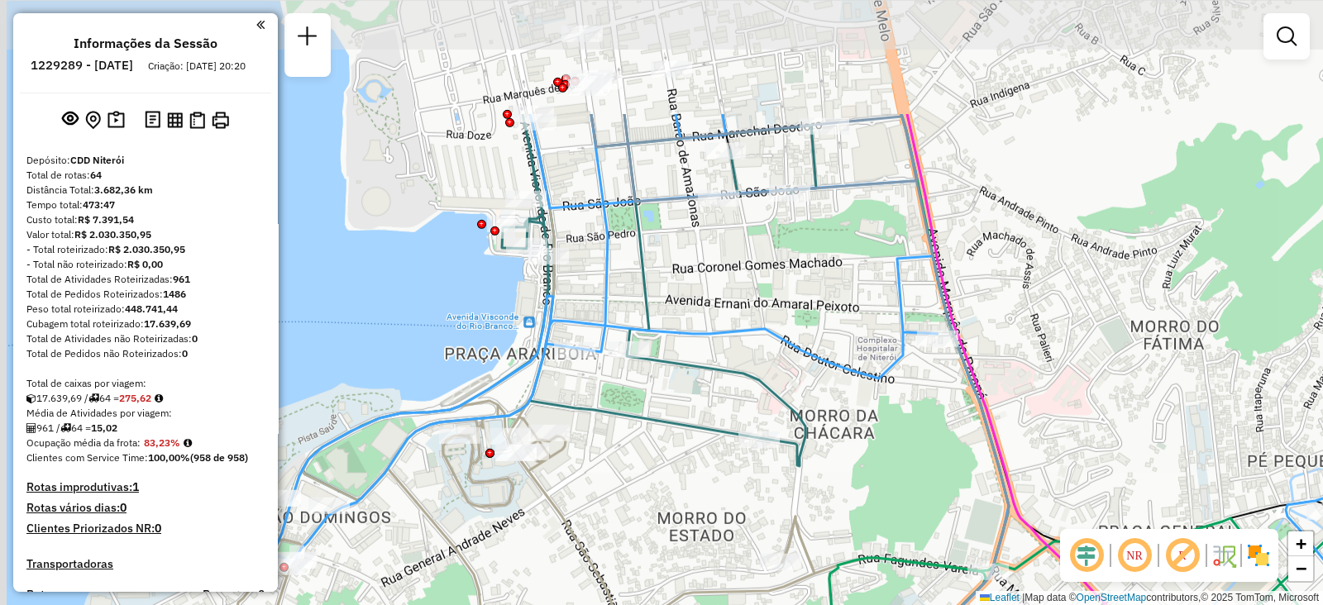
drag, startPoint x: 632, startPoint y: 123, endPoint x: 767, endPoint y: 298, distance: 220.5
click at [767, 298] on div "Rota 43 - Placa FTS2274 91026999 - ANDRE SEGATO Rota 6 - Placa FEE7A17 91032296…" at bounding box center [661, 302] width 1323 height 605
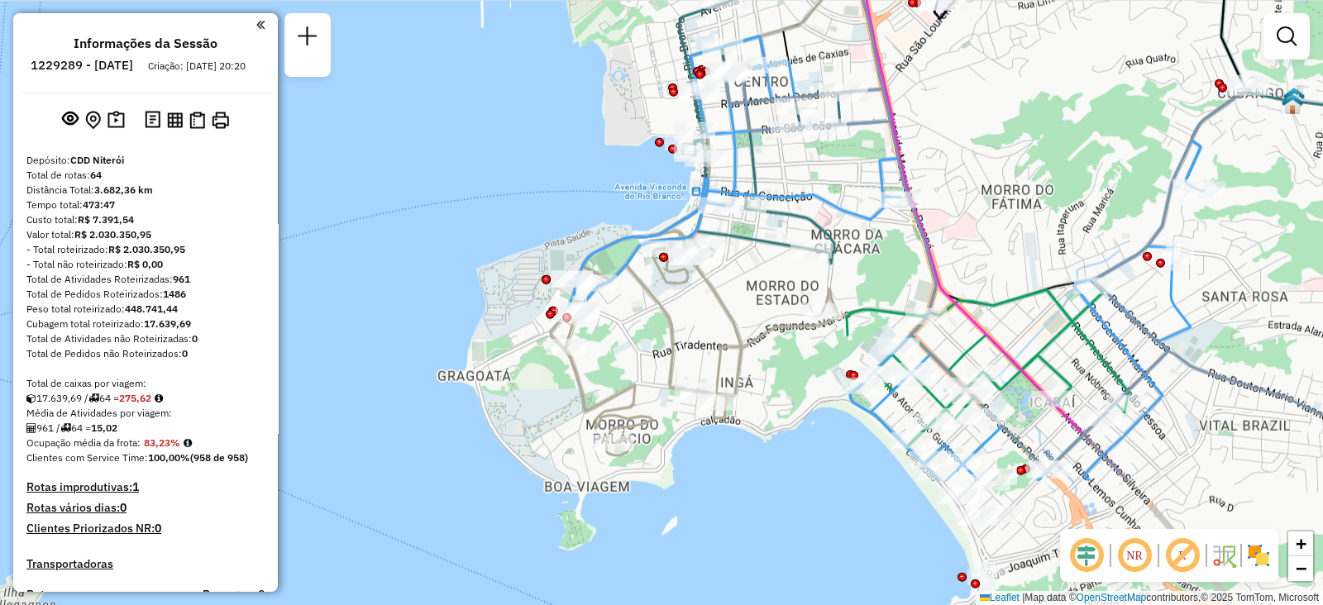
drag, startPoint x: 744, startPoint y: 465, endPoint x: 843, endPoint y: 280, distance: 209.0
click at [843, 280] on div "Rota 43 - Placa FTS2274 91026999 - ANDRE SEGATO Rota 6 - Placa FEE7A17 91032296…" at bounding box center [661, 302] width 1323 height 605
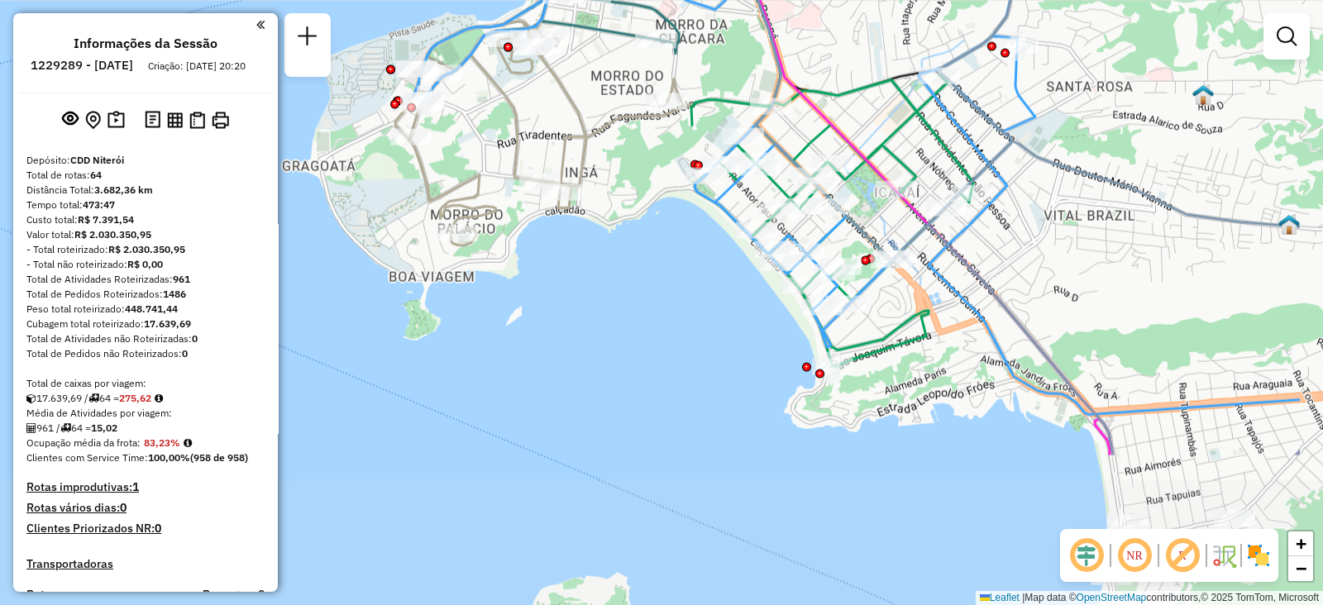
drag, startPoint x: 787, startPoint y: 362, endPoint x: 632, endPoint y: 153, distance: 260.7
click at [632, 153] on div "Rota 43 - Placa FTS2274 91026999 - ANDRE SEGATO Rota 6 - Placa FEE7A17 91032296…" at bounding box center [661, 302] width 1323 height 605
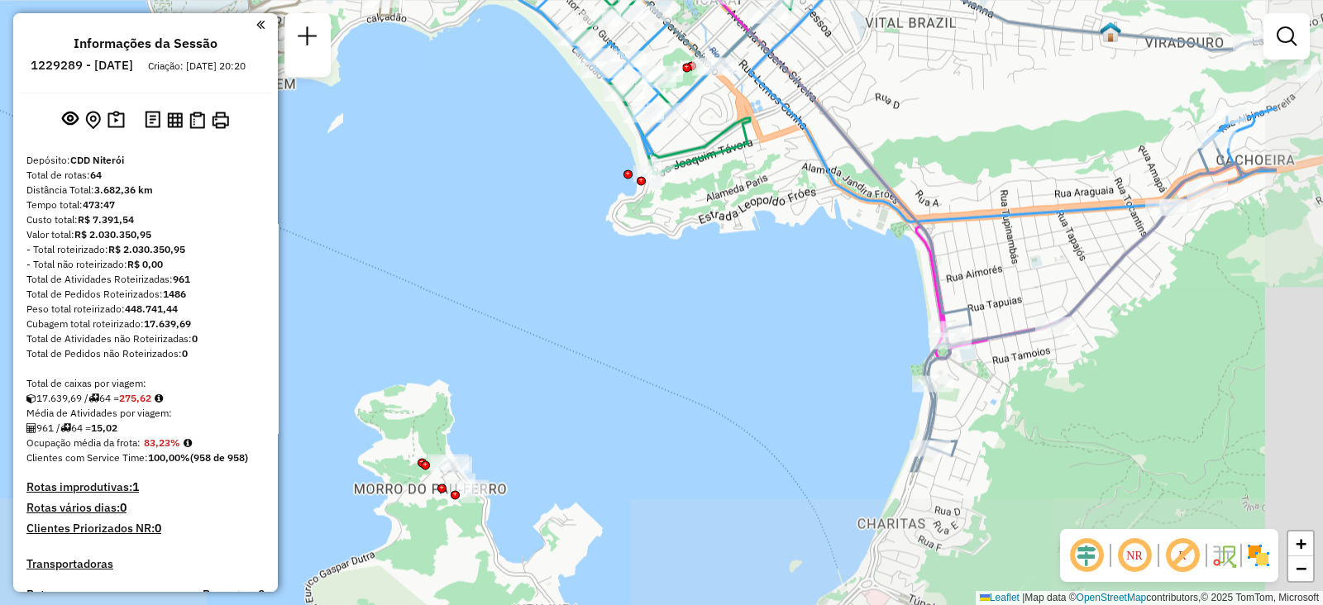
drag, startPoint x: 887, startPoint y: 351, endPoint x: 710, endPoint y: 160, distance: 261.0
click at [710, 160] on icon at bounding box center [654, 28] width 282 height 292
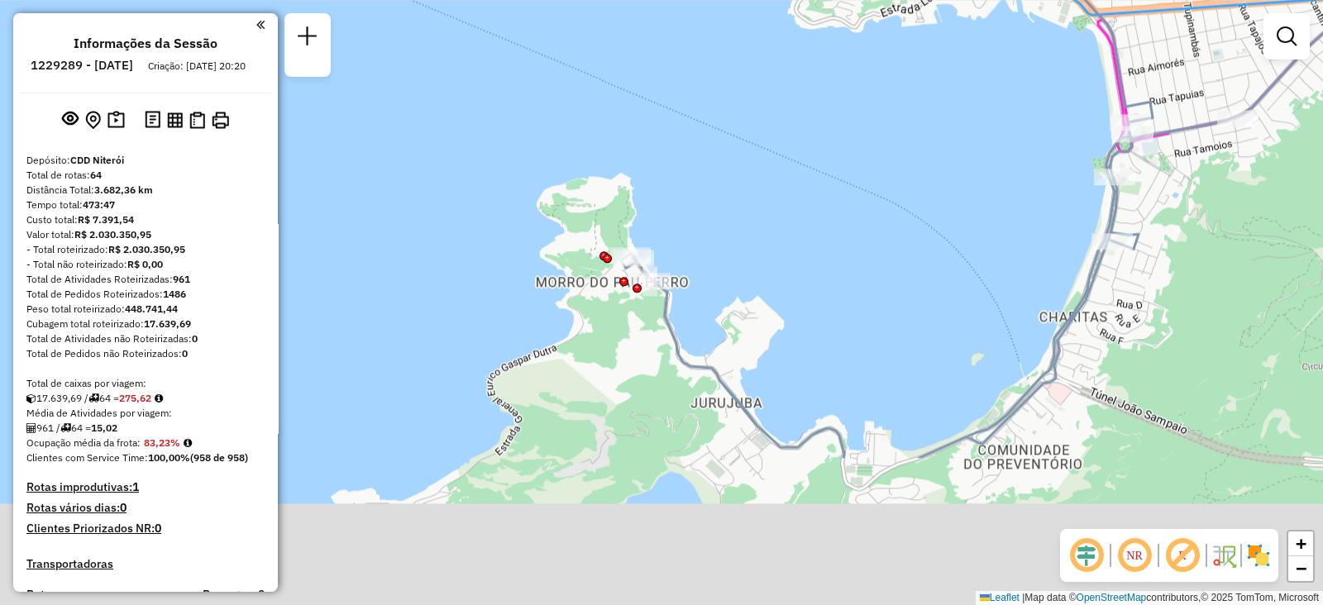
drag, startPoint x: 740, startPoint y: 448, endPoint x: 923, endPoint y: 241, distance: 276.6
click at [923, 241] on div "Rota 43 - Placa FTS2274 91026999 - ANDRE SEGATO Rota 6 - Placa FEE7A17 91032296…" at bounding box center [661, 302] width 1323 height 605
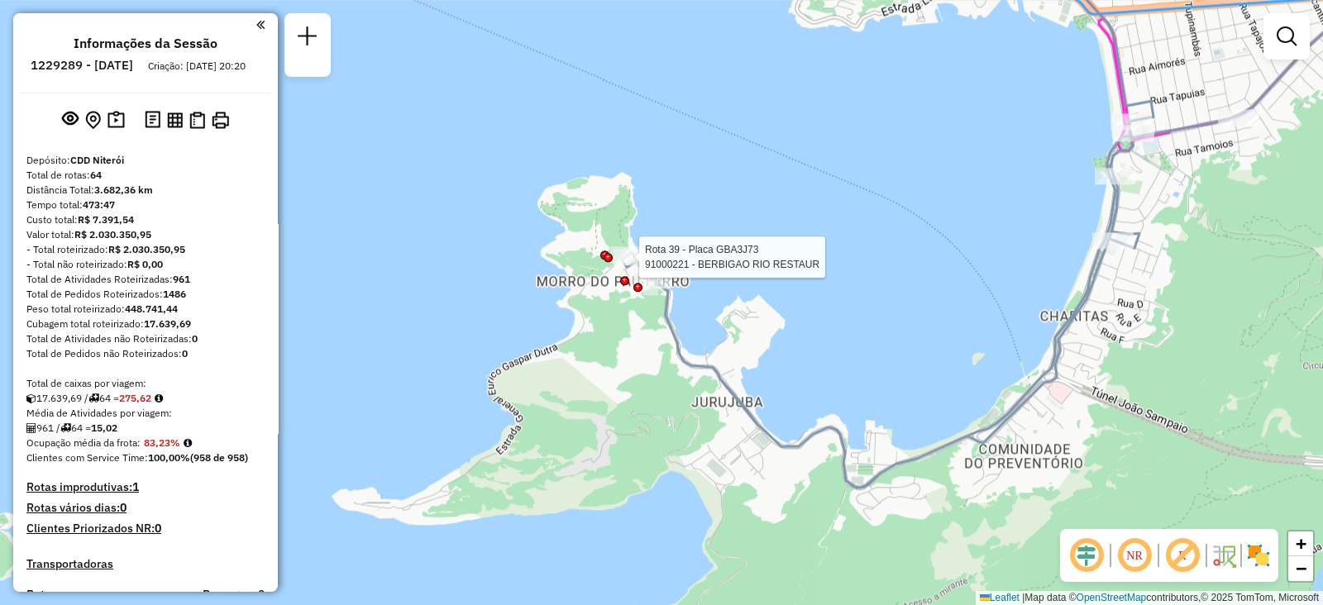
select select "**********"
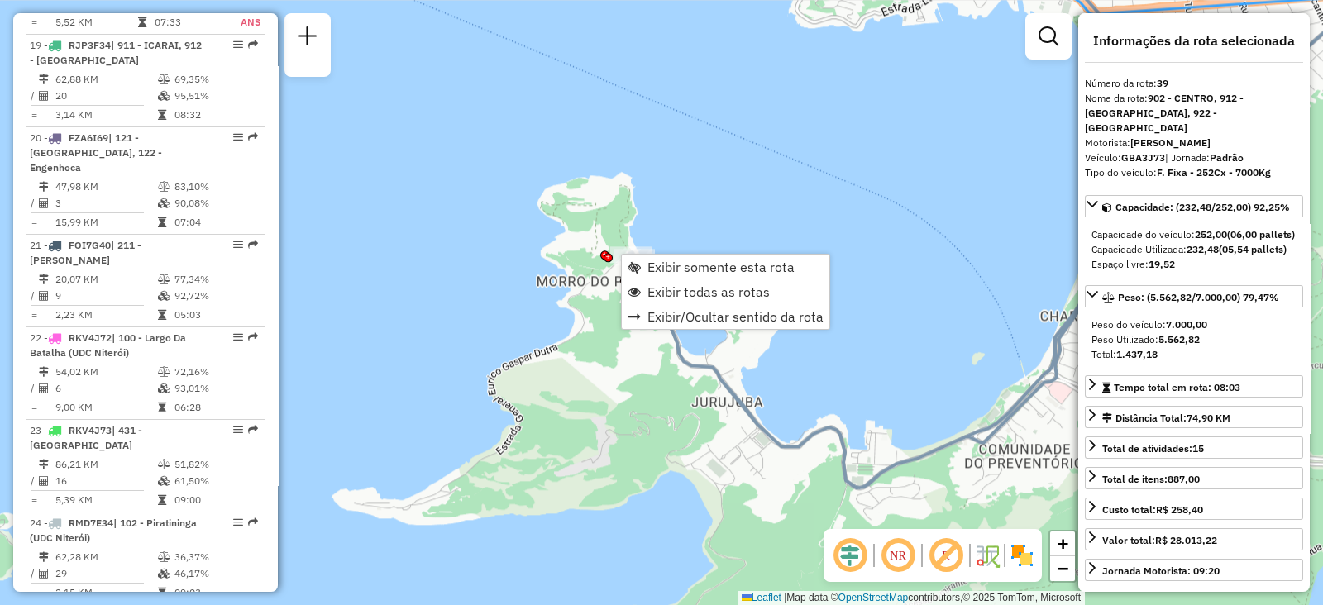
scroll to position [4110, 0]
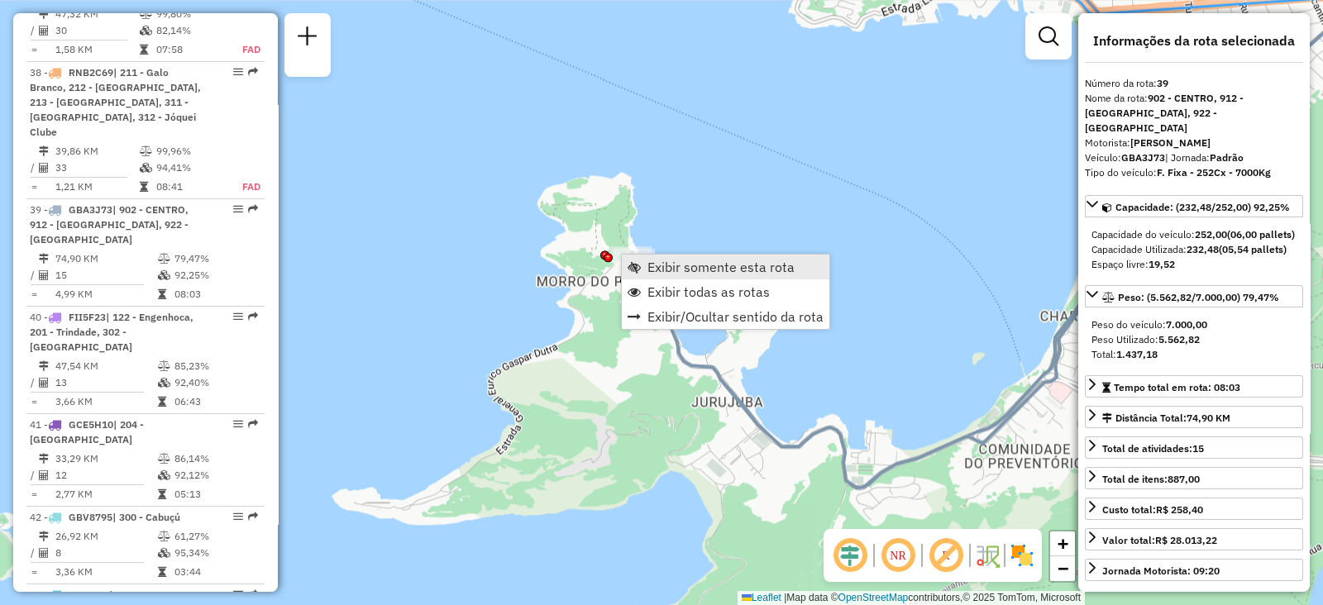
click at [674, 260] on span "Exibir somente esta rota" at bounding box center [721, 266] width 147 height 13
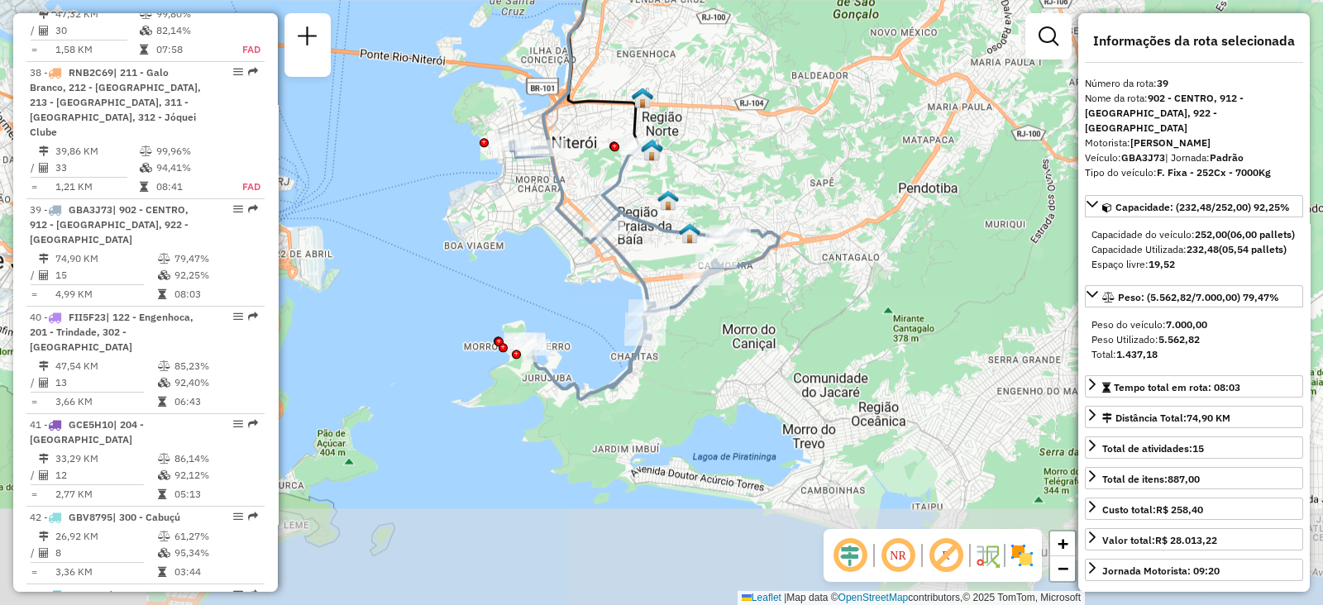
drag, startPoint x: 571, startPoint y: 472, endPoint x: 748, endPoint y: 343, distance: 219.7
click at [748, 343] on div "Janela de atendimento Grade de atendimento Capacidade Transportadoras Veículos …" at bounding box center [661, 302] width 1323 height 605
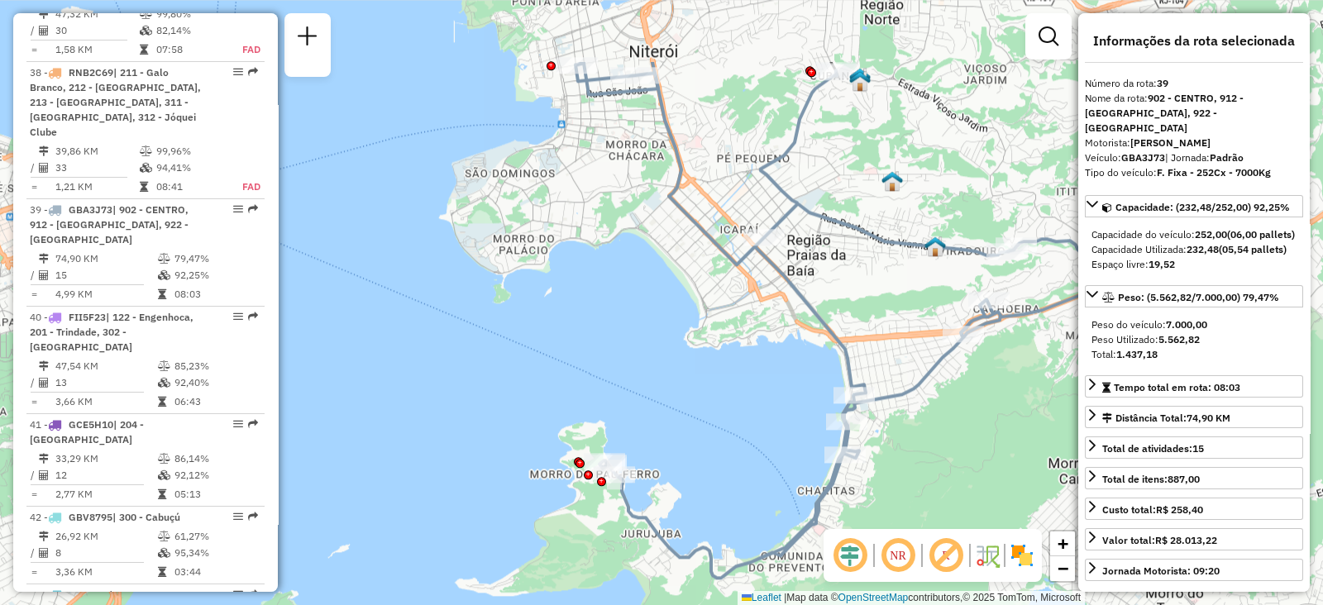
drag, startPoint x: 626, startPoint y: 291, endPoint x: 930, endPoint y: 413, distance: 328.0
click at [930, 413] on div "Janela de atendimento Grade de atendimento Capacidade Transportadoras Veículos …" at bounding box center [661, 302] width 1323 height 605
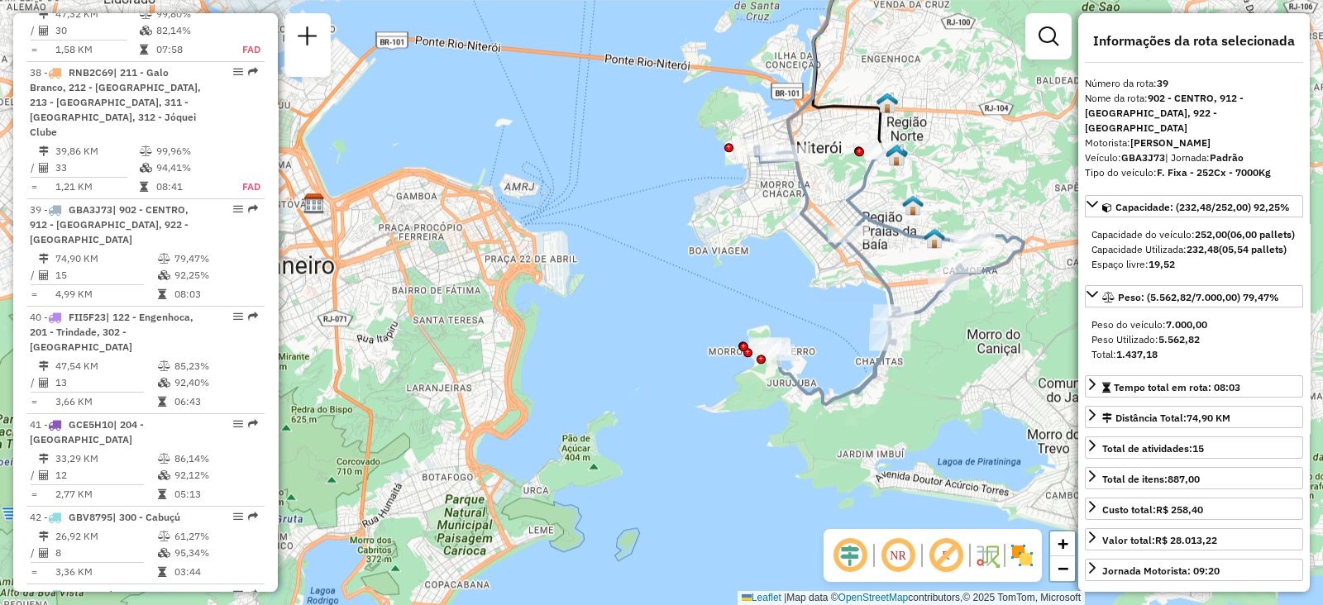
click at [1011, 202] on div "Janela de atendimento Grade de atendimento Capacidade Transportadoras Veículos …" at bounding box center [661, 302] width 1323 height 605
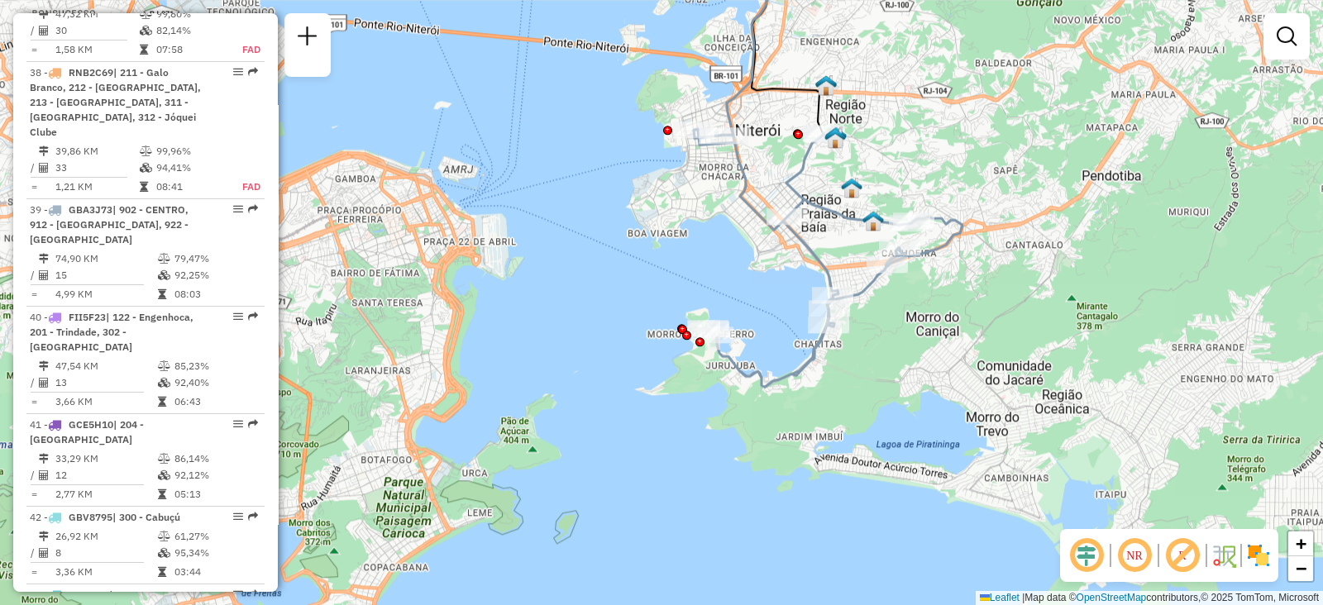
drag, startPoint x: 1011, startPoint y: 202, endPoint x: 949, endPoint y: 188, distance: 63.6
click at [949, 188] on div "Janela de atendimento Grade de atendimento Capacidade Transportadoras Veículos …" at bounding box center [661, 302] width 1323 height 605
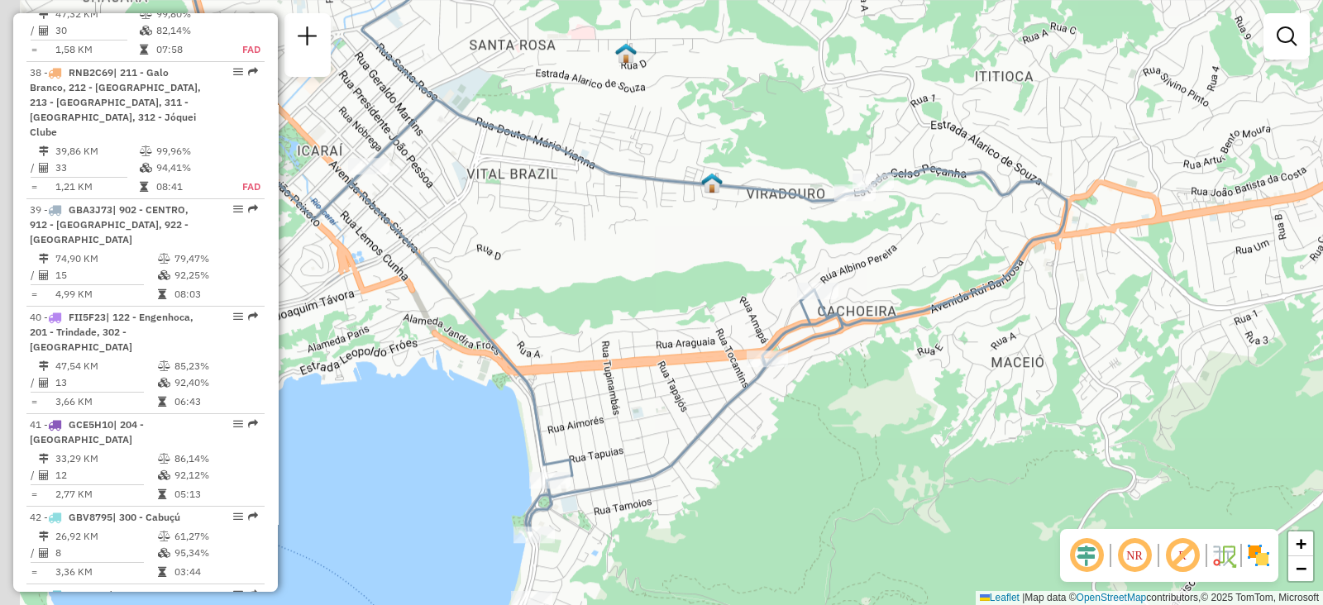
drag, startPoint x: 880, startPoint y: 283, endPoint x: 946, endPoint y: 149, distance: 149.4
click at [946, 149] on div "Janela de atendimento Grade de atendimento Capacidade Transportadoras Veículos …" at bounding box center [661, 302] width 1323 height 605
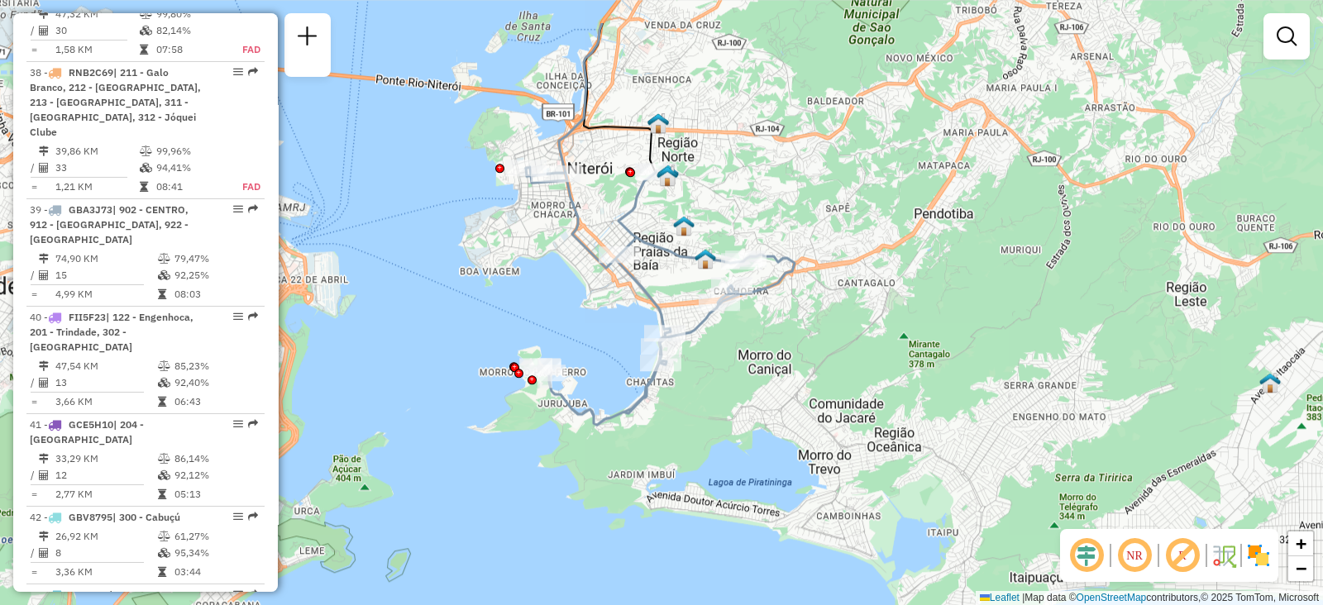
drag, startPoint x: 911, startPoint y: 257, endPoint x: 737, endPoint y: 341, distance: 193.5
click at [737, 341] on div "Janela de atendimento Grade de atendimento Capacidade Transportadoras Veículos …" at bounding box center [661, 302] width 1323 height 605
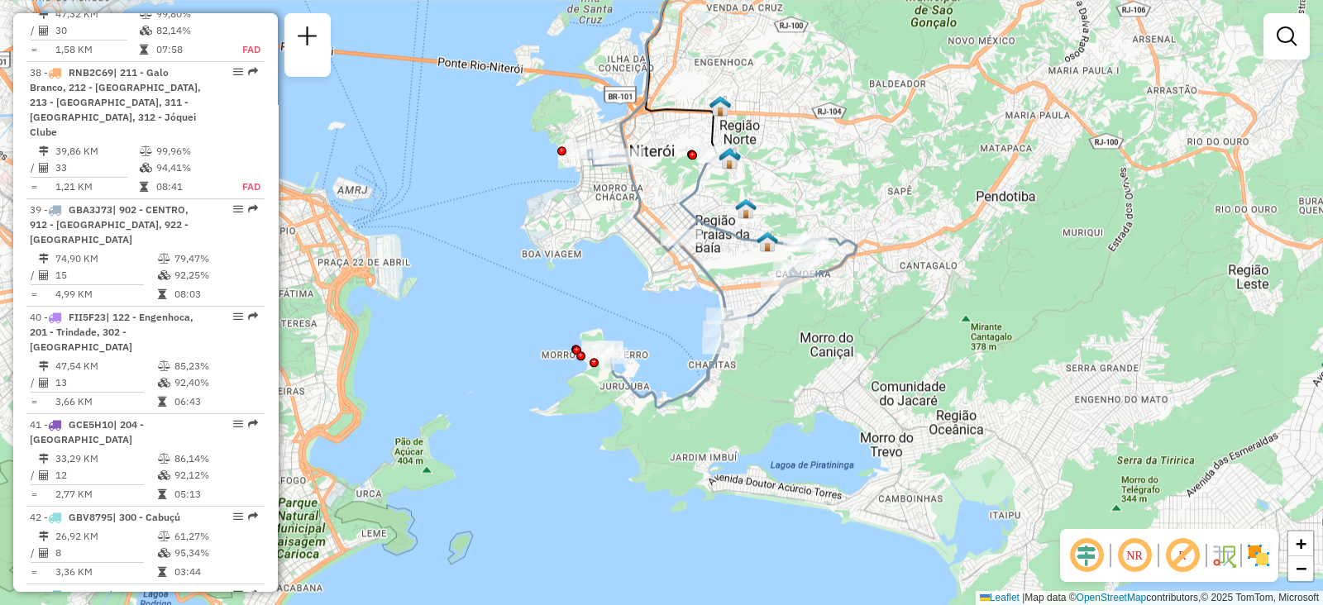
drag, startPoint x: 751, startPoint y: 326, endPoint x: 812, endPoint y: 344, distance: 63.8
click at [812, 344] on div "Janela de atendimento Grade de atendimento Capacidade Transportadoras Veículos …" at bounding box center [661, 302] width 1323 height 605
